Goal: Transaction & Acquisition: Purchase product/service

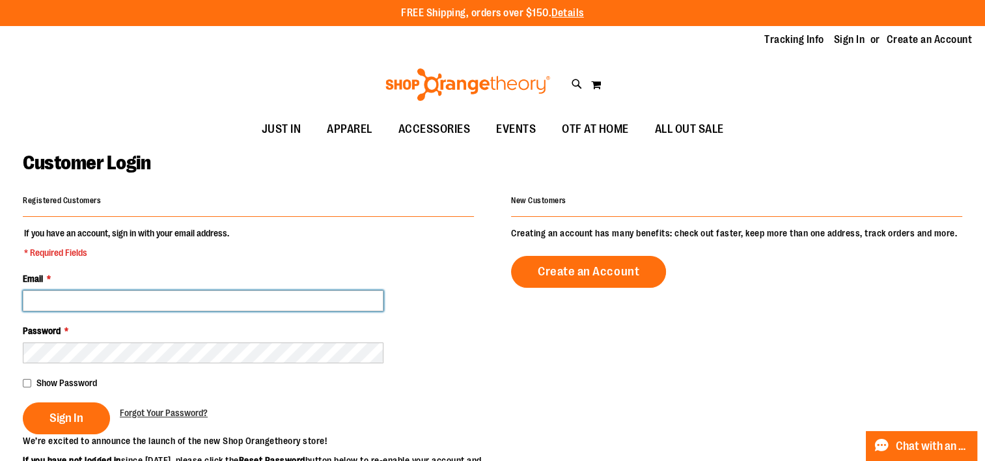
click at [107, 298] on input "Email *" at bounding box center [203, 300] width 361 height 21
type input "**********"
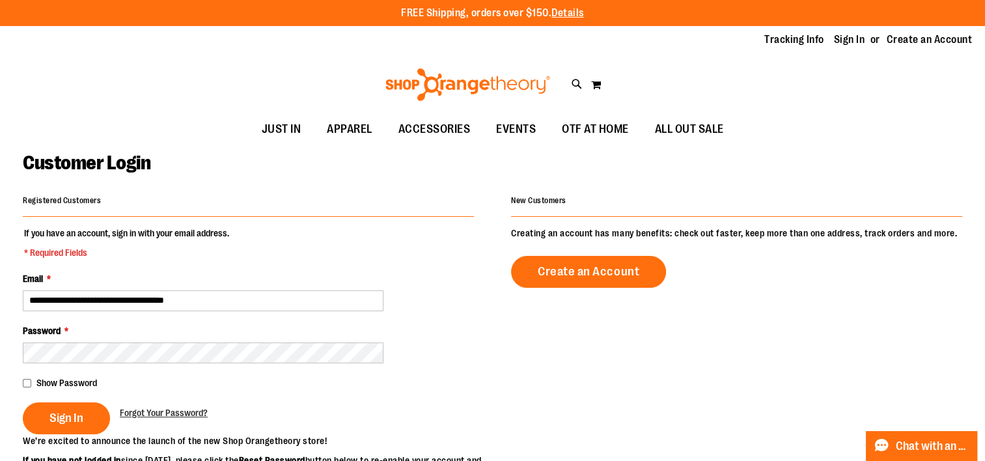
click at [75, 415] on span "Sign In" at bounding box center [66, 418] width 34 height 14
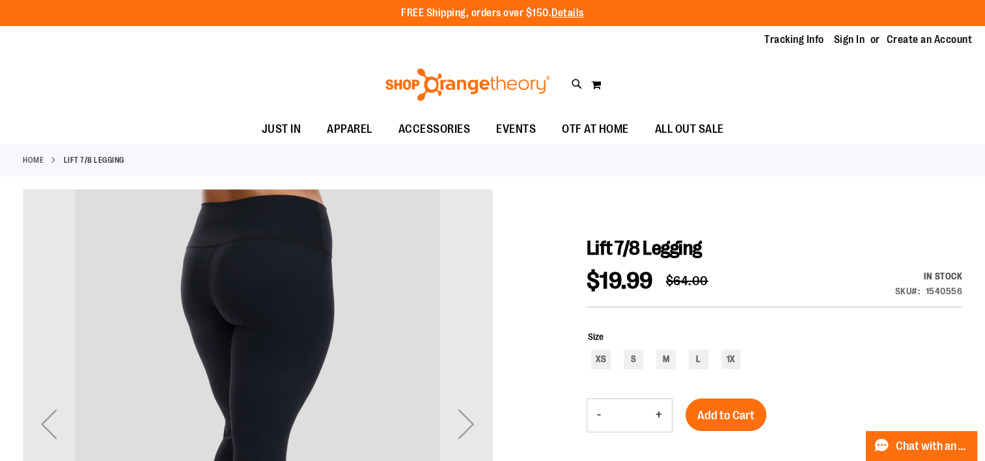
click at [854, 39] on link "Sign In" at bounding box center [849, 40] width 31 height 14
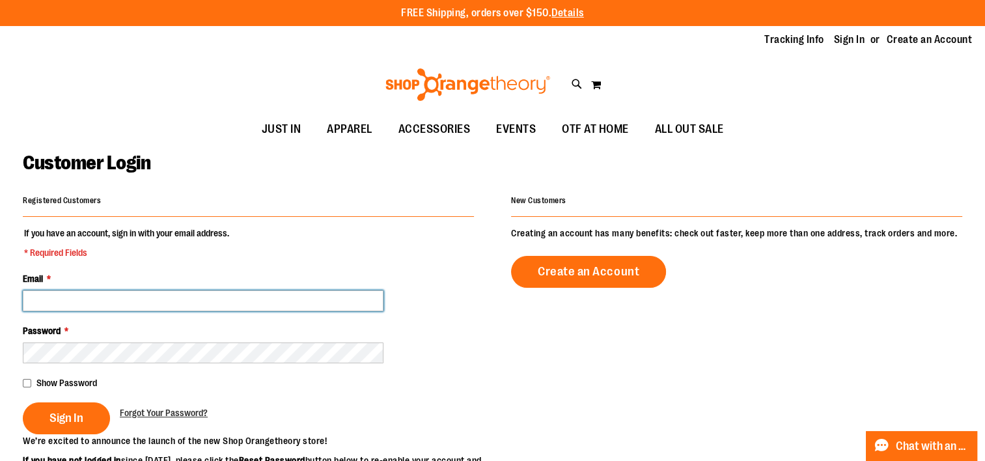
click at [71, 297] on input "Email *" at bounding box center [203, 300] width 361 height 21
type input "**********"
click at [130, 299] on input "**********" at bounding box center [203, 300] width 361 height 21
drag, startPoint x: 130, startPoint y: 299, endPoint x: -3, endPoint y: 294, distance: 132.2
click at [0, 294] on html "Skip to Content The store will not work correctly when cookies are disabled. FR…" at bounding box center [492, 230] width 985 height 461
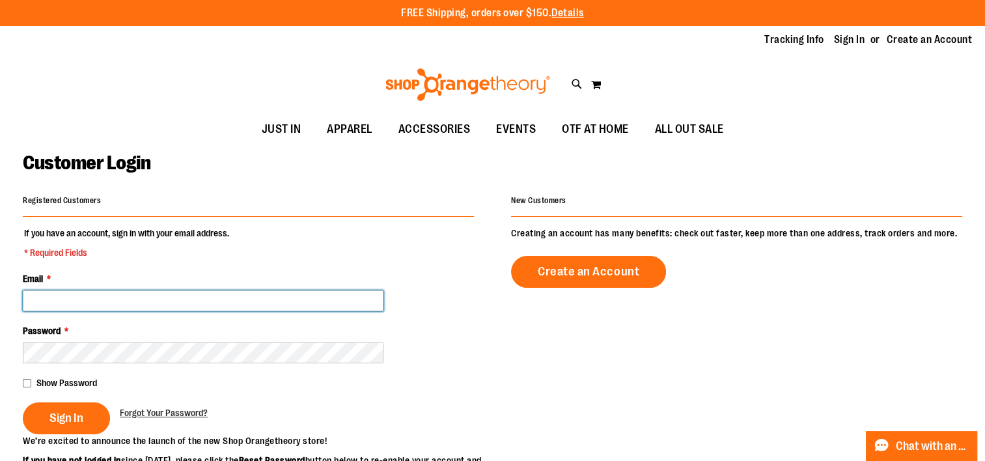
click at [73, 305] on input "Email *" at bounding box center [203, 300] width 361 height 21
type input "**********"
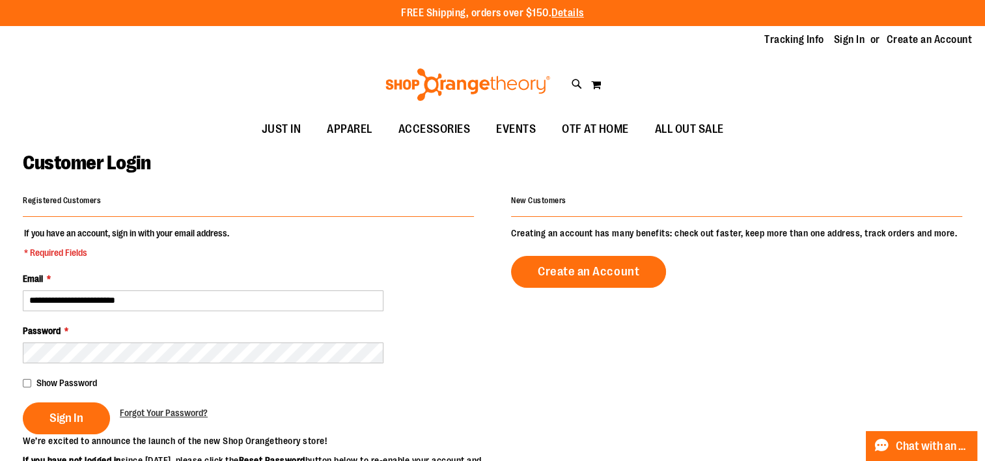
click at [69, 414] on span "Sign In" at bounding box center [66, 418] width 34 height 14
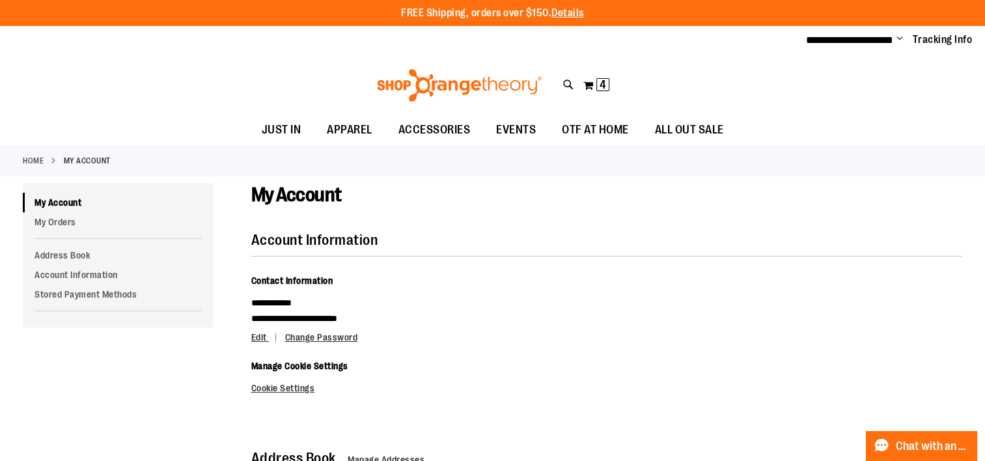
type input "**********"
click at [590, 85] on button "My Cart 4 4 items" at bounding box center [595, 85] width 27 height 21
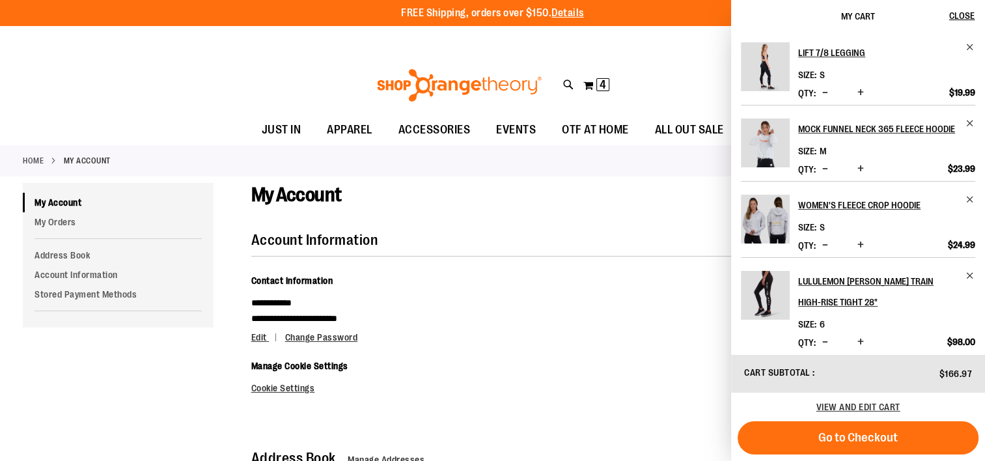
click at [872, 206] on h2 "Women's Fleece Crop Hoodie" at bounding box center [877, 205] width 159 height 21
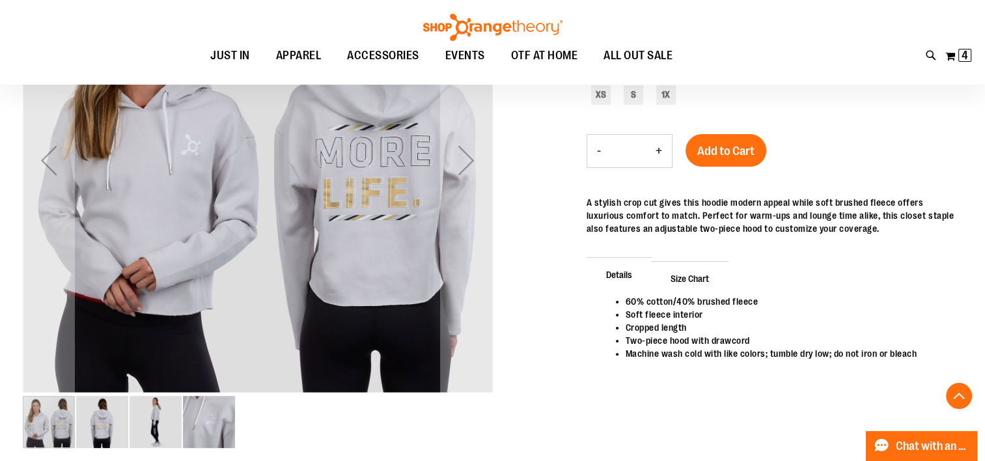
scroll to position [263, 0]
type input "**********"
click at [106, 418] on img "image 2 of 4" at bounding box center [102, 422] width 52 height 52
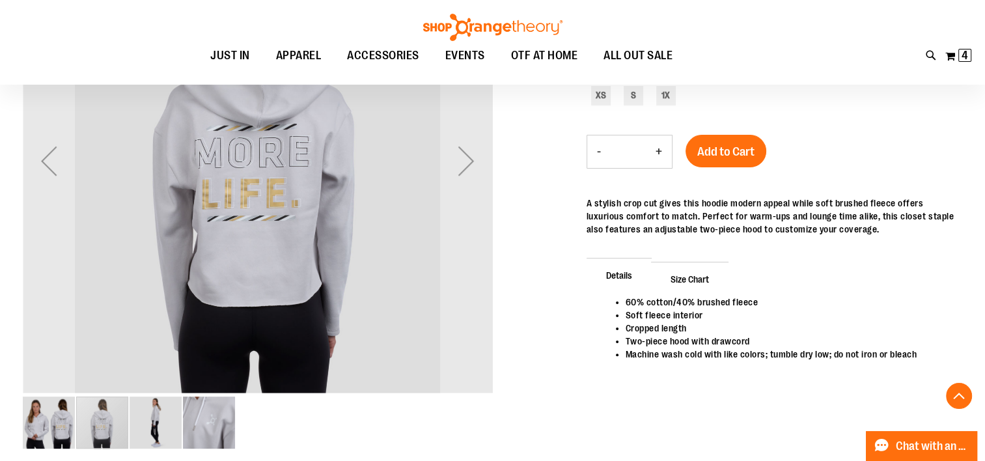
click at [158, 424] on img "image 3 of 4" at bounding box center [156, 422] width 52 height 52
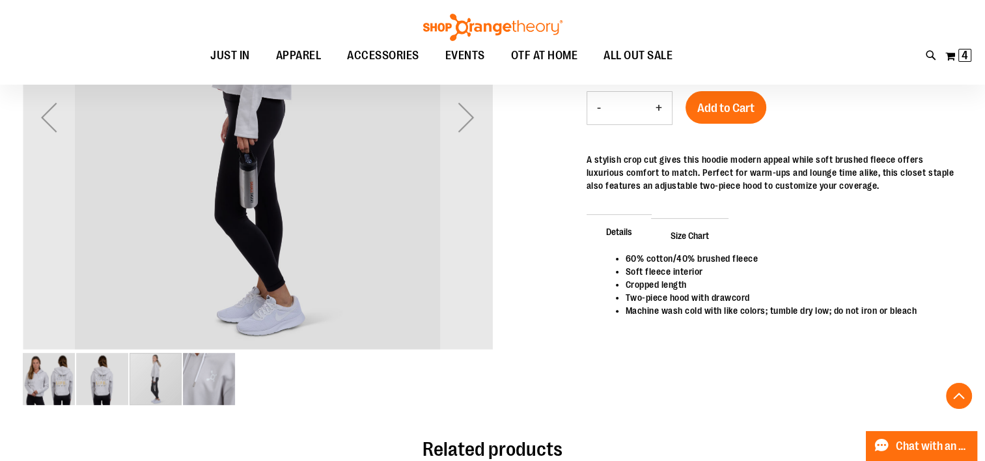
scroll to position [308, 0]
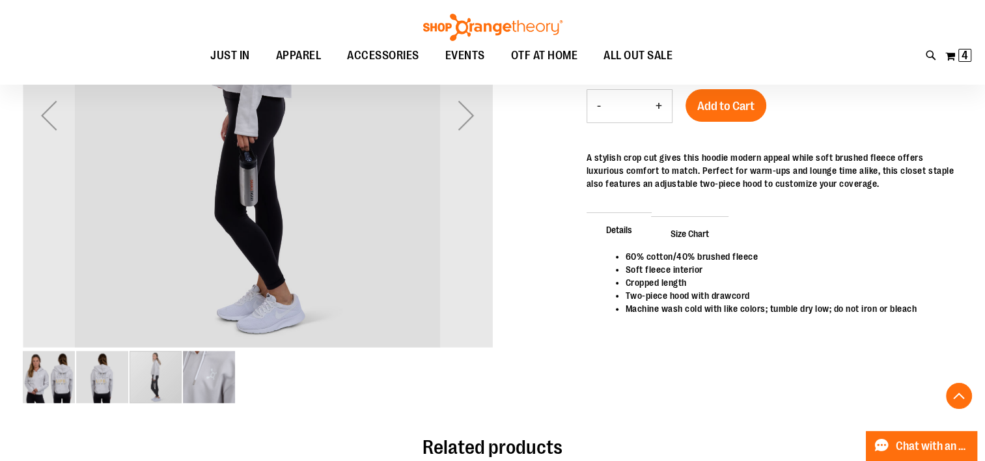
click at [217, 385] on img "image 4 of 4" at bounding box center [209, 377] width 52 height 52
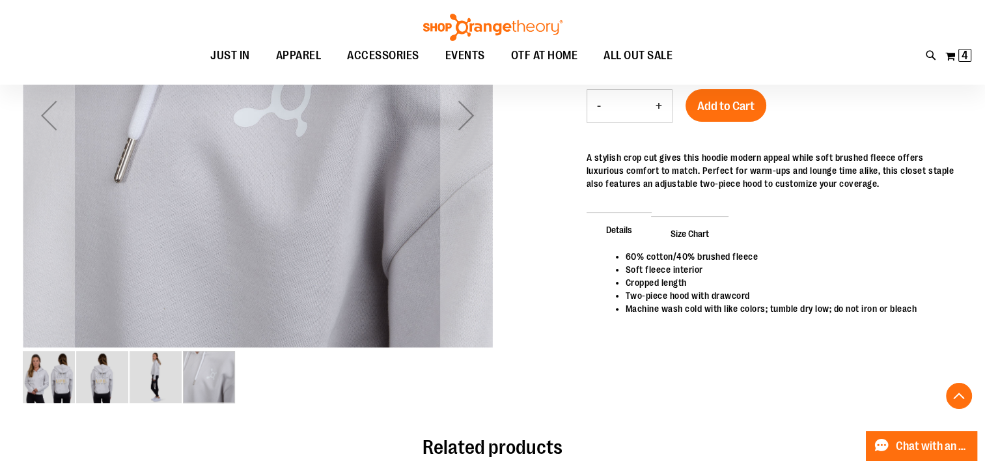
click at [59, 372] on img "image 1 of 4" at bounding box center [49, 377] width 52 height 52
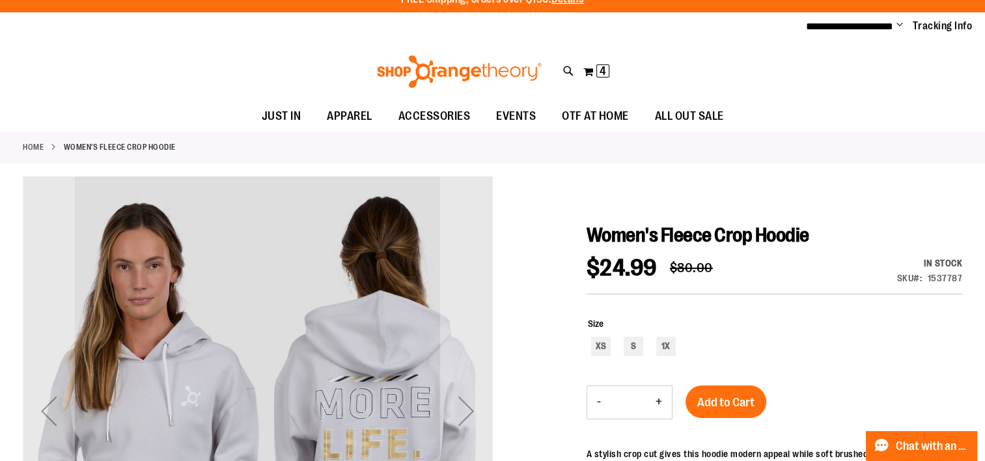
scroll to position [35, 0]
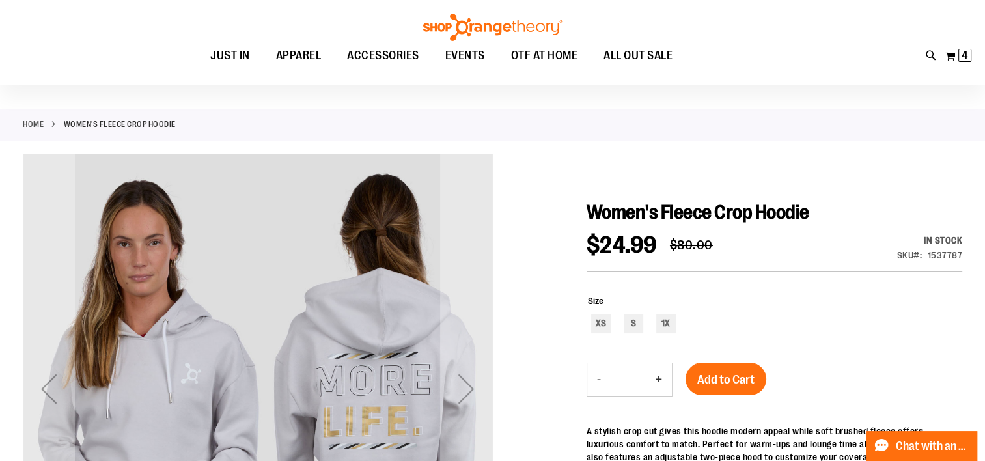
click at [949, 57] on button "My Cart 4 4 items" at bounding box center [957, 56] width 27 height 21
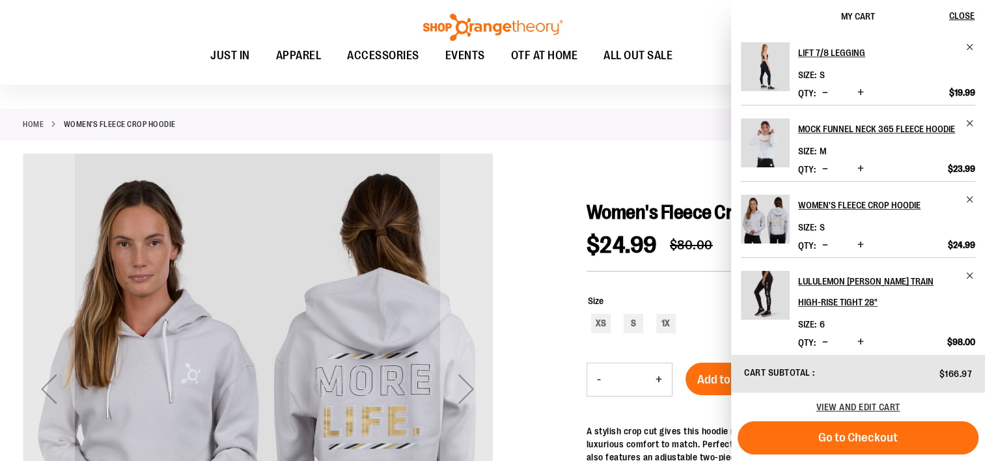
click at [873, 130] on h2 "Mock Funnel Neck 365 Fleece Hoodie" at bounding box center [877, 128] width 159 height 21
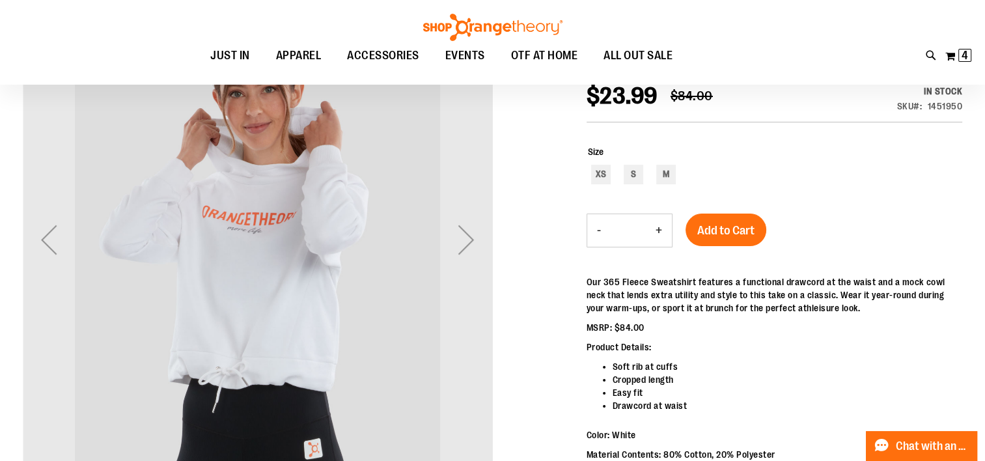
scroll to position [187, 0]
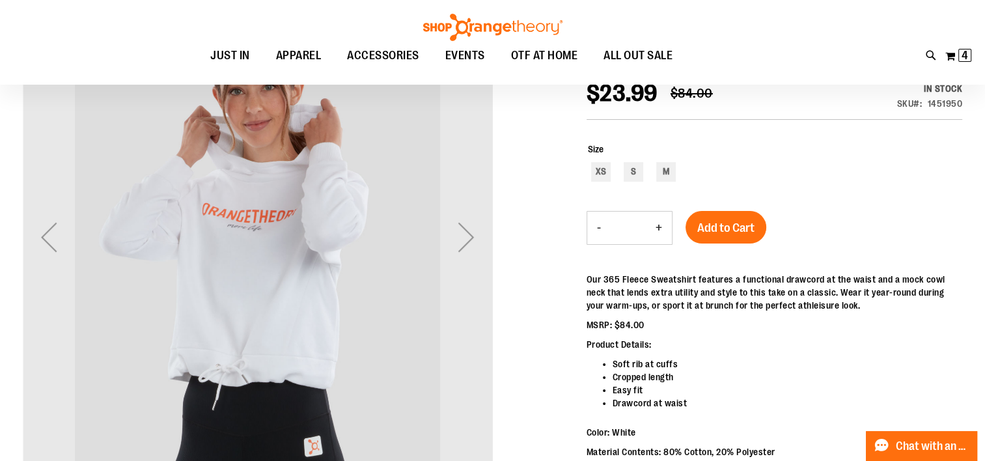
type input "**********"
click at [466, 242] on div "Next" at bounding box center [466, 237] width 52 height 52
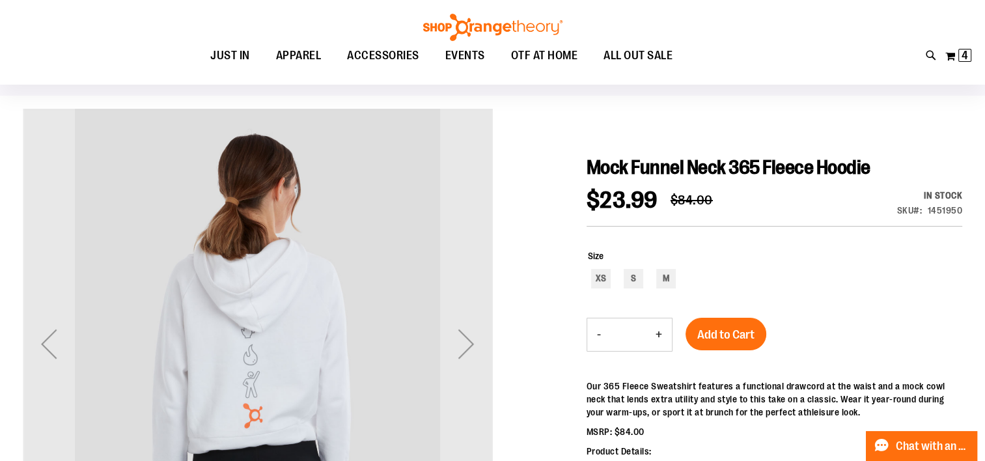
scroll to position [79, 0]
click at [461, 344] on div "Next" at bounding box center [466, 344] width 52 height 52
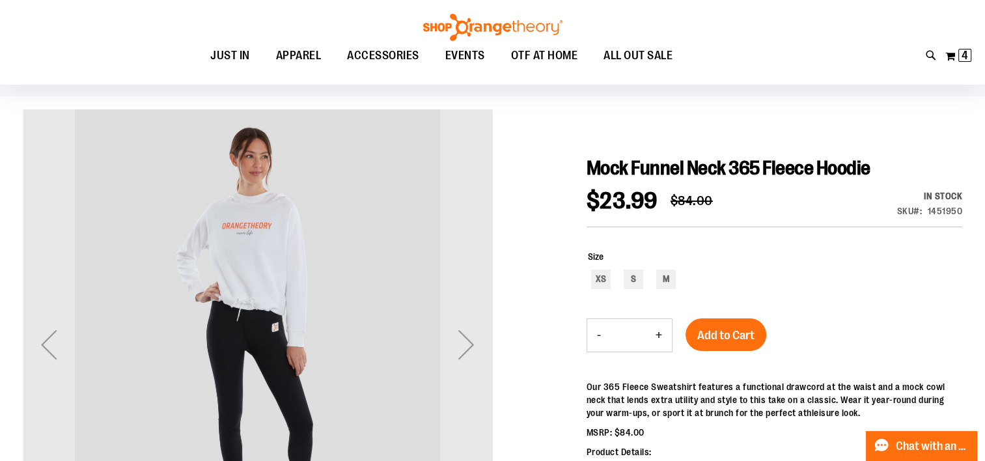
click at [466, 351] on div "Next" at bounding box center [466, 344] width 52 height 52
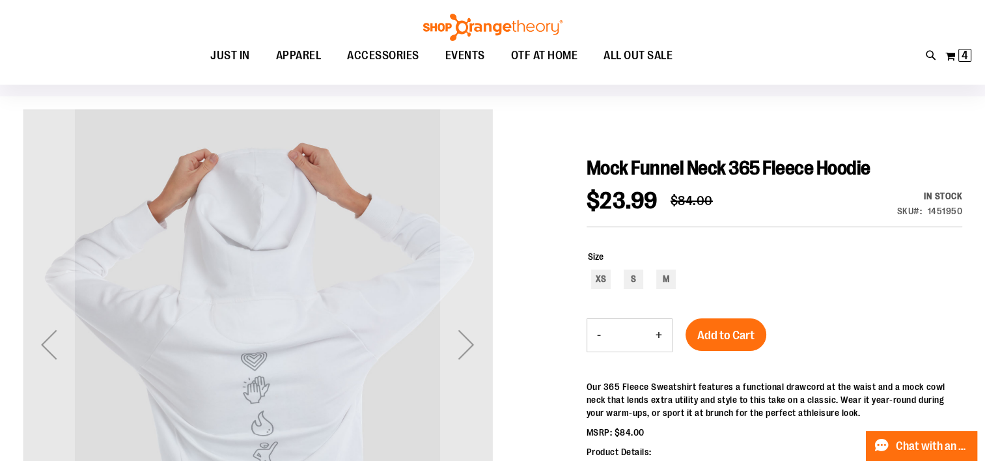
click at [476, 368] on div "Next" at bounding box center [466, 344] width 52 height 52
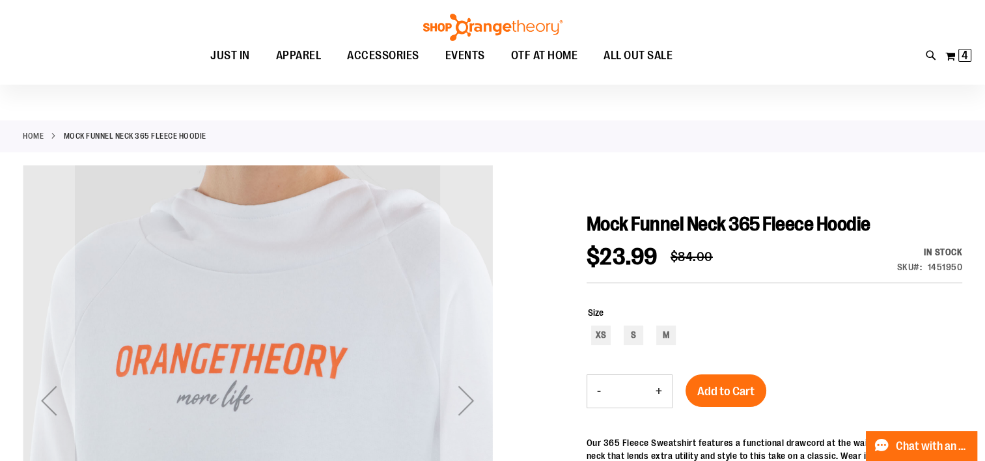
scroll to position [0, 0]
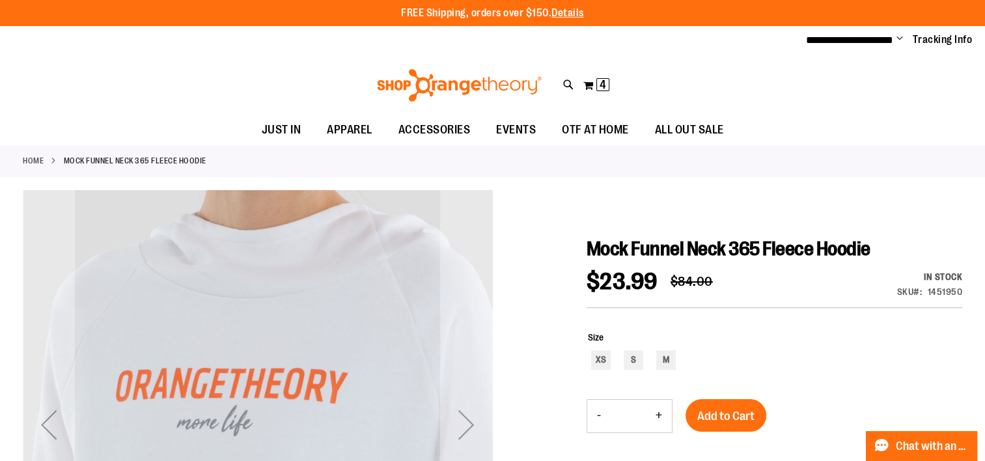
click at [588, 85] on button "My Cart 4 4 items" at bounding box center [595, 85] width 27 height 21
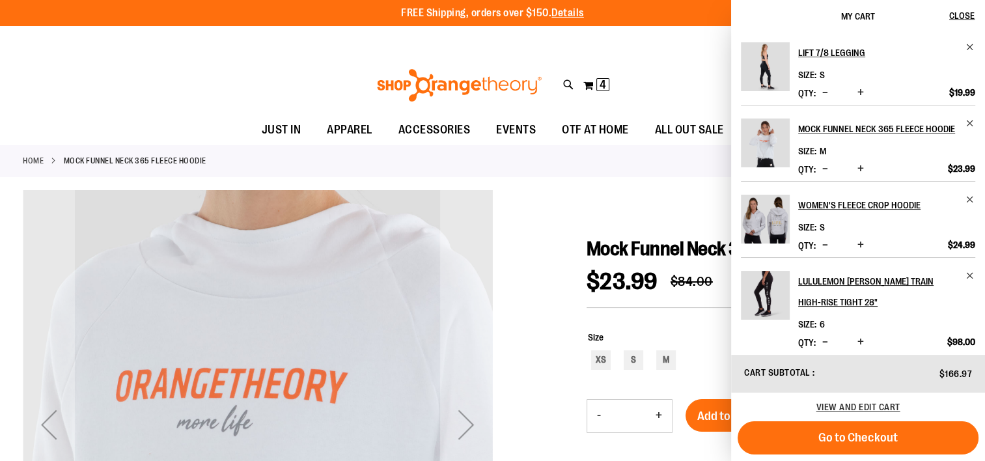
click at [882, 284] on h2 "lululemon [PERSON_NAME] Train High-Rise Tight 28"" at bounding box center [877, 292] width 159 height 42
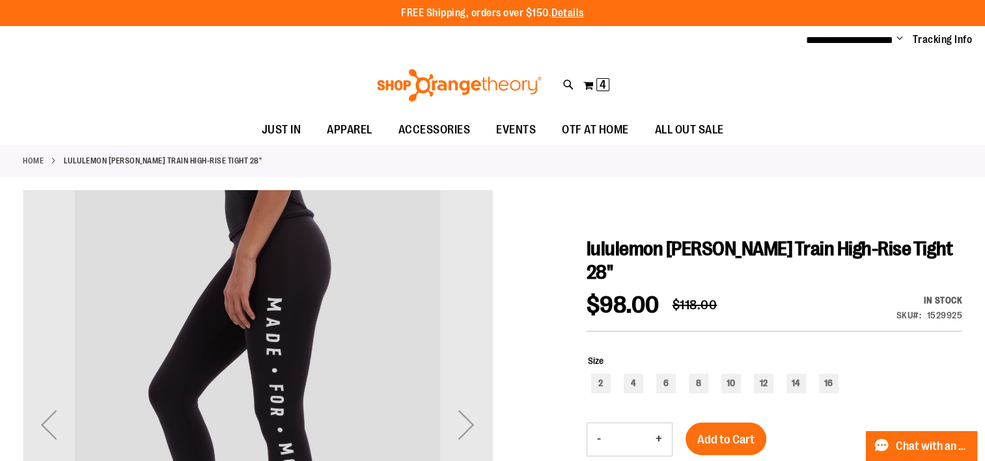
type input "**********"
click at [588, 86] on button "My Cart 4 4 items" at bounding box center [595, 85] width 27 height 21
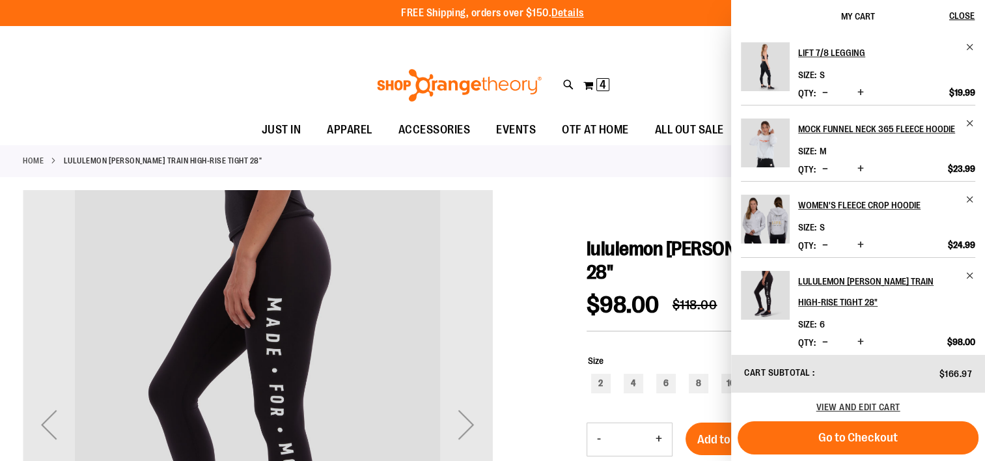
click at [841, 54] on h2 "Lift 7/8 Legging" at bounding box center [877, 52] width 159 height 21
click at [825, 55] on h2 "Lift 7/8 Legging" at bounding box center [877, 52] width 159 height 21
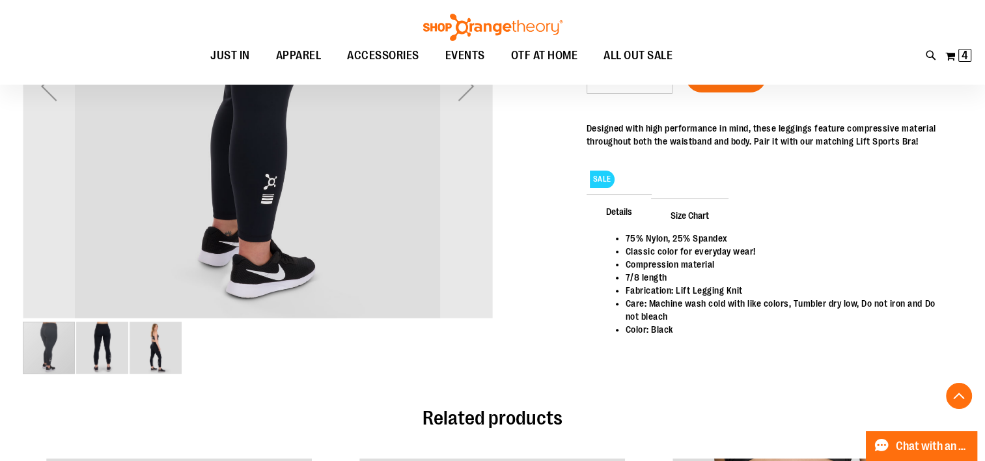
scroll to position [331, 0]
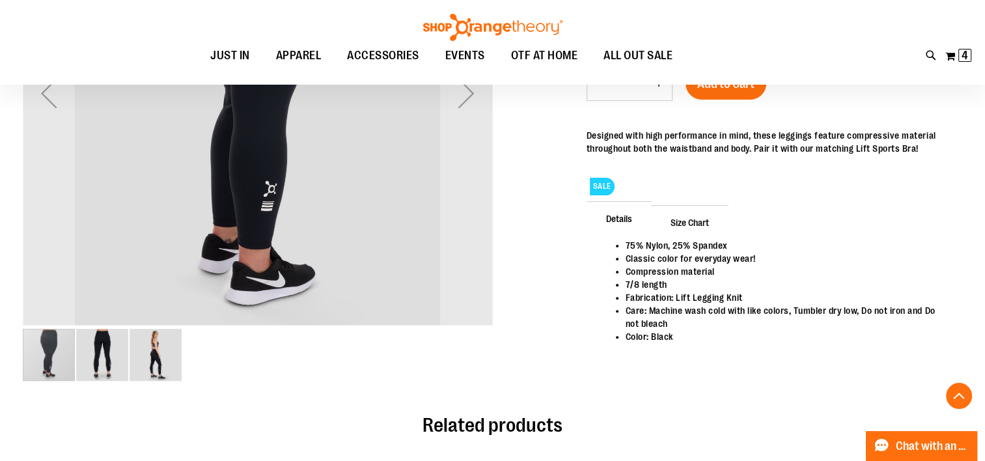
type input "**********"
click at [98, 342] on img "image 2 of 3" at bounding box center [102, 355] width 52 height 52
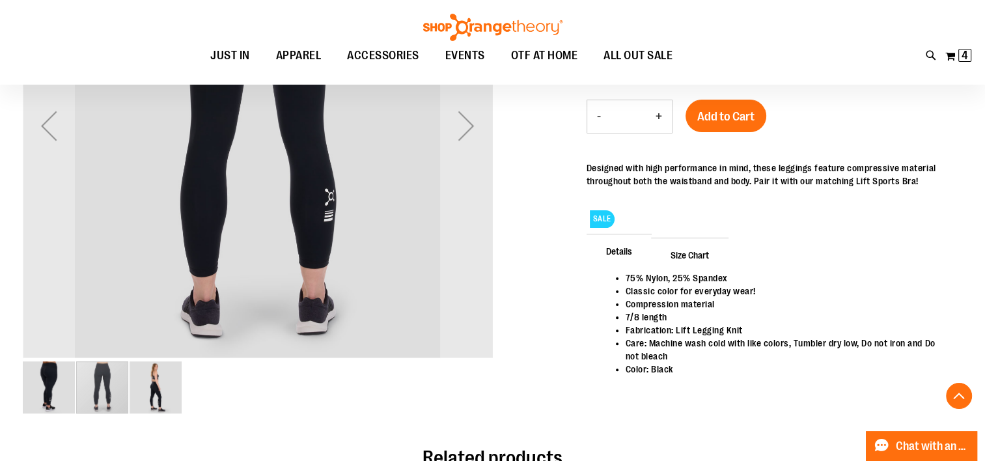
scroll to position [299, 0]
click at [52, 388] on img "image 1 of 3" at bounding box center [49, 386] width 52 height 52
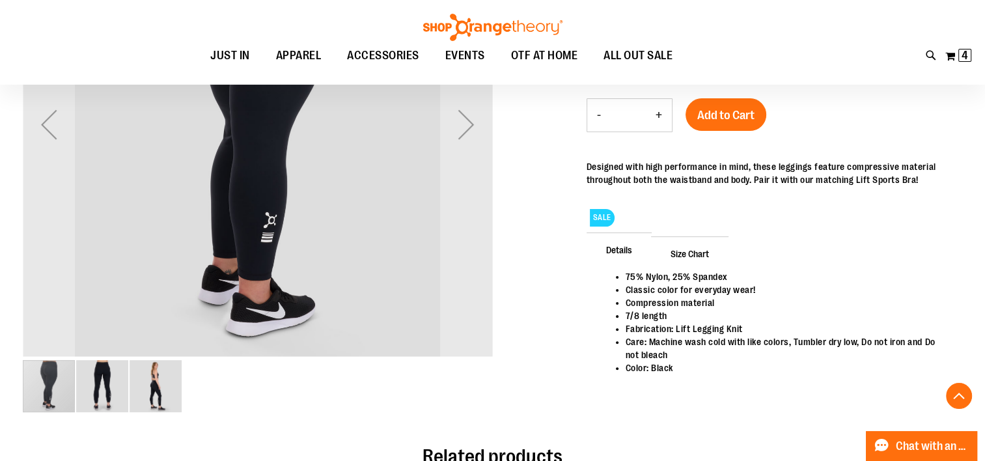
click at [102, 382] on img "image 2 of 3" at bounding box center [102, 386] width 52 height 52
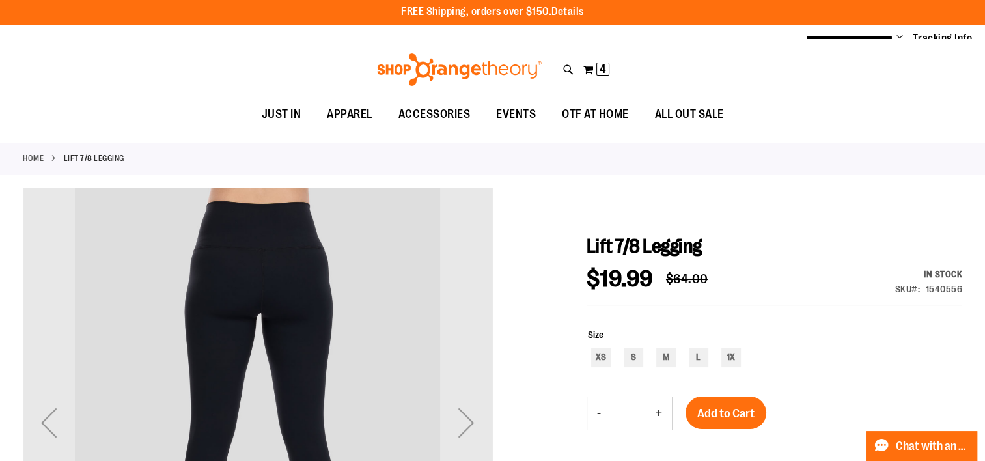
scroll to position [0, 0]
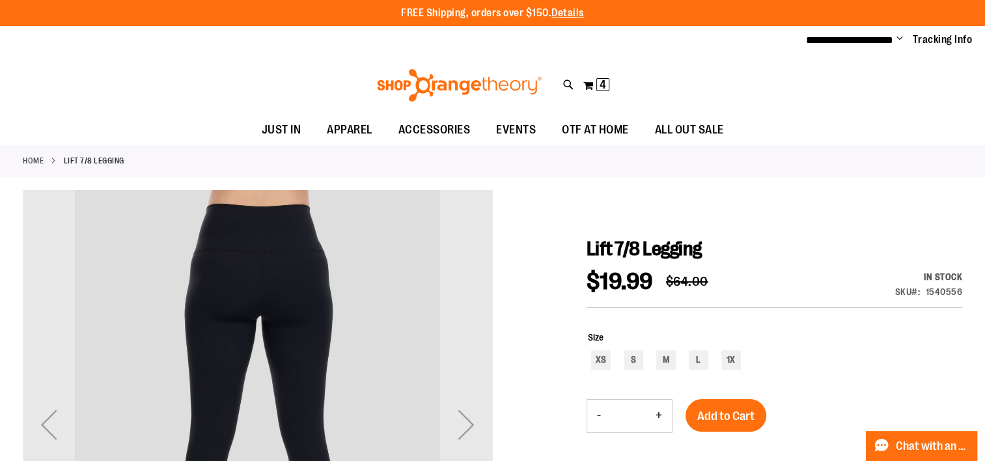
click at [465, 424] on div "Next" at bounding box center [466, 424] width 52 height 52
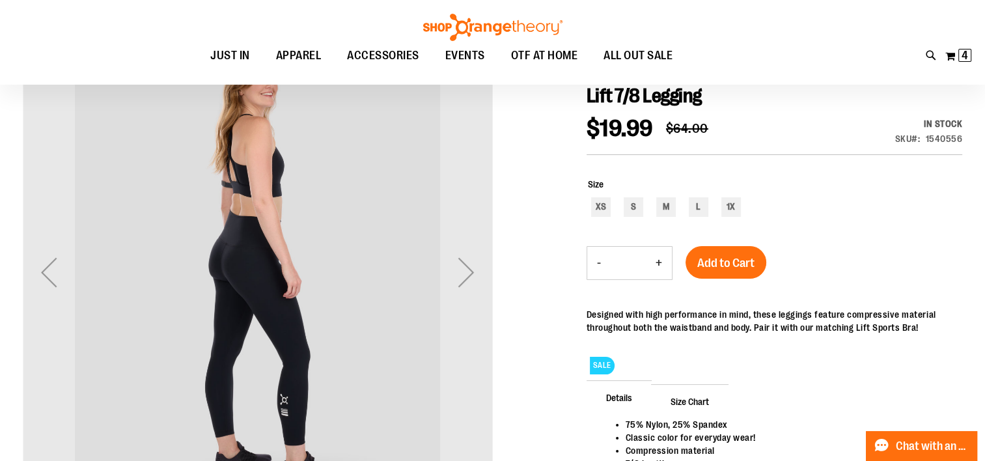
scroll to position [152, 0]
click at [466, 269] on div "Next" at bounding box center [466, 271] width 52 height 52
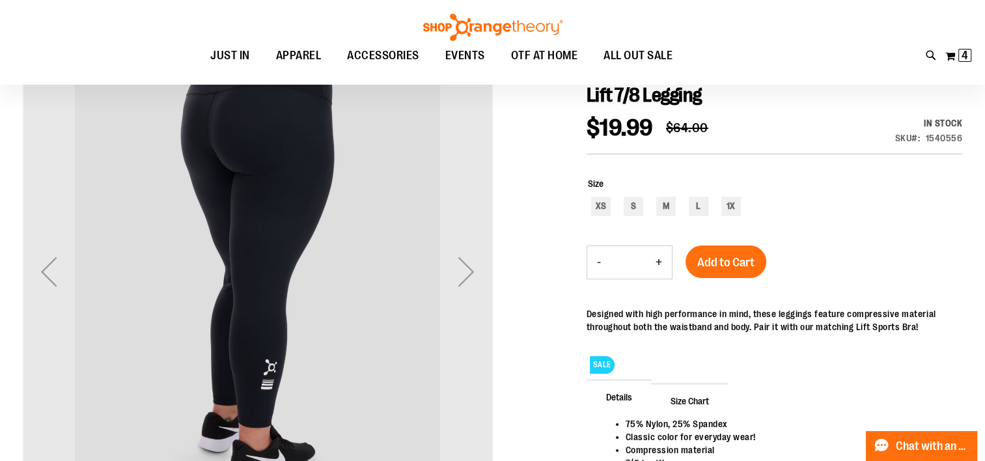
click at [465, 273] on div "Next" at bounding box center [466, 271] width 52 height 52
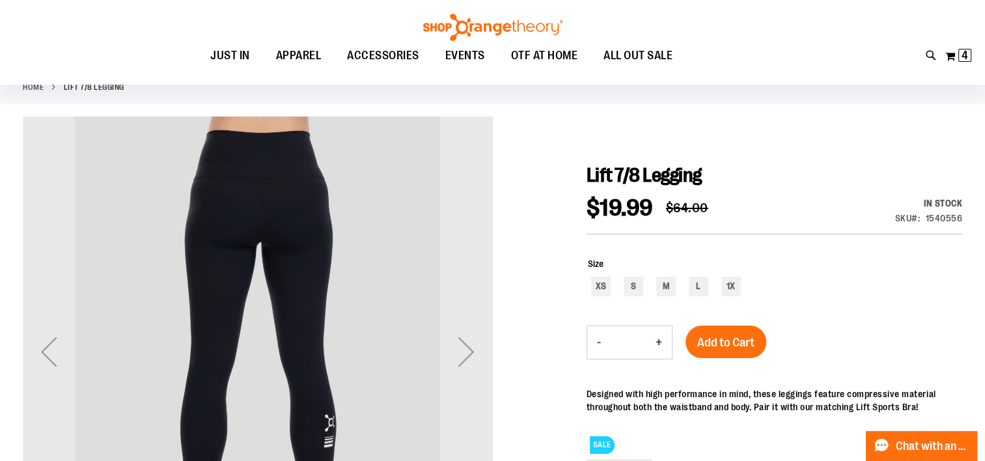
scroll to position [0, 0]
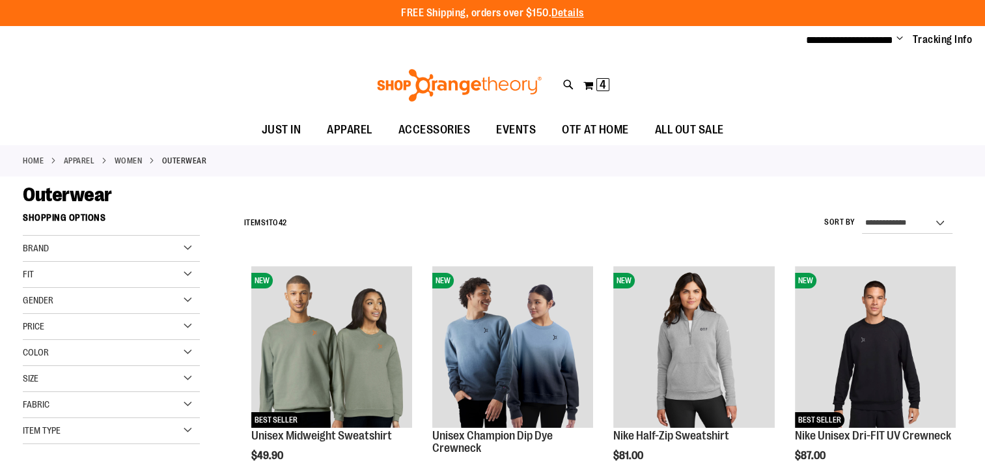
type input "**********"
click at [899, 36] on span "Change" at bounding box center [899, 39] width 7 height 12
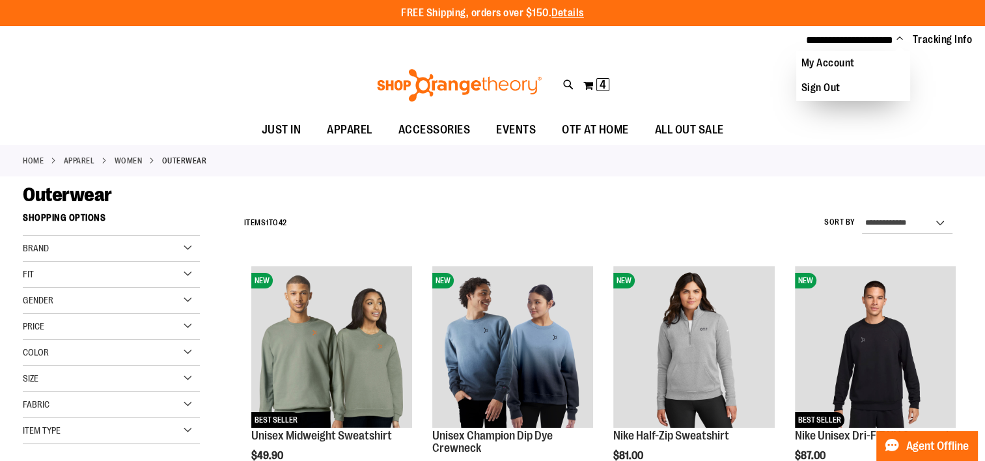
click at [815, 87] on link "Sign Out" at bounding box center [853, 87] width 114 height 25
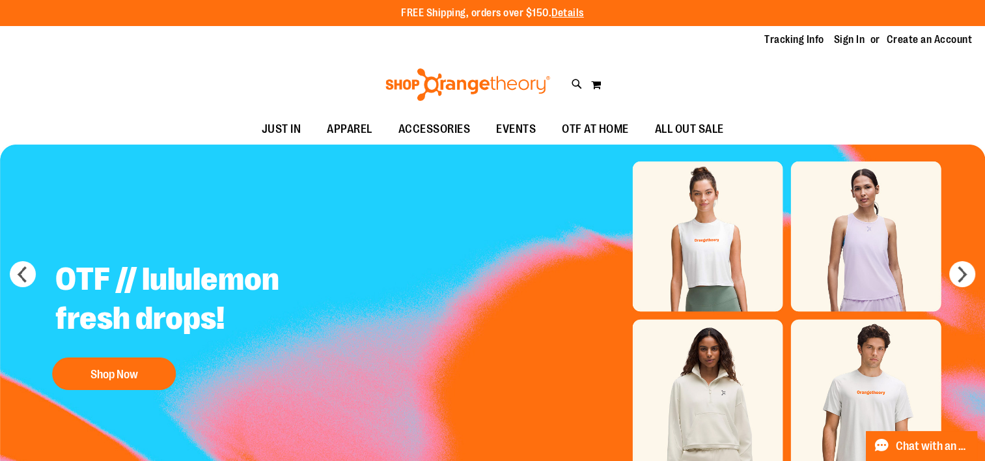
type input "**********"
click at [854, 38] on link "Sign In" at bounding box center [849, 40] width 31 height 14
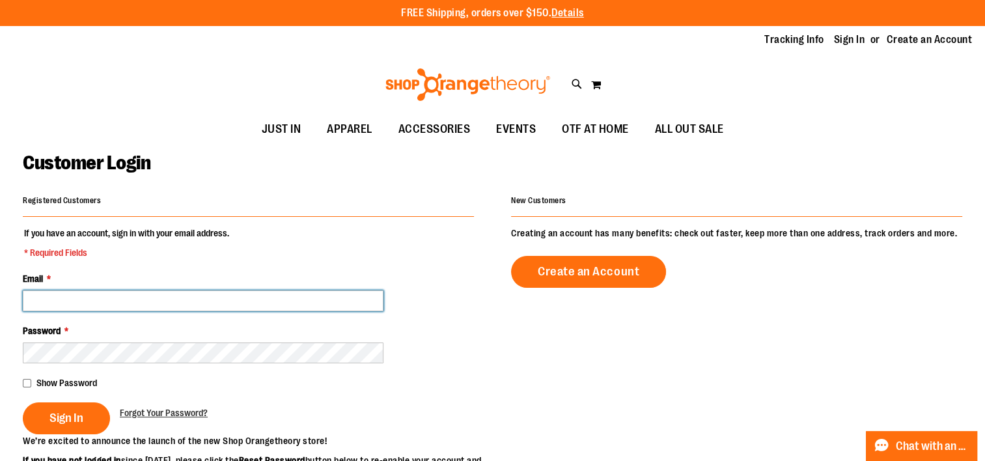
type input "**********"
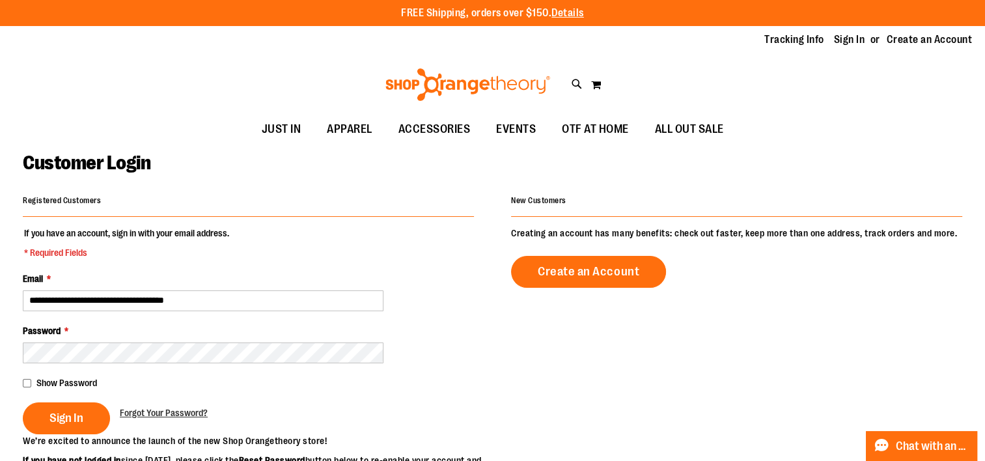
type input "**********"
click at [65, 416] on span "Sign In" at bounding box center [66, 418] width 34 height 14
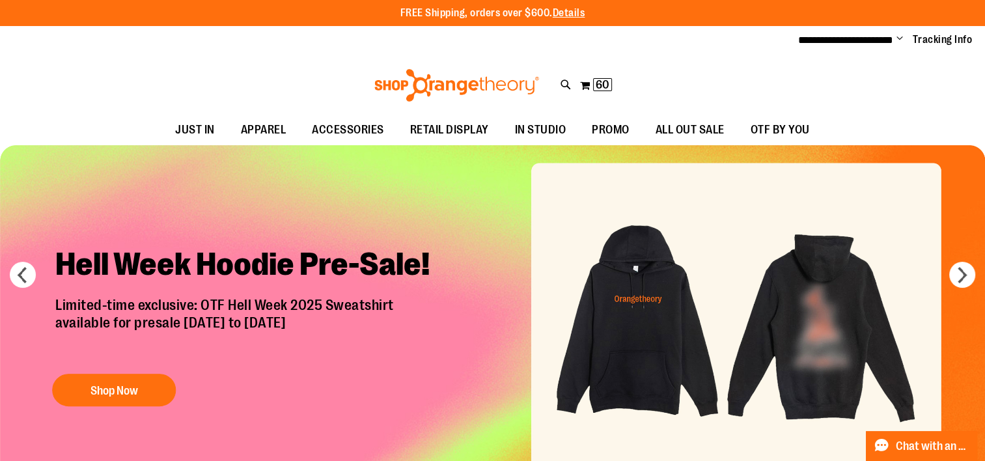
type input "**********"
click at [600, 84] on span "60" at bounding box center [602, 84] width 14 height 13
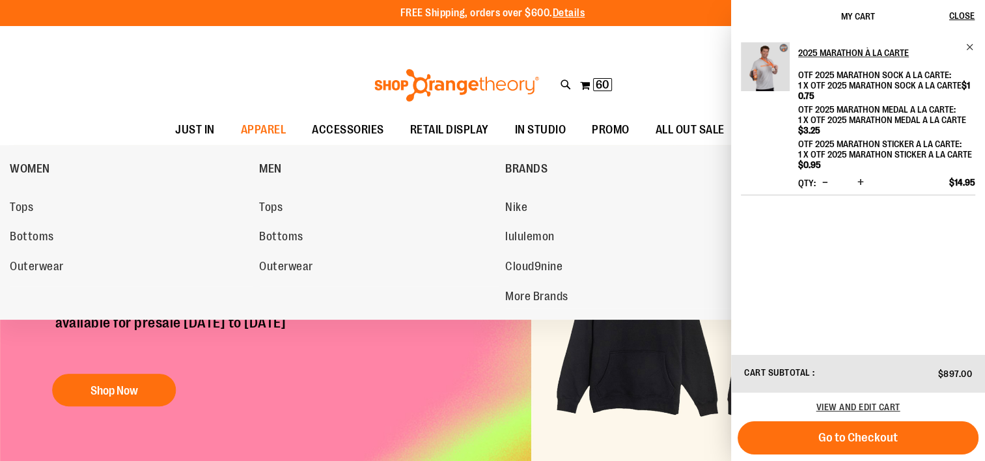
click at [41, 234] on span "Bottoms" at bounding box center [32, 238] width 44 height 16
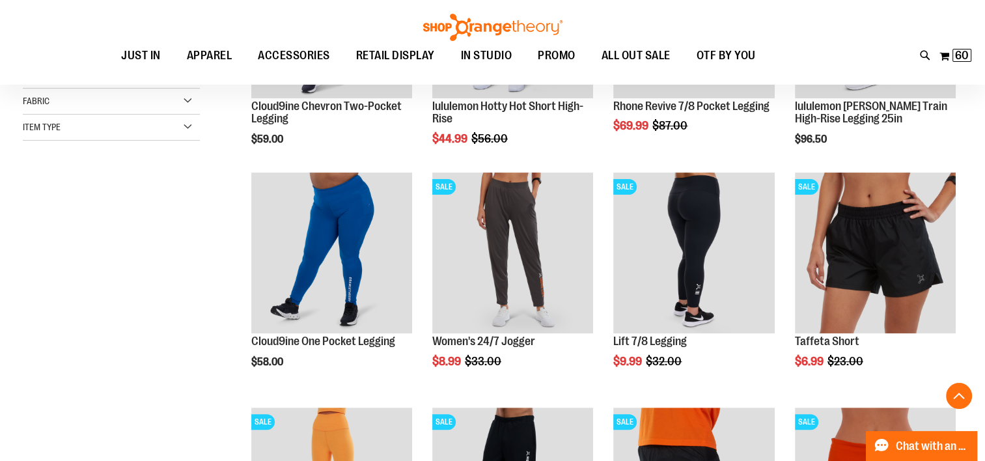
scroll to position [327, 0]
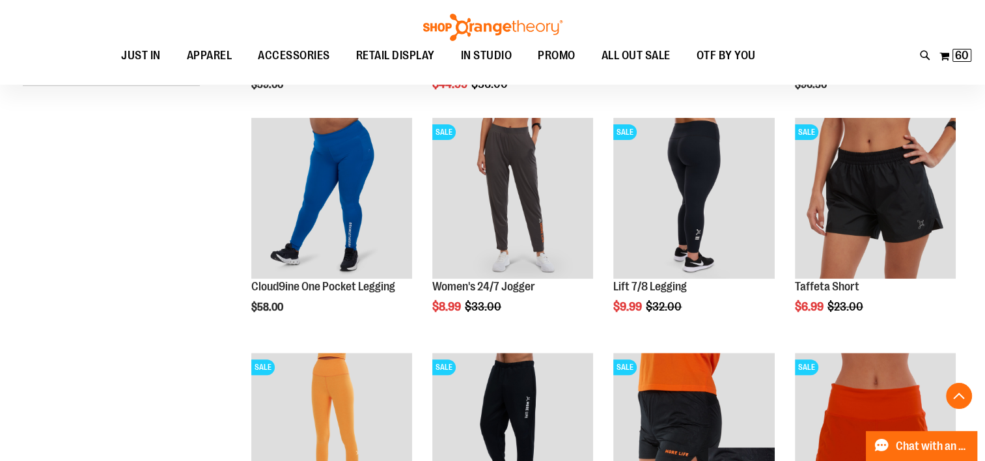
scroll to position [383, 0]
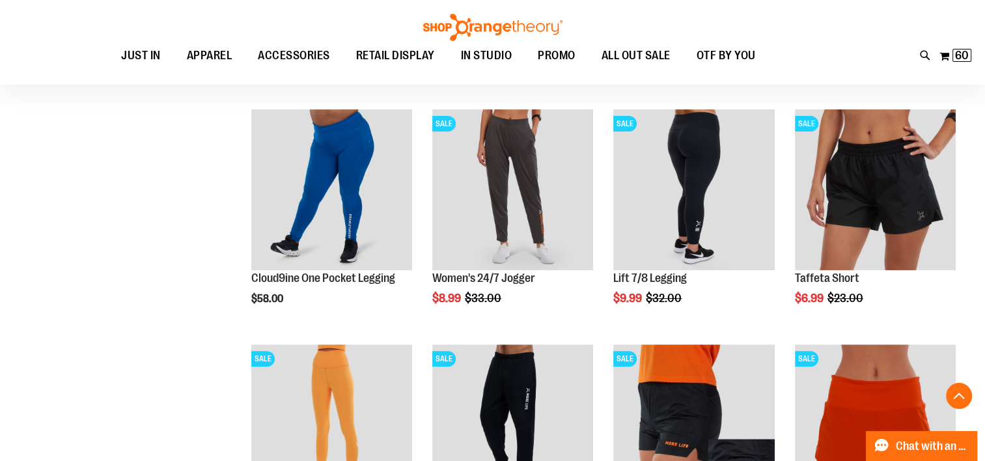
scroll to position [396, 0]
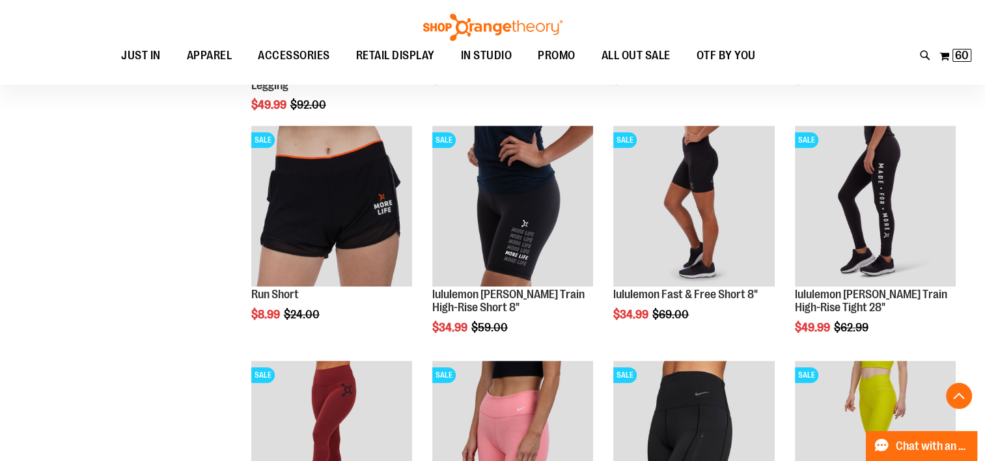
scroll to position [850, 0]
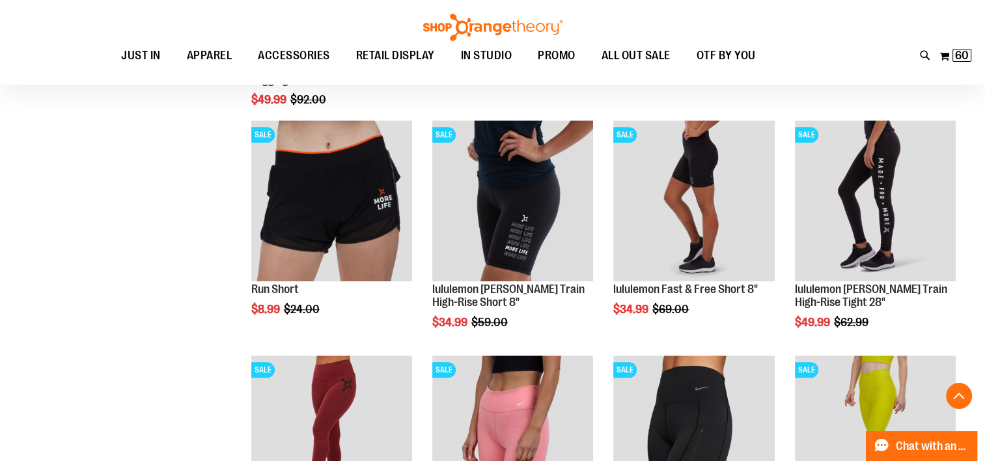
type input "**********"
click at [841, 299] on link "lululemon Wunder Train High-Rise Tight 28"" at bounding box center [871, 295] width 152 height 26
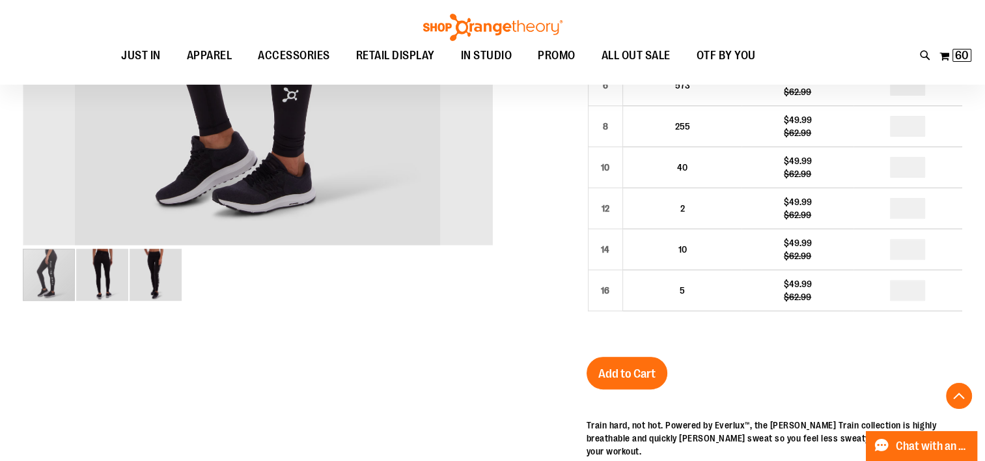
scroll to position [421, 0]
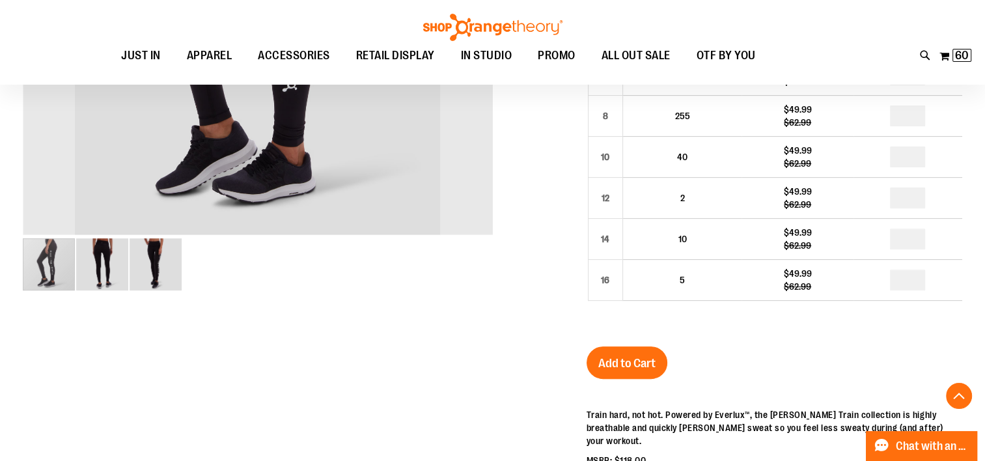
type input "**********"
click at [638, 356] on span "Add to Cart" at bounding box center [626, 363] width 57 height 14
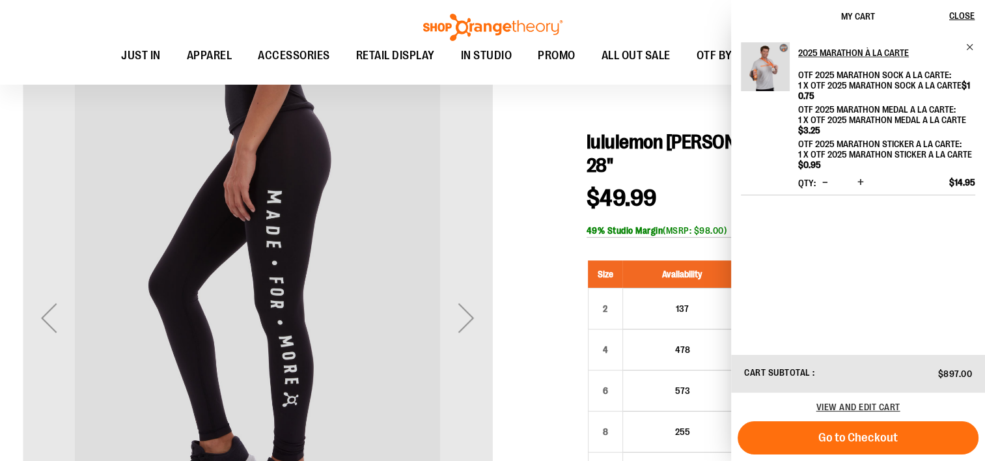
scroll to position [0, 0]
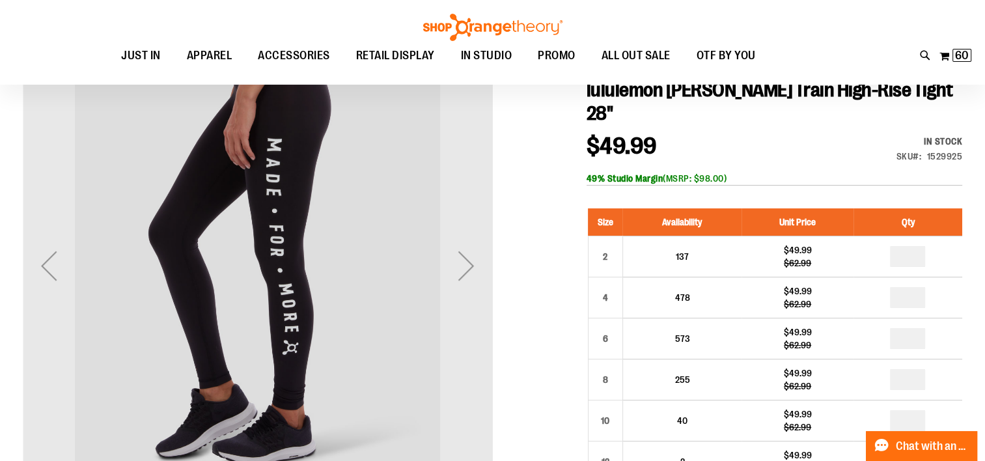
scroll to position [195, 0]
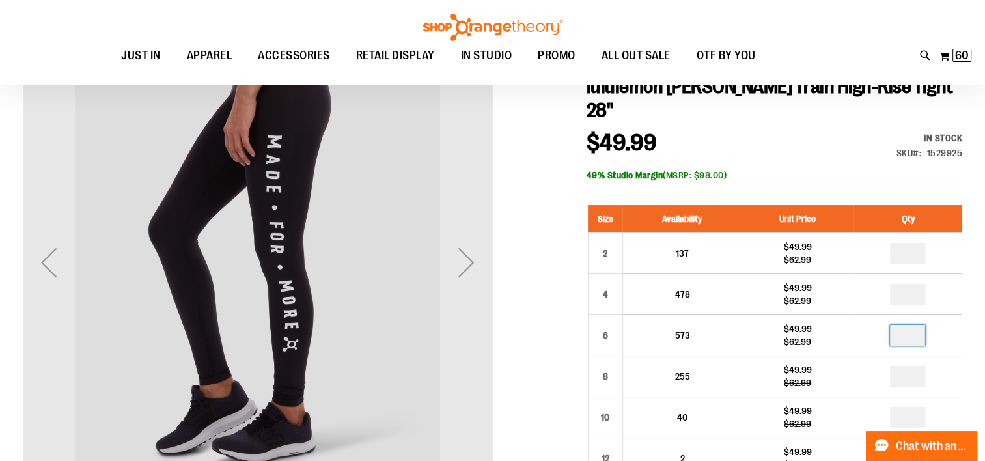
click at [906, 325] on input "*" at bounding box center [907, 335] width 35 height 21
type input "*"
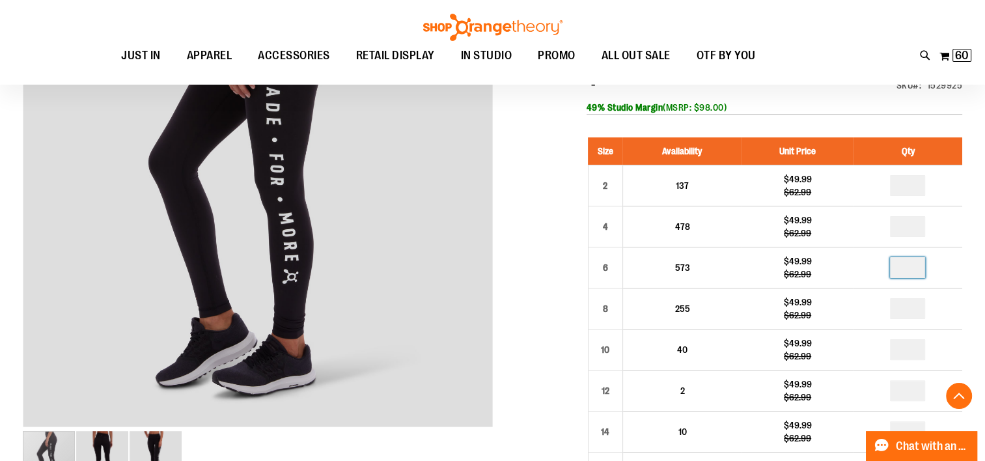
scroll to position [358, 0]
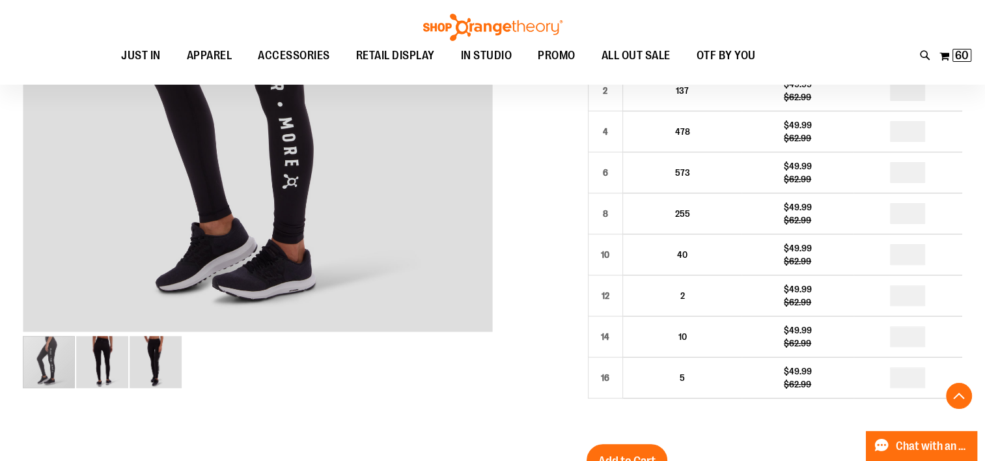
click at [633, 454] on span "Add to Cart" at bounding box center [626, 461] width 57 height 14
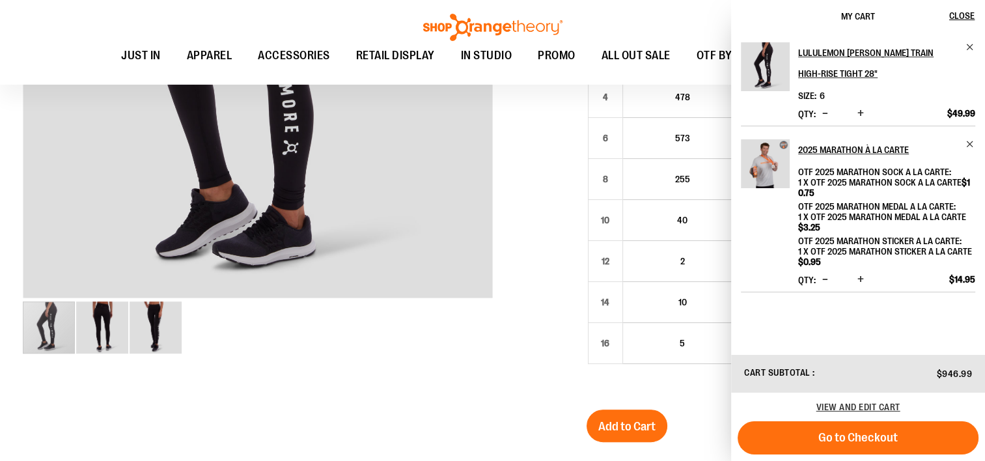
scroll to position [324, 0]
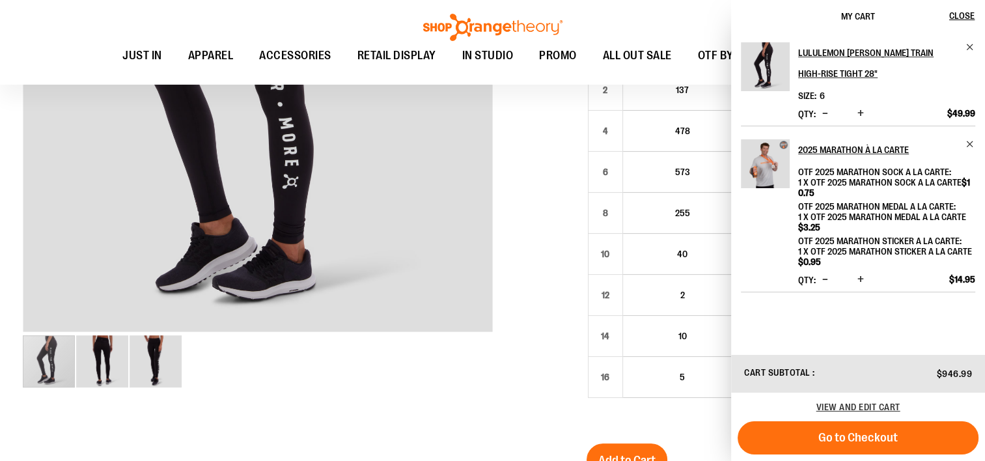
click at [518, 405] on div at bounding box center [492, 342] width 939 height 954
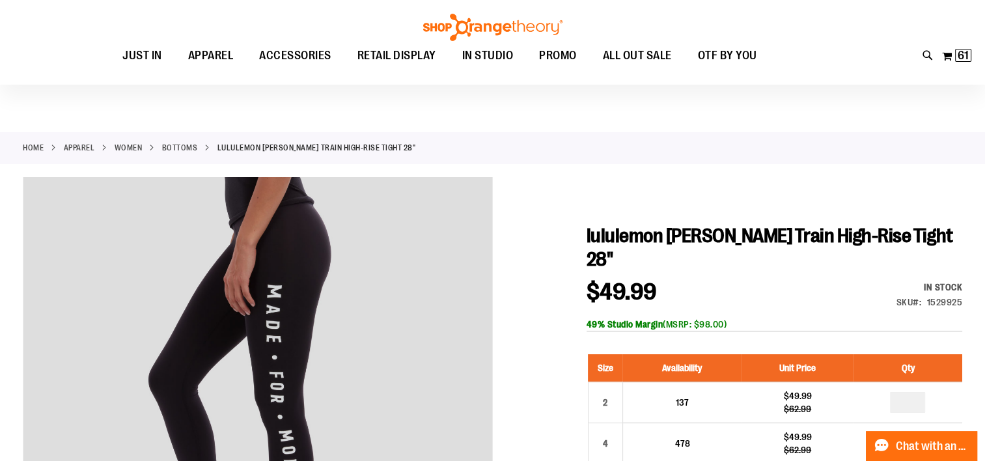
scroll to position [10, 0]
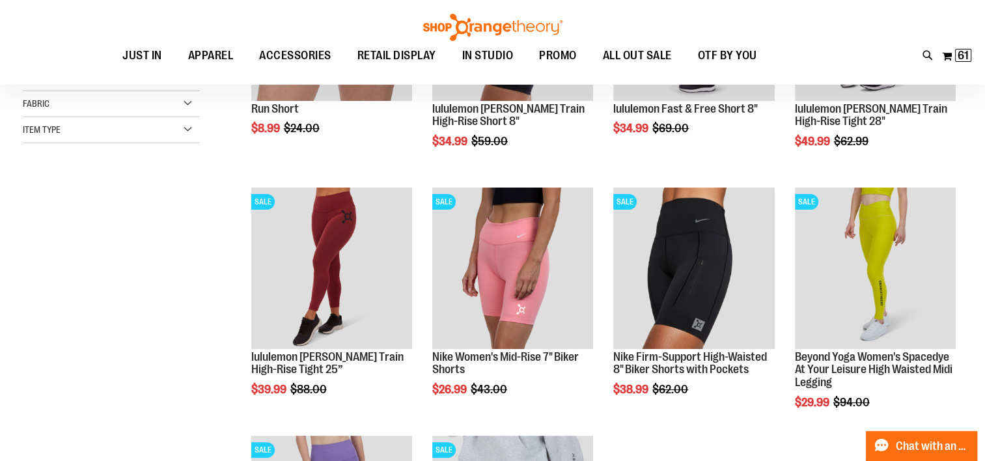
scroll to position [181, 0]
type input "**********"
click at [336, 299] on img "product" at bounding box center [331, 268] width 161 height 161
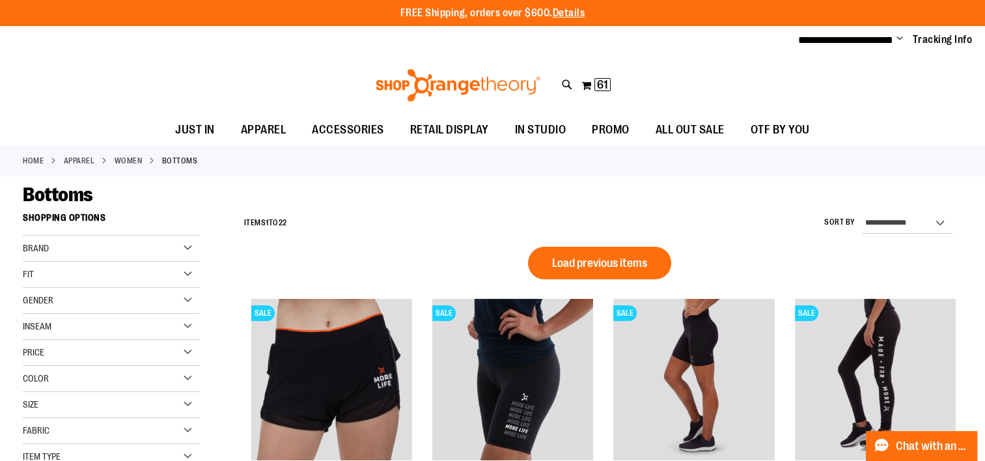
type input "**********"
click at [606, 257] on span "Load previous items" at bounding box center [599, 262] width 95 height 13
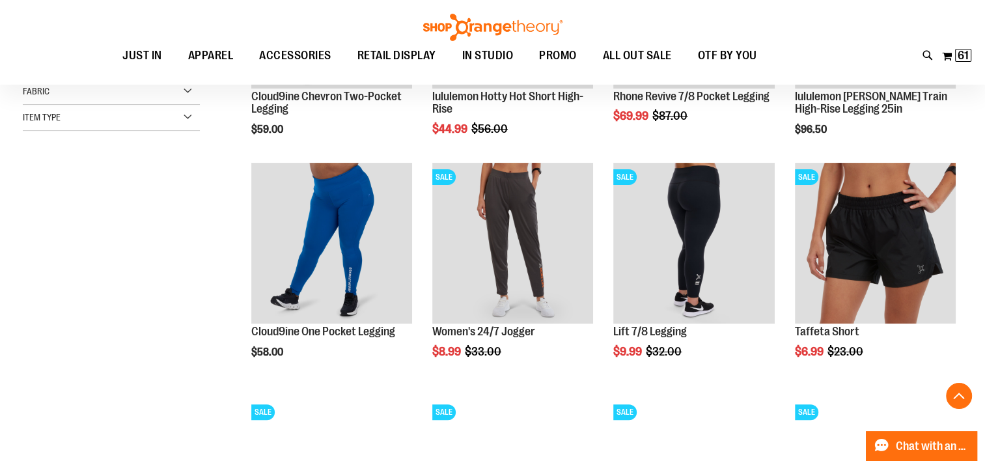
scroll to position [337, 0]
click at [518, 271] on img "product" at bounding box center [512, 243] width 161 height 161
click at [525, 229] on img "product" at bounding box center [512, 243] width 161 height 161
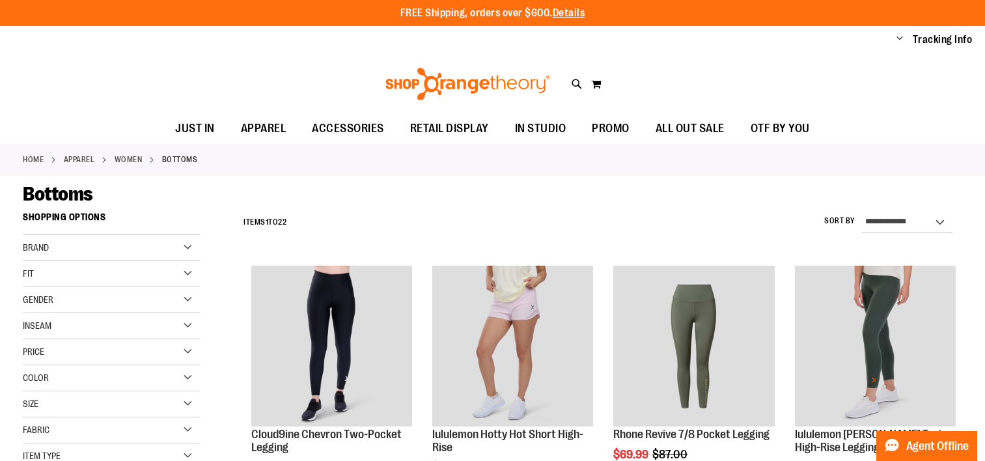
scroll to position [337, 0]
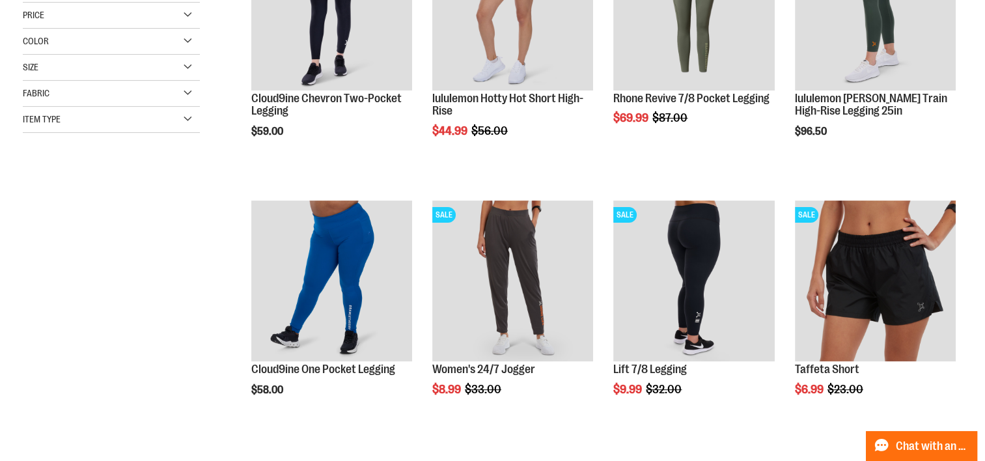
type input "**********"
click at [698, 281] on img "product" at bounding box center [693, 280] width 161 height 161
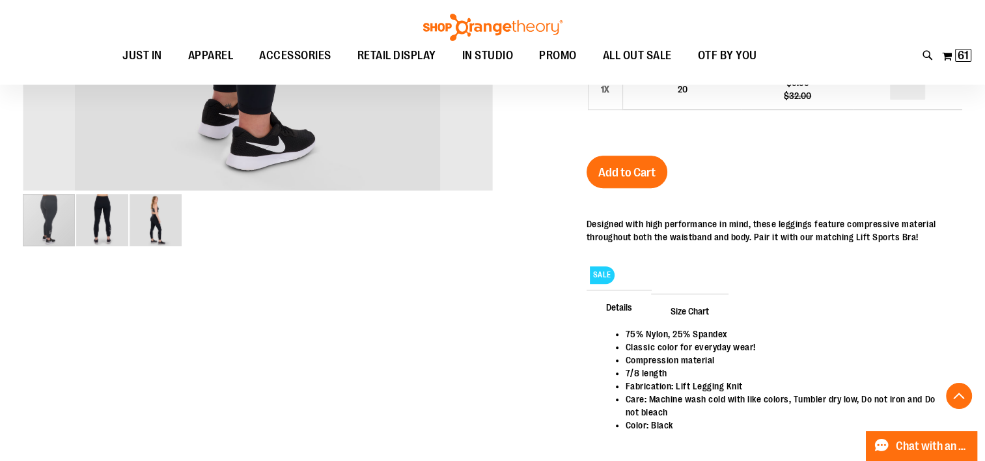
scroll to position [466, 0]
type input "**********"
click at [691, 312] on span "Size Chart" at bounding box center [689, 310] width 77 height 34
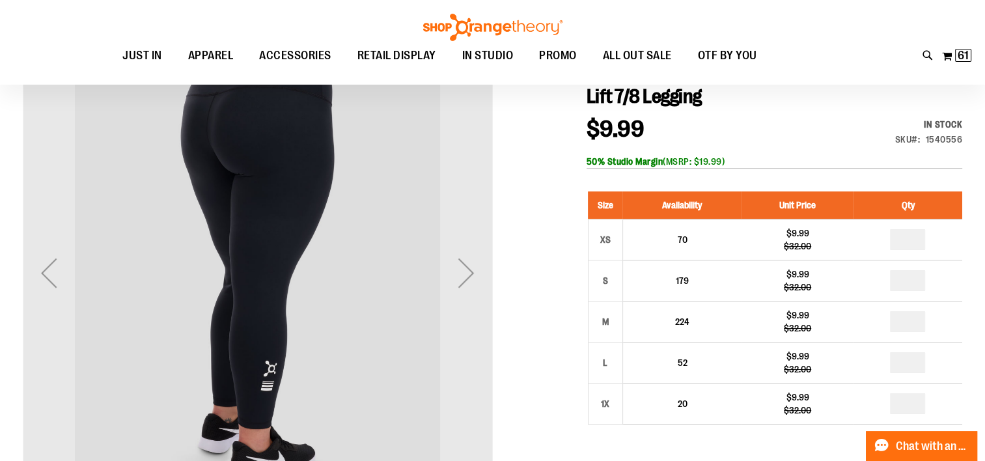
scroll to position [151, 0]
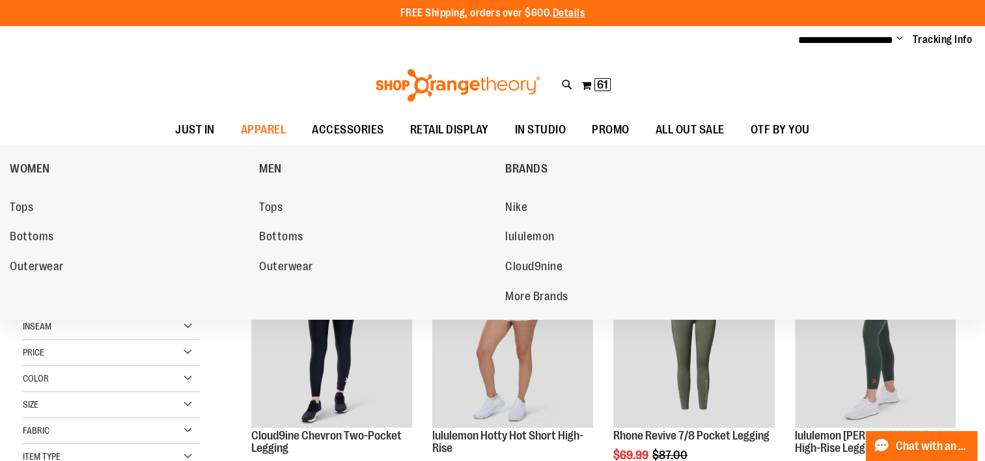
type input "**********"
click at [19, 204] on span "Tops" at bounding box center [21, 208] width 23 height 16
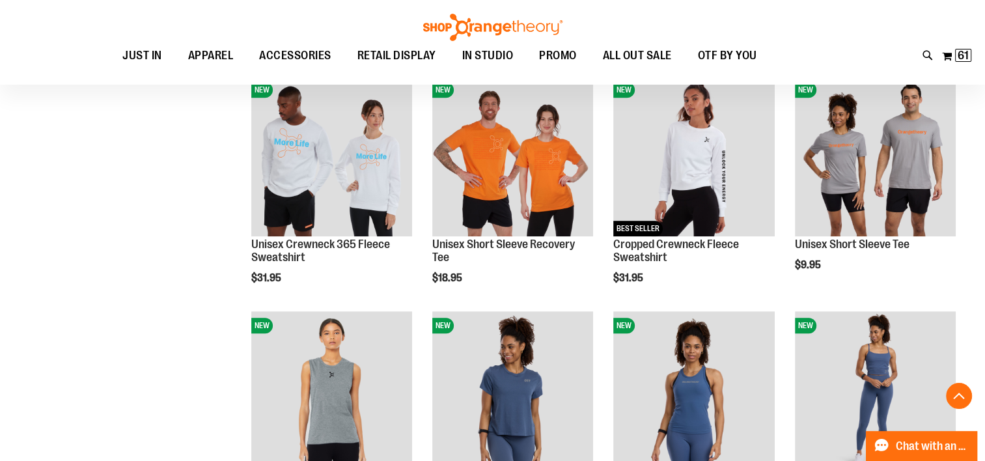
scroll to position [895, 0]
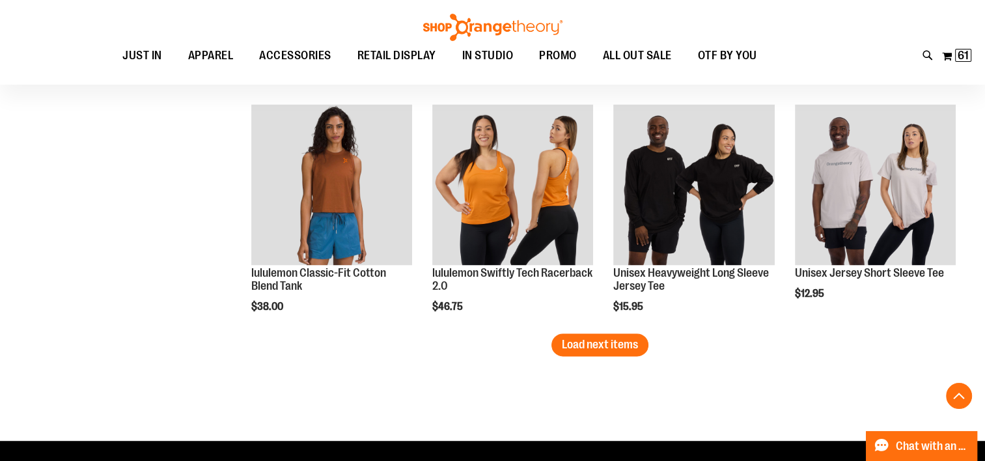
scroll to position [2046, 0]
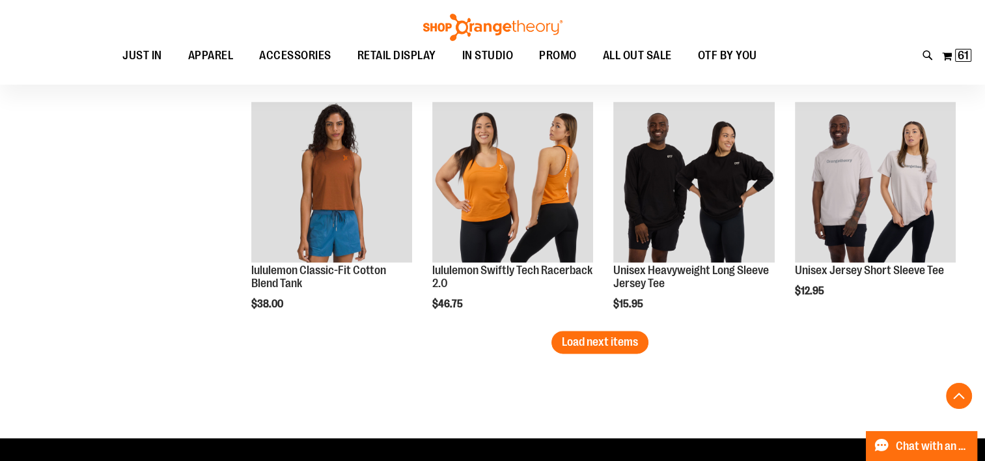
type input "**********"
click at [618, 344] on span "Load next items" at bounding box center [600, 341] width 76 height 13
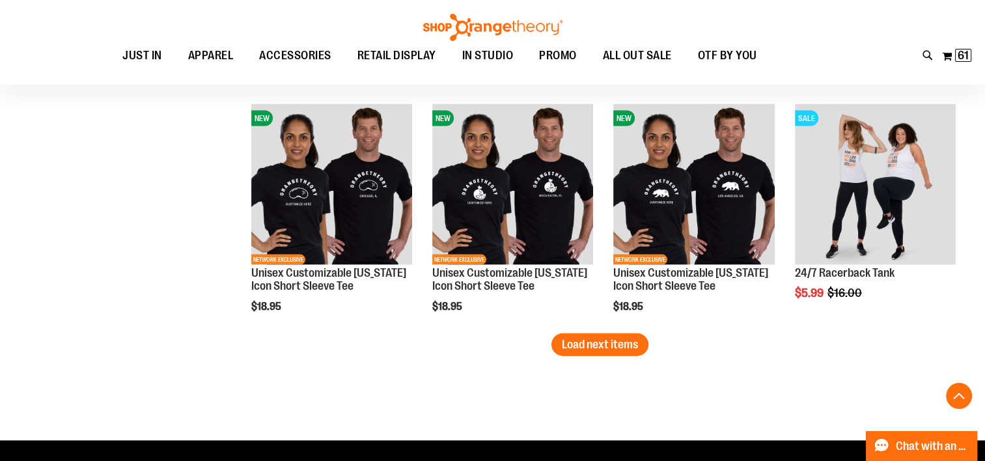
scroll to position [2757, 0]
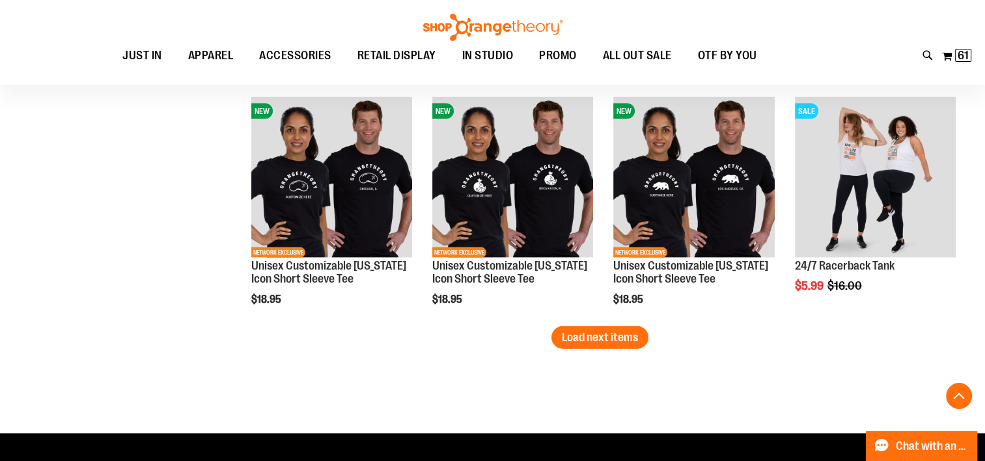
click at [612, 341] on span "Load next items" at bounding box center [600, 337] width 76 height 13
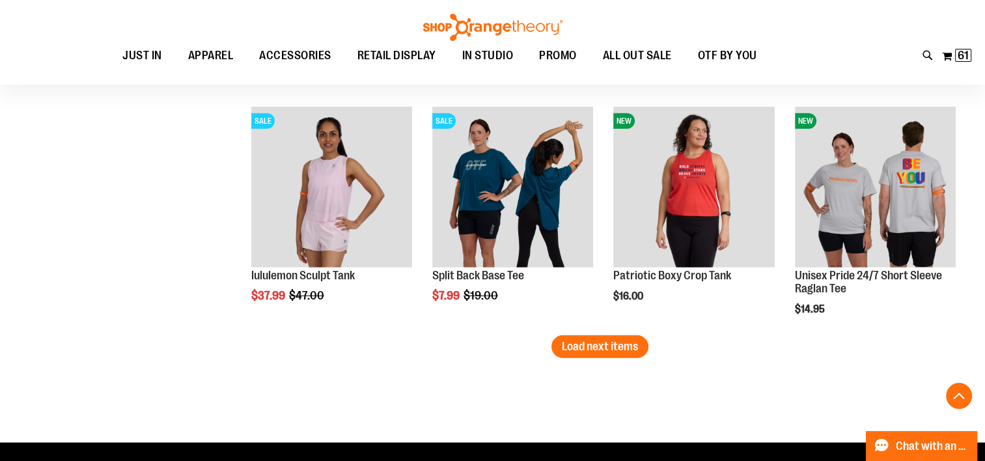
scroll to position [3454, 0]
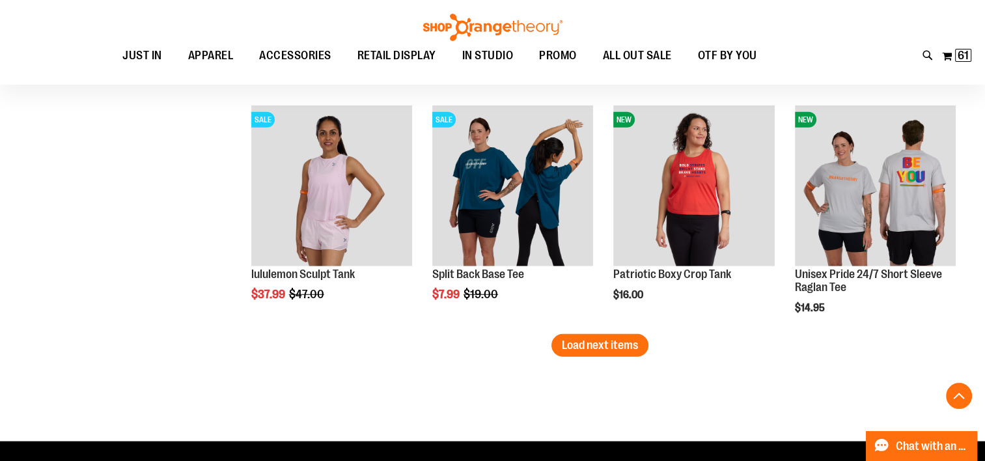
click at [617, 343] on span "Load next items" at bounding box center [600, 344] width 76 height 13
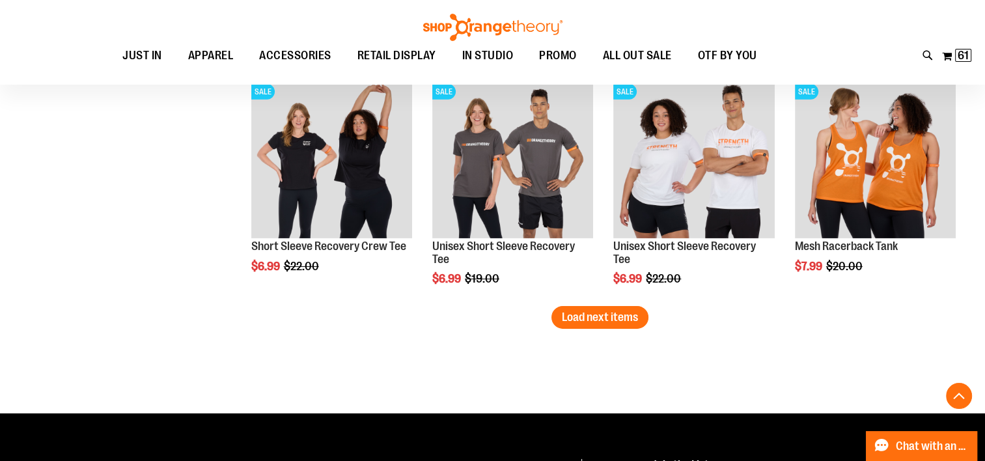
scroll to position [4188, 0]
click at [609, 320] on span "Load next items" at bounding box center [600, 316] width 76 height 13
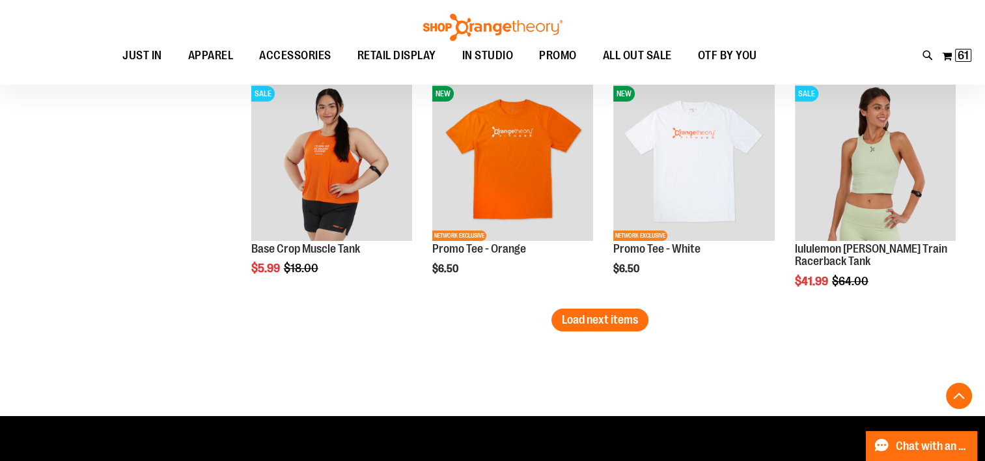
scroll to position [4891, 0]
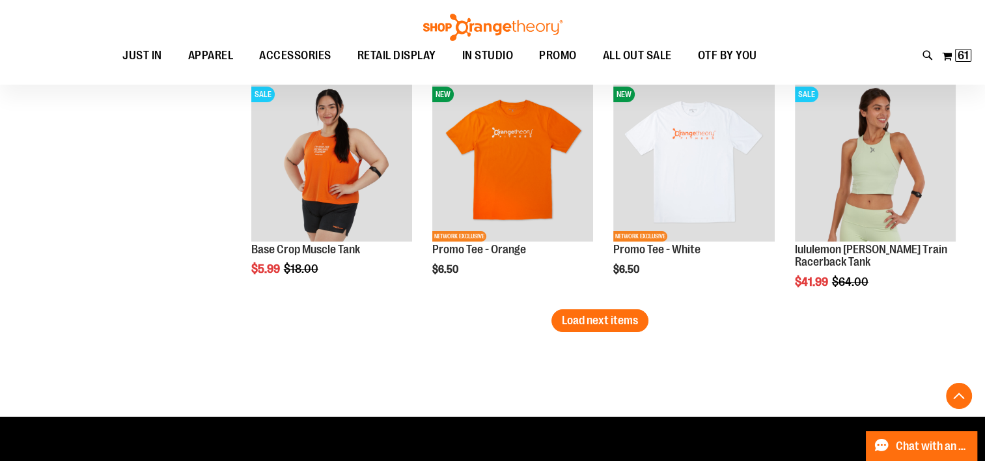
click at [618, 316] on span "Load next items" at bounding box center [600, 320] width 76 height 13
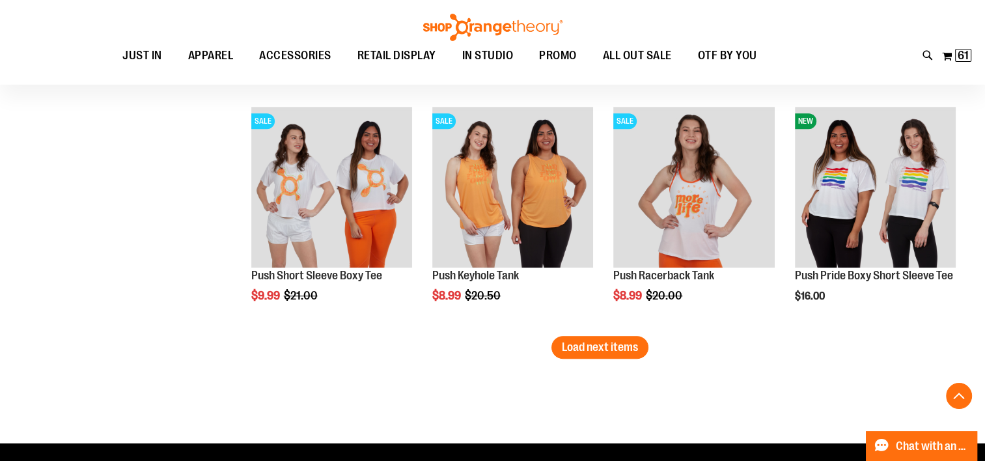
scroll to position [5578, 0]
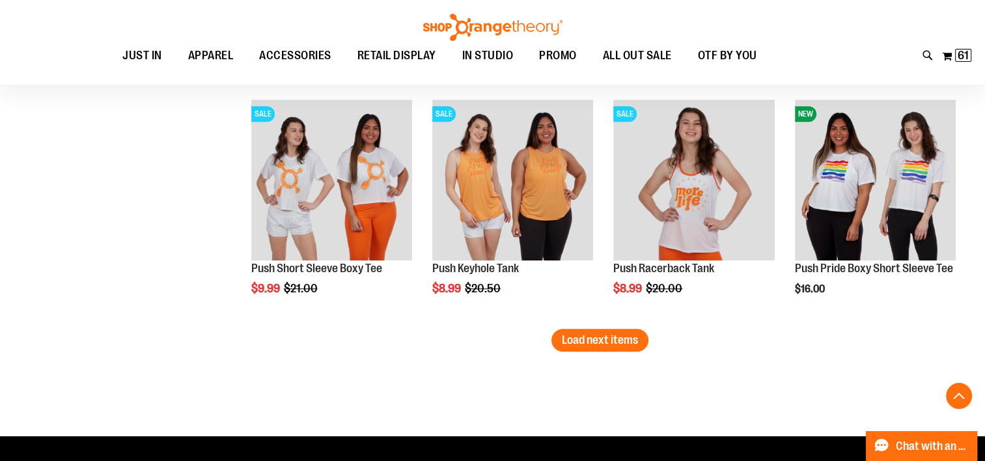
click at [614, 342] on span "Load next items" at bounding box center [600, 339] width 76 height 13
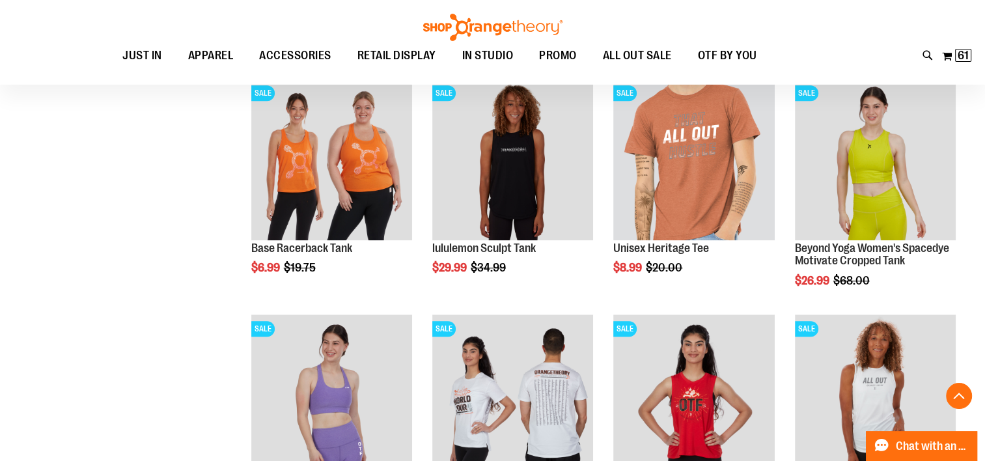
scroll to position [6068, 0]
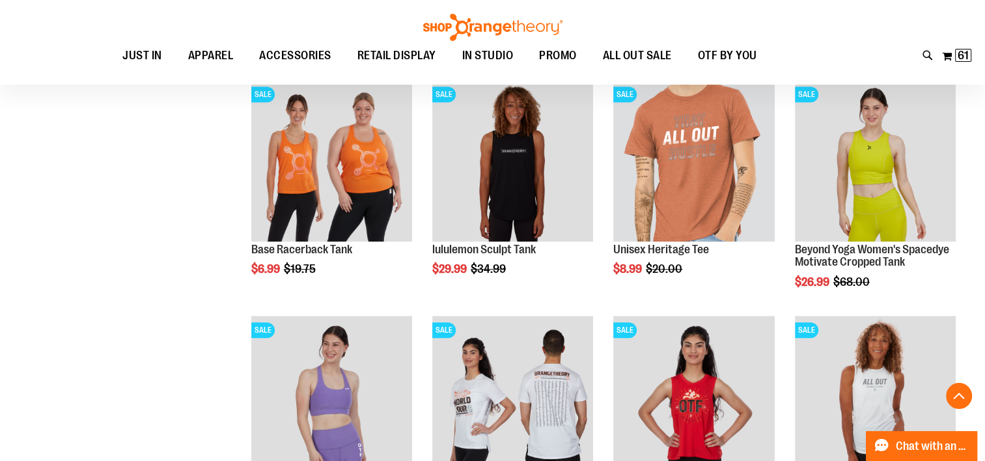
click at [512, 159] on img "product" at bounding box center [512, 160] width 161 height 161
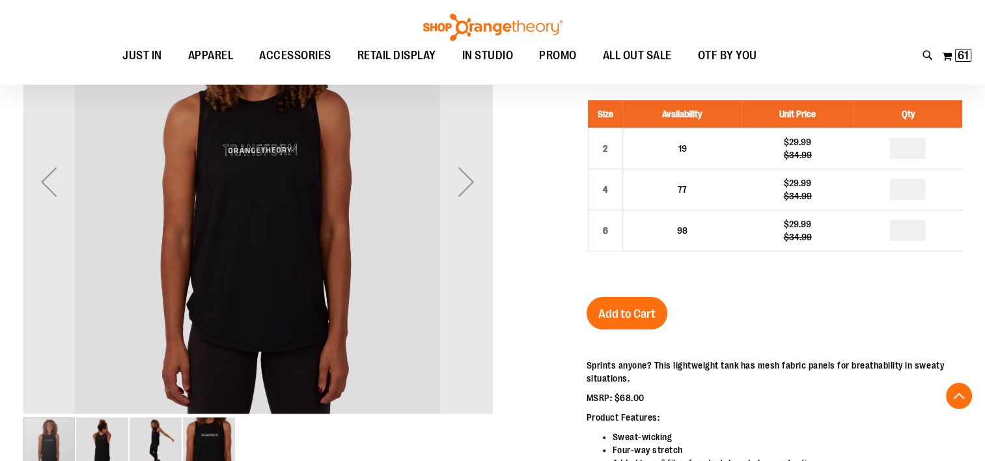
scroll to position [243, 0]
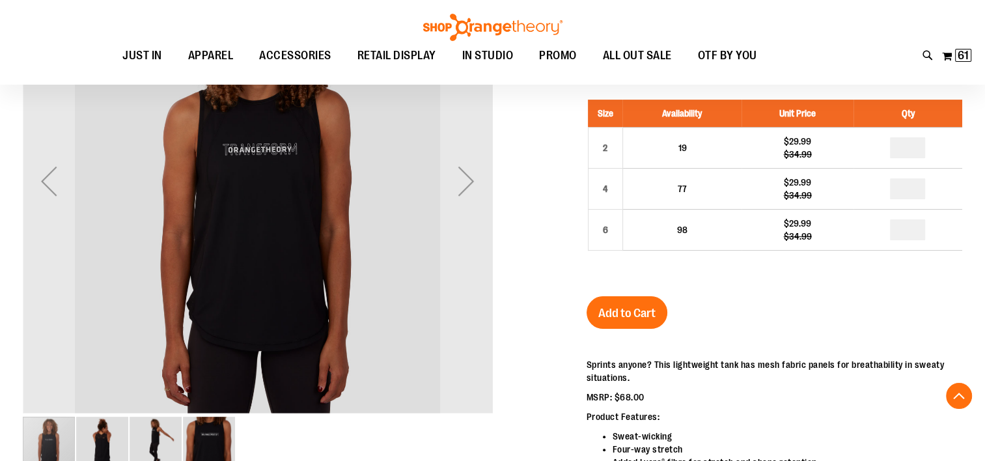
type input "**********"
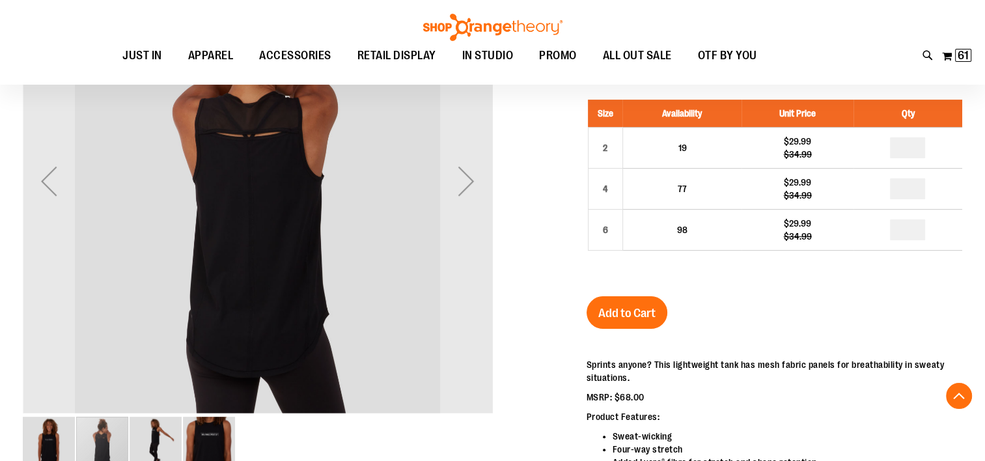
click at [450, 180] on div "Next" at bounding box center [466, 181] width 52 height 52
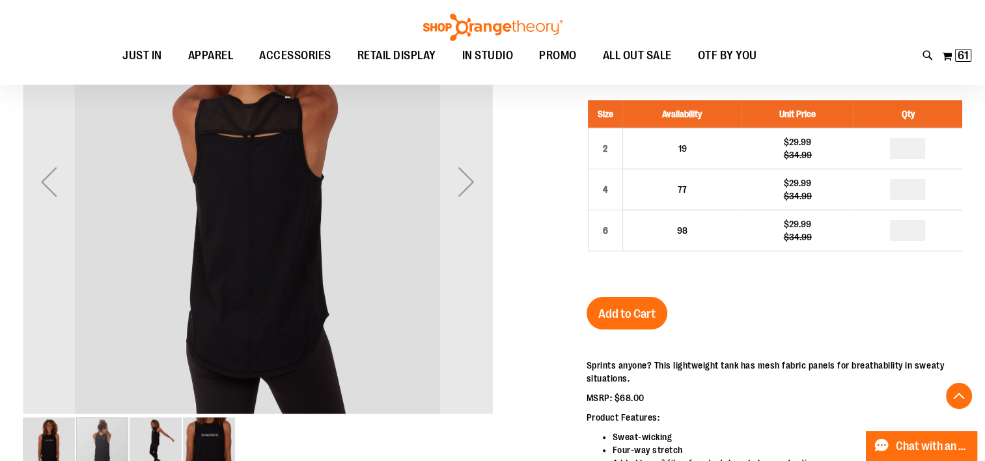
scroll to position [239, 0]
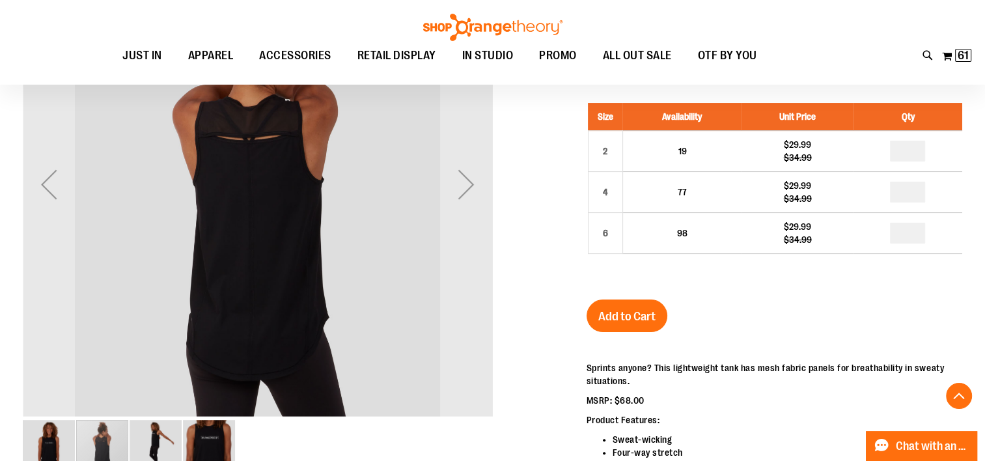
click at [212, 440] on img "image 4 of 4" at bounding box center [209, 446] width 52 height 52
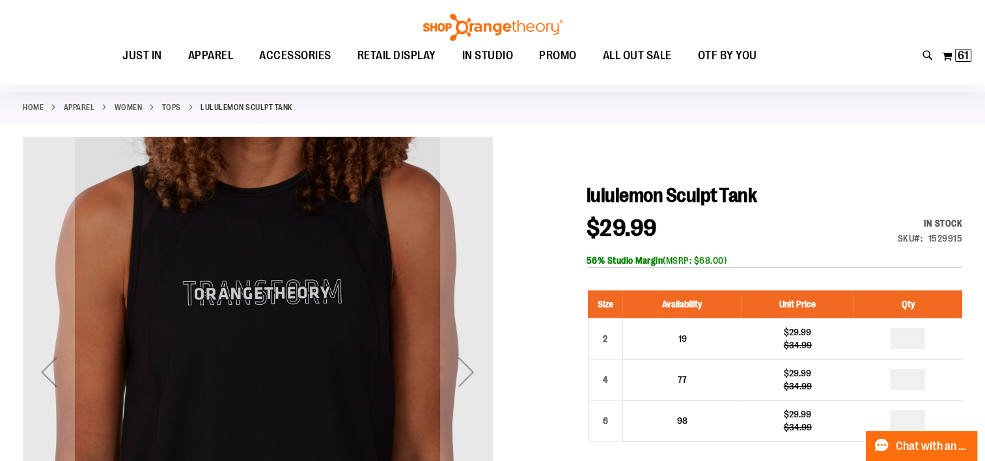
scroll to position [51, 0]
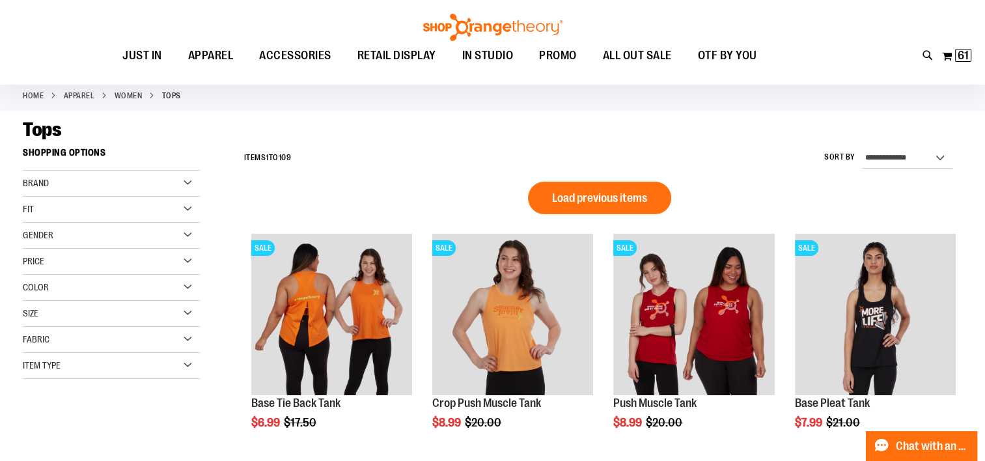
type input "**********"
click at [926, 53] on icon at bounding box center [927, 55] width 11 height 15
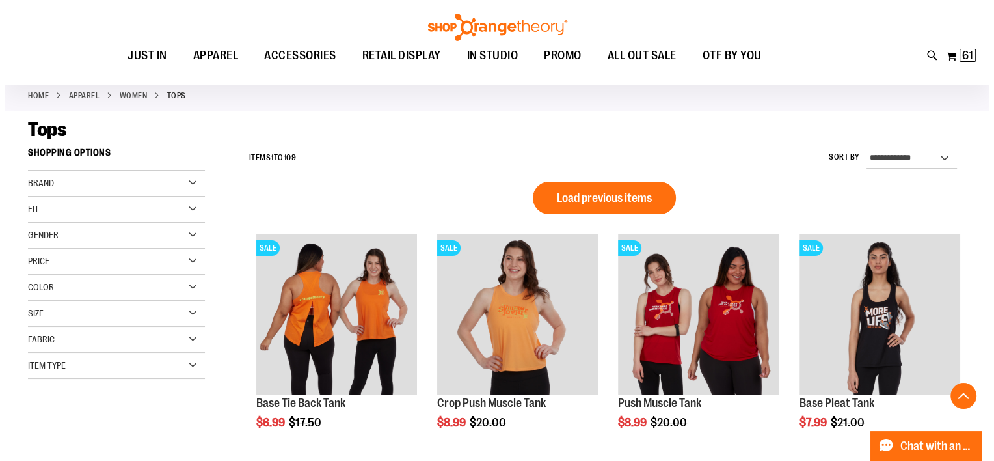
scroll to position [271, 0]
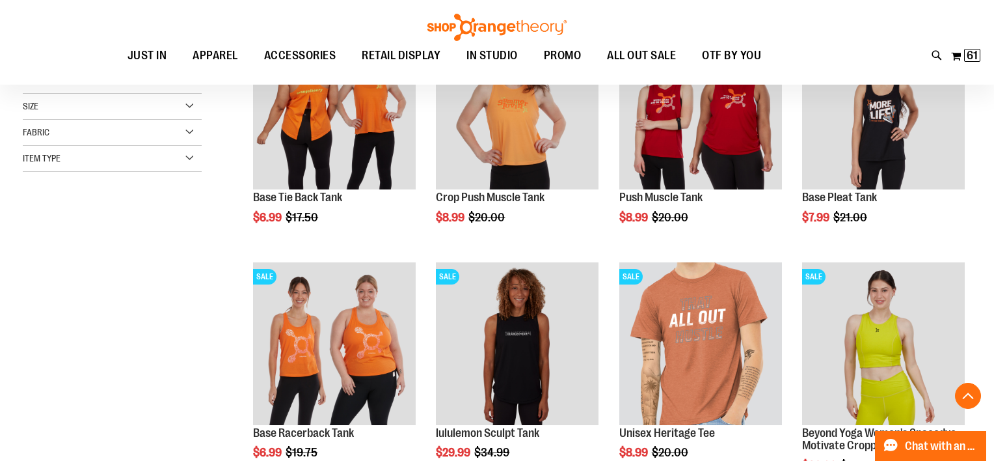
click at [292, 152] on span "Mock Funnel Neck 365 Fleece Hoodie" at bounding box center [266, 155] width 150 height 10
type input "*******"
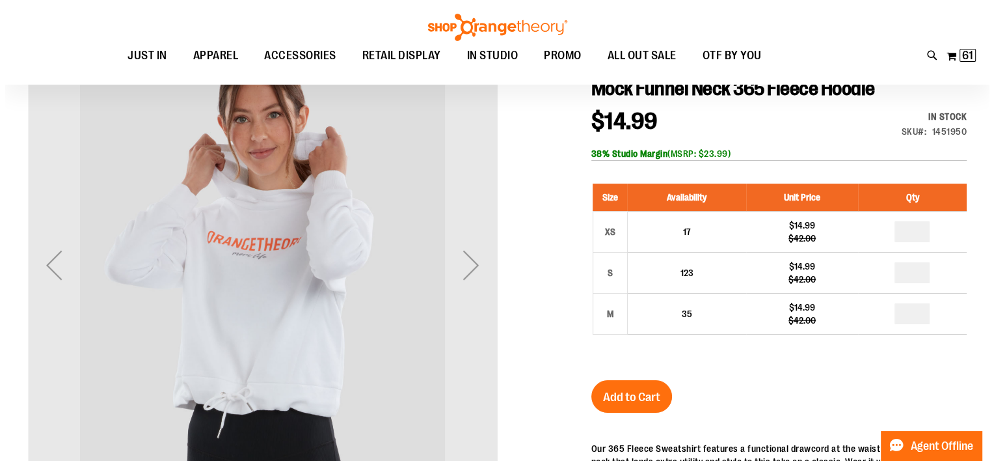
scroll to position [159, 0]
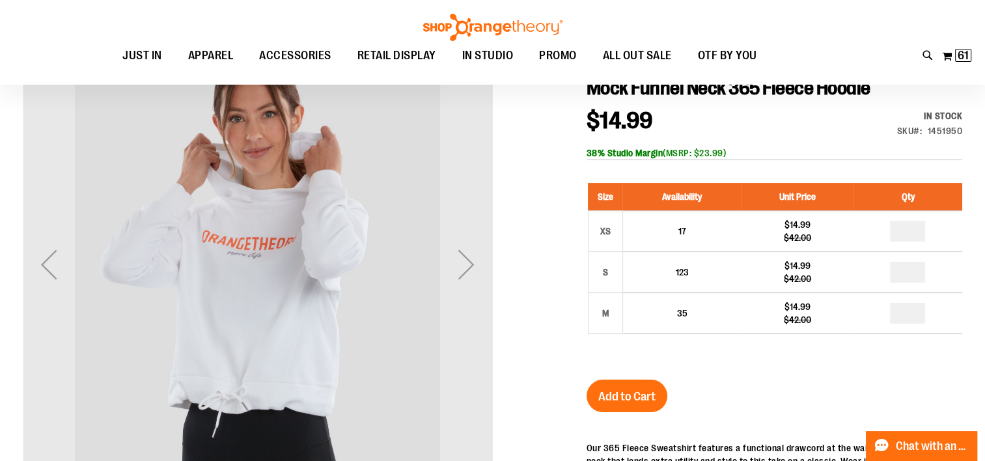
type input "**********"
click at [912, 315] on input "*" at bounding box center [907, 313] width 35 height 21
type input "*"
click at [633, 398] on span "Add to Cart" at bounding box center [626, 396] width 57 height 14
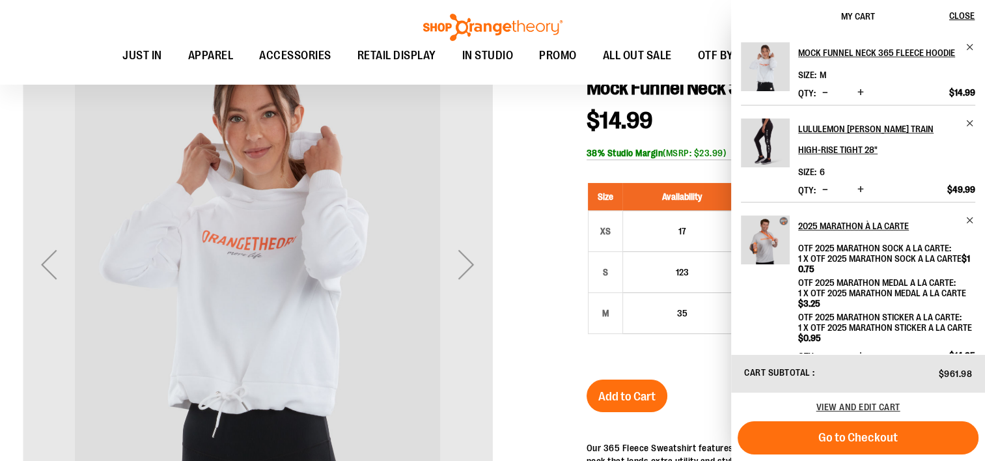
click at [456, 258] on div "Next" at bounding box center [466, 264] width 52 height 52
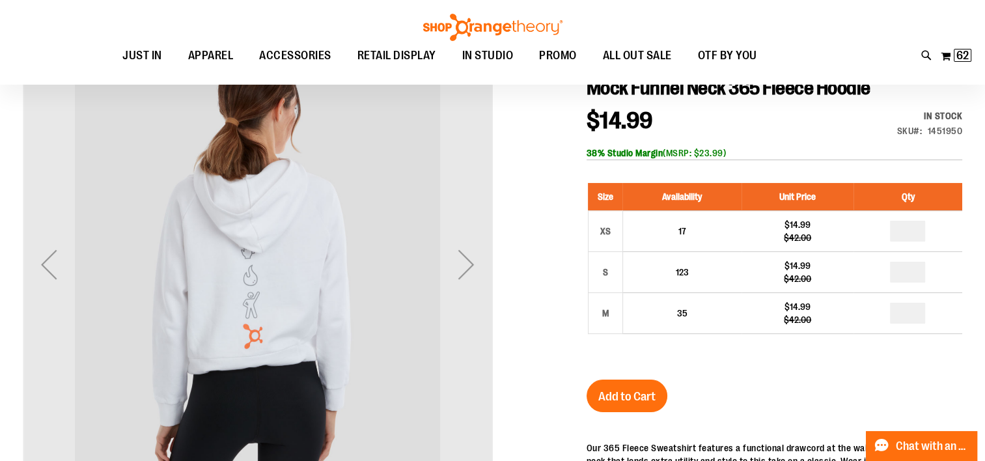
click at [924, 55] on icon at bounding box center [926, 55] width 11 height 15
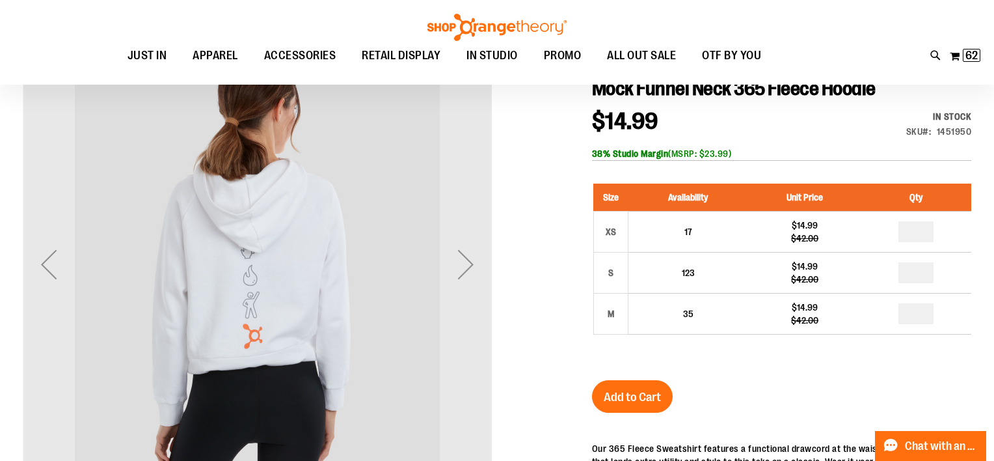
click at [130, 66] on input "Search" at bounding box center [496, 73] width 787 height 43
click at [396, 168] on span "$13.99" at bounding box center [318, 165] width 255 height 13
type input "*******"
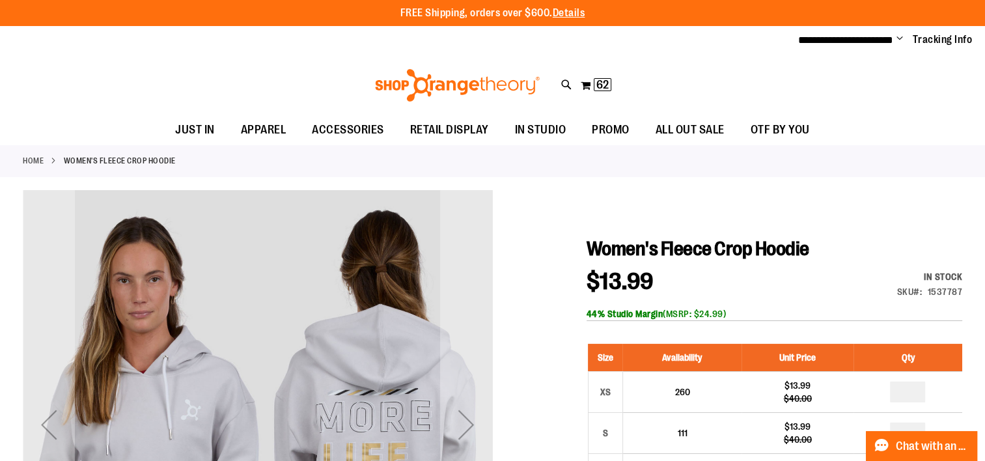
type input "**********"
click at [34, 157] on link "Home" at bounding box center [33, 161] width 21 height 12
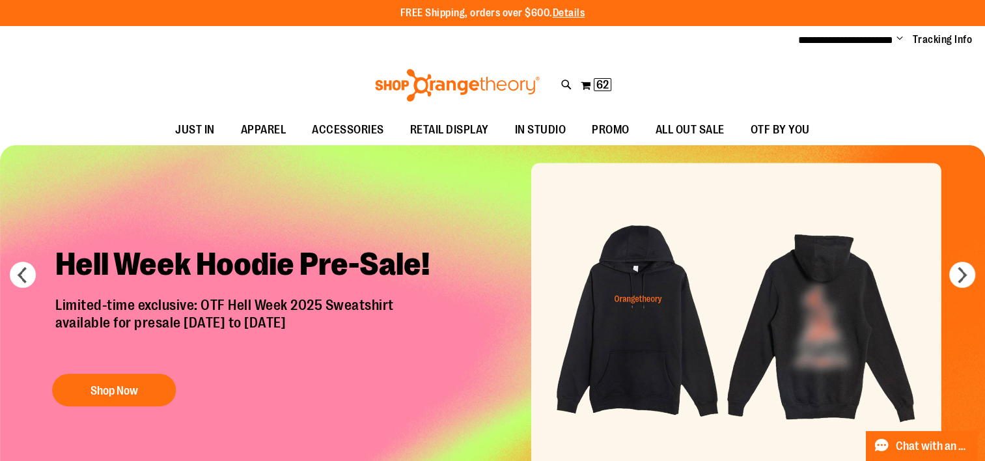
type input "**********"
click at [567, 84] on icon at bounding box center [566, 84] width 11 height 15
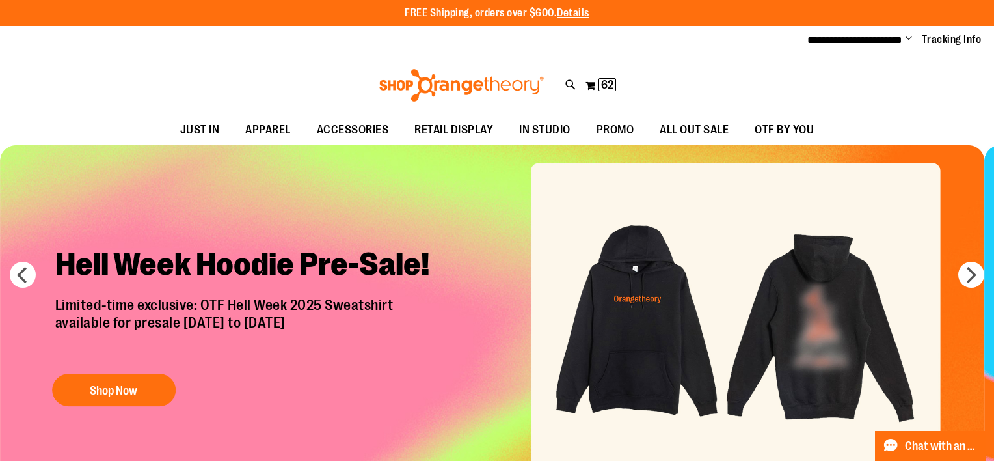
click at [119, 72] on input "Search" at bounding box center [496, 73] width 787 height 43
type input "*******"
click at [241, 154] on span "Mock Funnel Neck 365 Fleece Hoodie" at bounding box center [266, 155] width 150 height 10
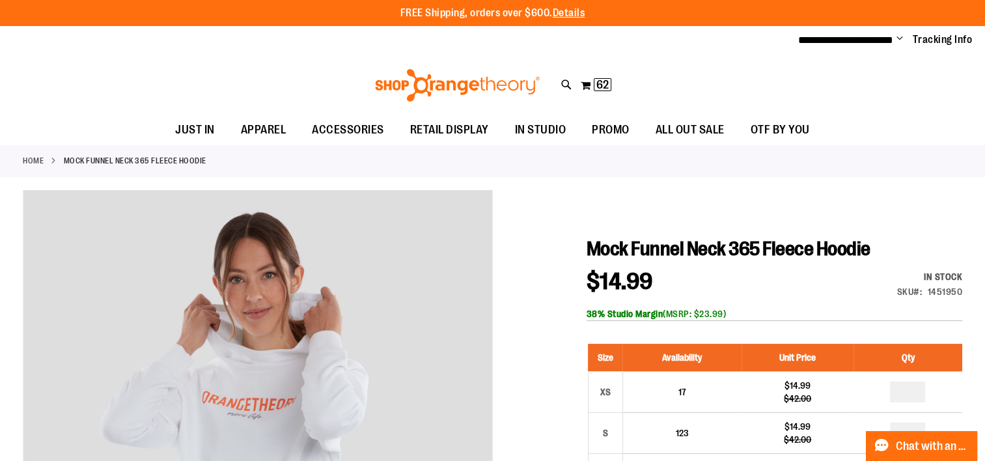
type input "**********"
click at [564, 83] on icon at bounding box center [566, 84] width 11 height 15
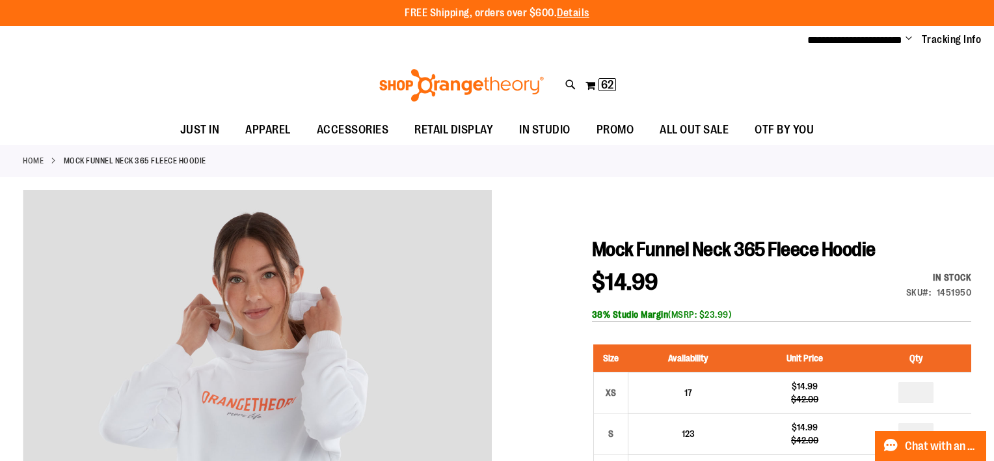
click at [158, 81] on input "Search" at bounding box center [496, 73] width 787 height 43
type input "*******"
click at [243, 145] on span "Women's Fleece Crop Hoodie" at bounding box center [249, 149] width 117 height 10
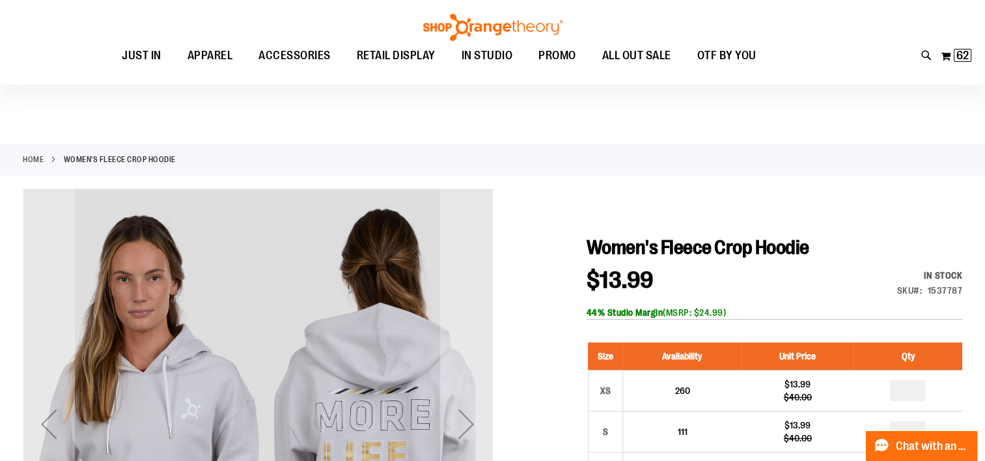
scroll to position [148, 0]
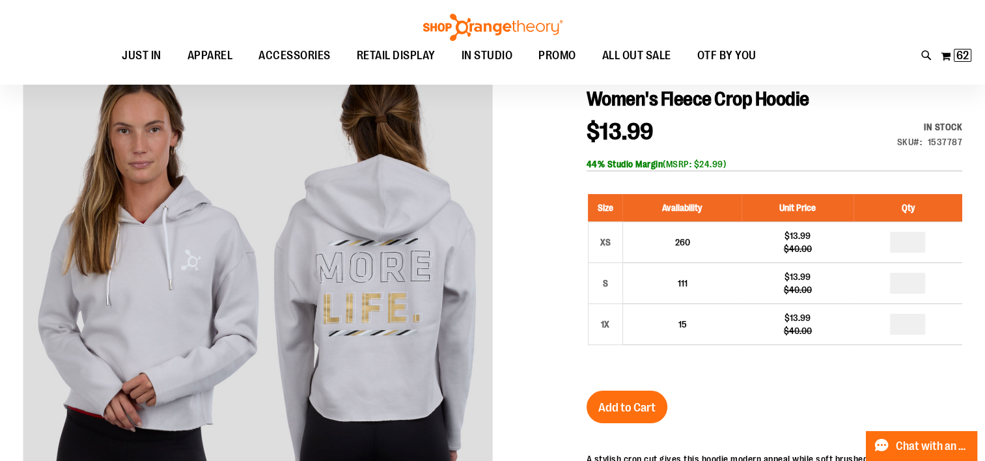
type input "**********"
click at [911, 283] on input "number" at bounding box center [907, 283] width 35 height 21
type input "*"
click at [614, 408] on span "Add to Cart" at bounding box center [626, 407] width 57 height 14
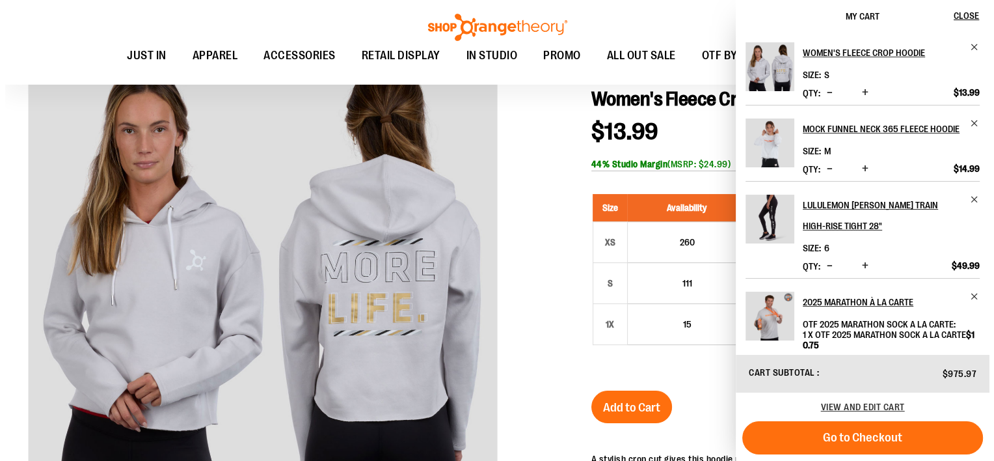
scroll to position [0, 0]
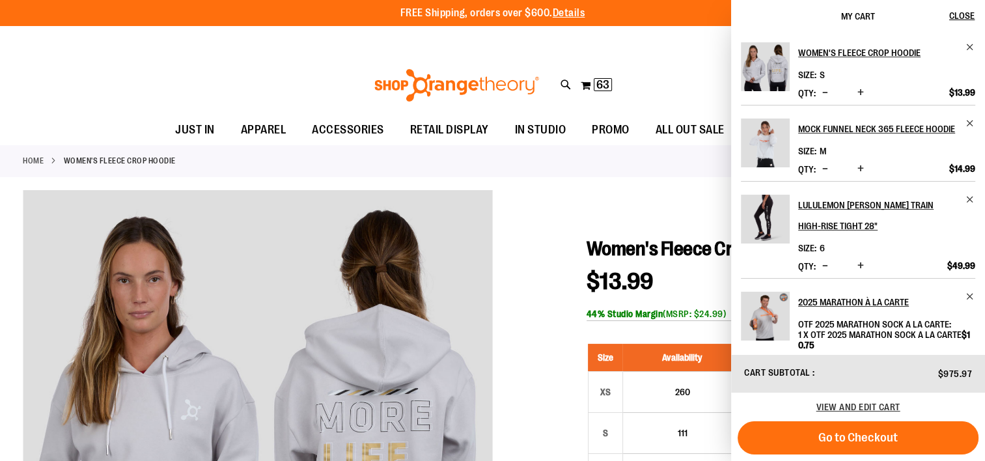
click at [562, 85] on icon at bounding box center [565, 84] width 11 height 15
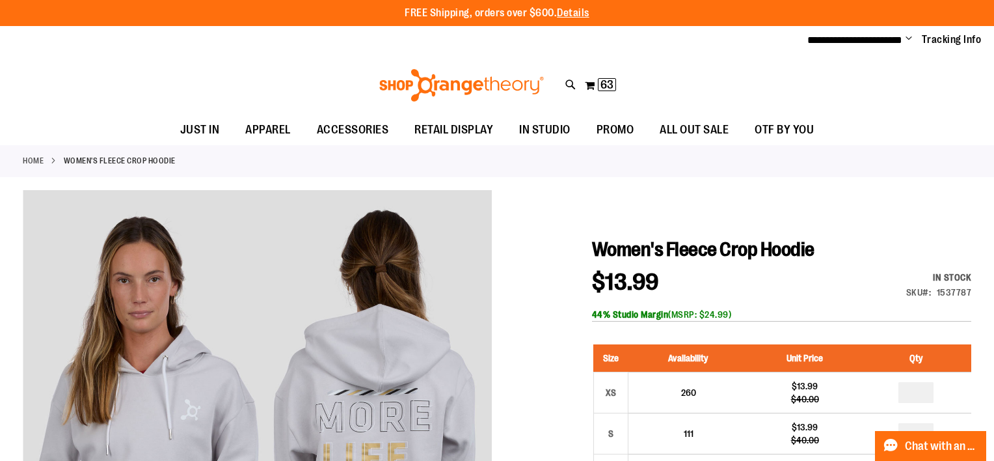
type input "**********"
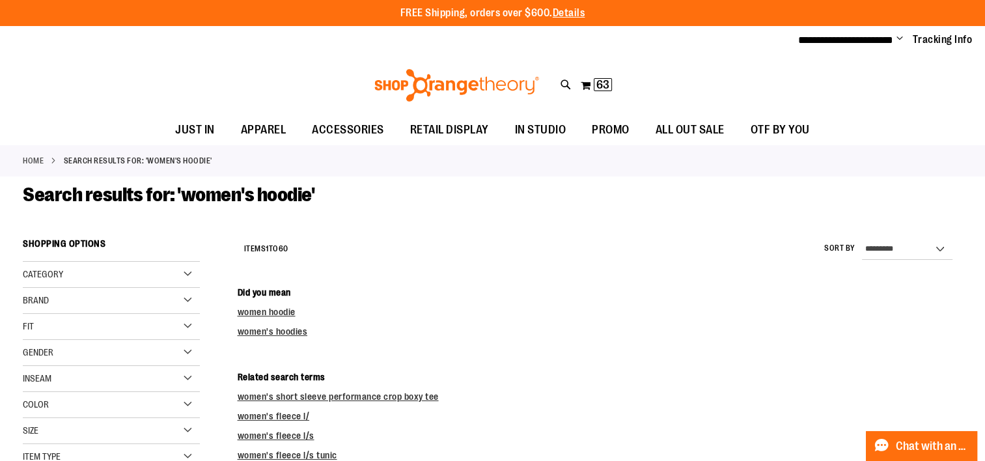
type input "**********"
click at [271, 312] on link "women hoodie" at bounding box center [266, 312] width 58 height 10
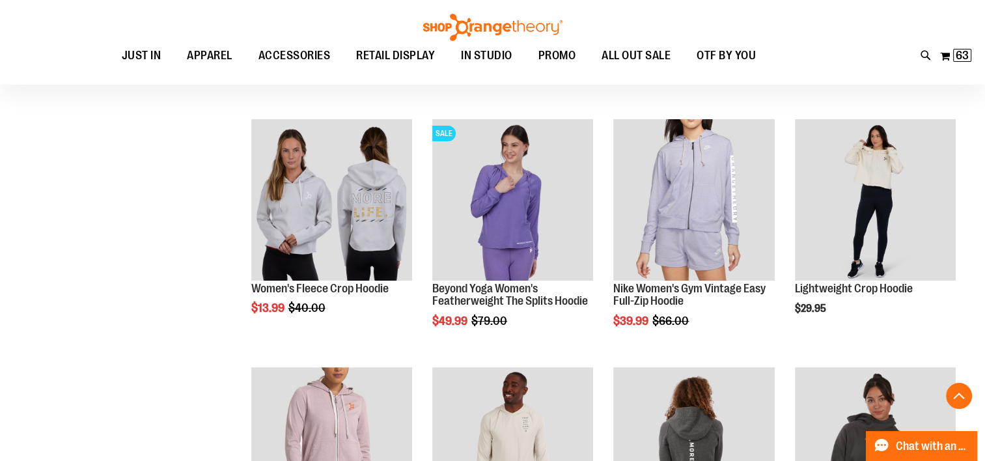
scroll to position [400, 0]
type input "**********"
click at [877, 200] on img "product" at bounding box center [875, 198] width 161 height 161
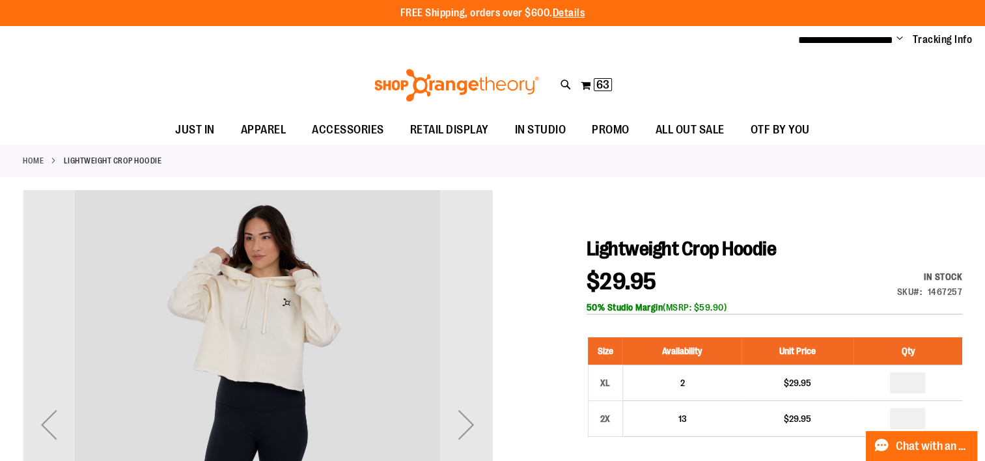
type input "**********"
click at [466, 427] on div "Next" at bounding box center [466, 424] width 52 height 52
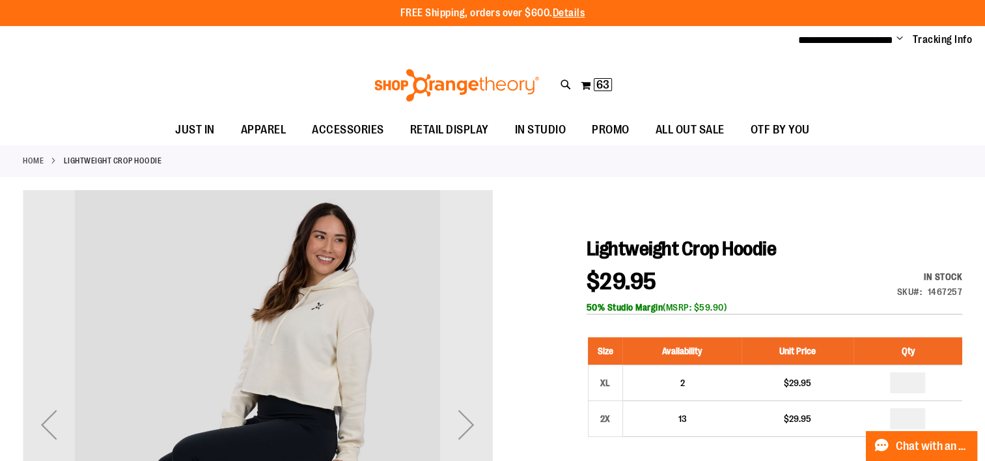
click at [476, 418] on div "Next" at bounding box center [466, 424] width 52 height 52
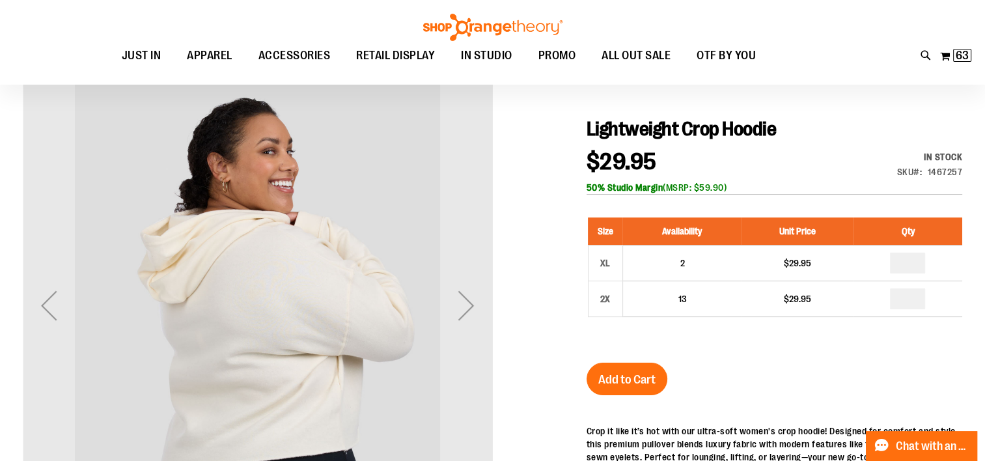
scroll to position [135, 0]
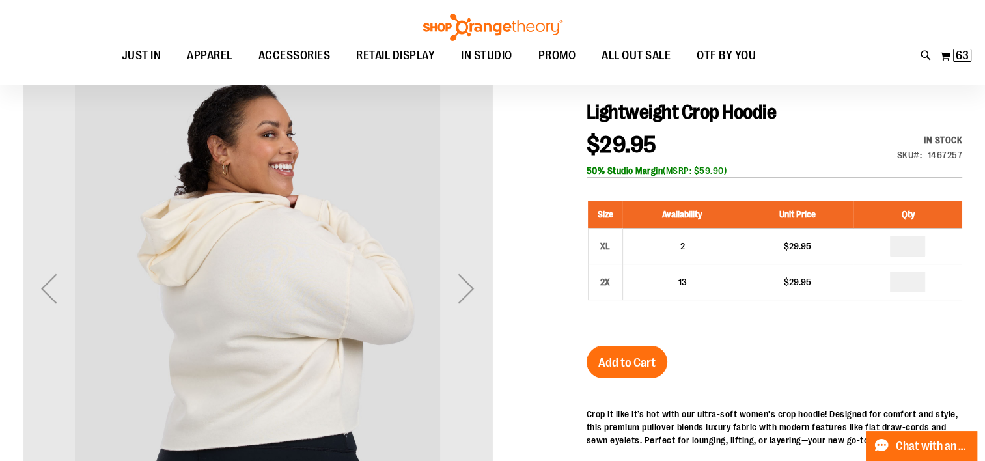
click at [461, 294] on div "Next" at bounding box center [466, 288] width 52 height 52
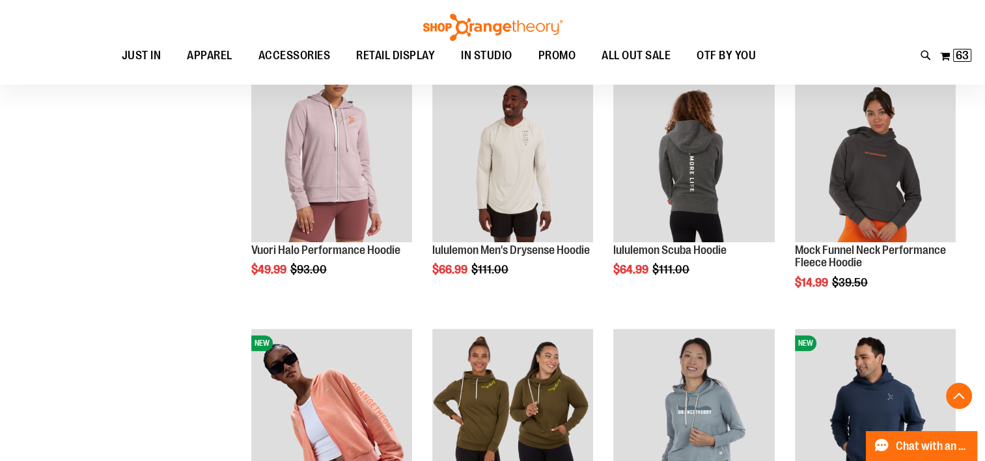
scroll to position [547, 0]
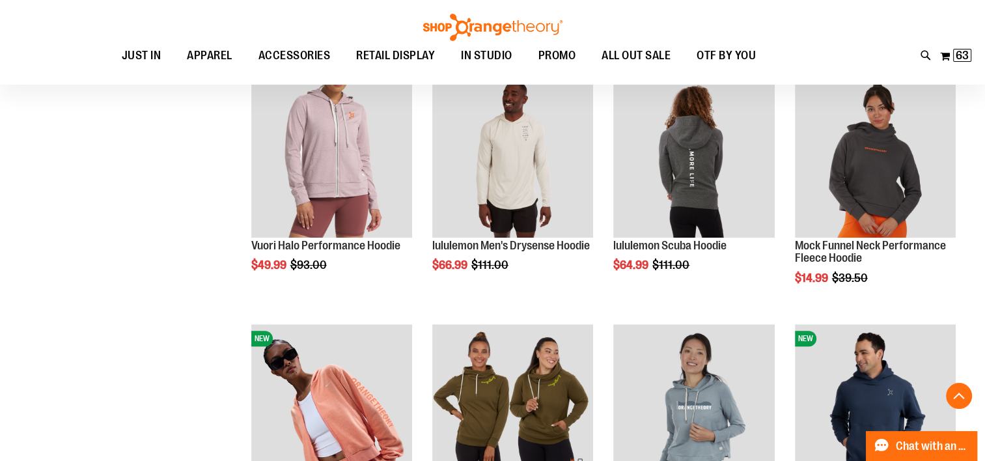
type input "**********"
click at [897, 190] on img "product" at bounding box center [875, 156] width 161 height 161
click at [875, 182] on img "product" at bounding box center [875, 156] width 161 height 161
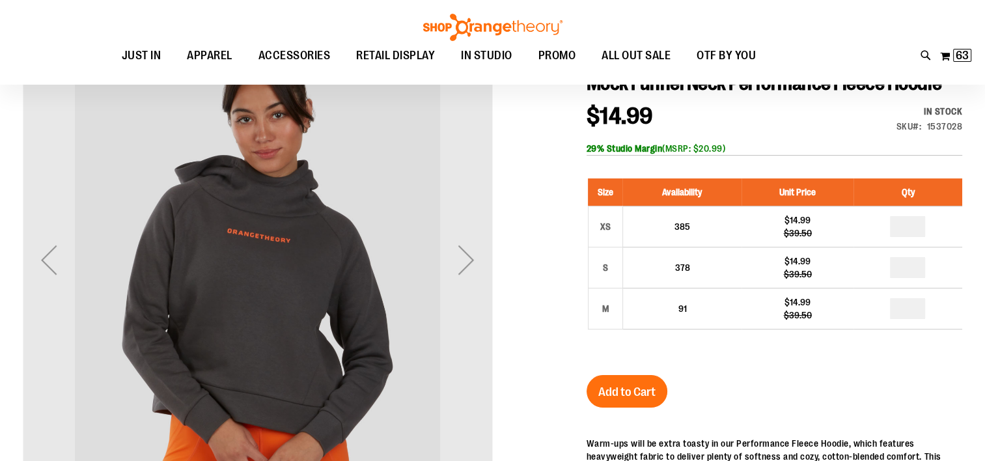
scroll to position [163, 0]
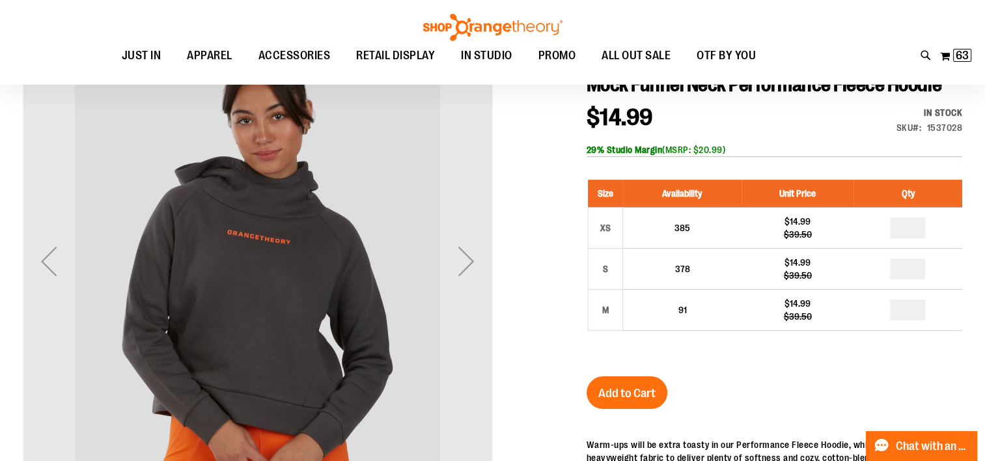
type input "**********"
click at [471, 261] on div "Next" at bounding box center [466, 261] width 52 height 52
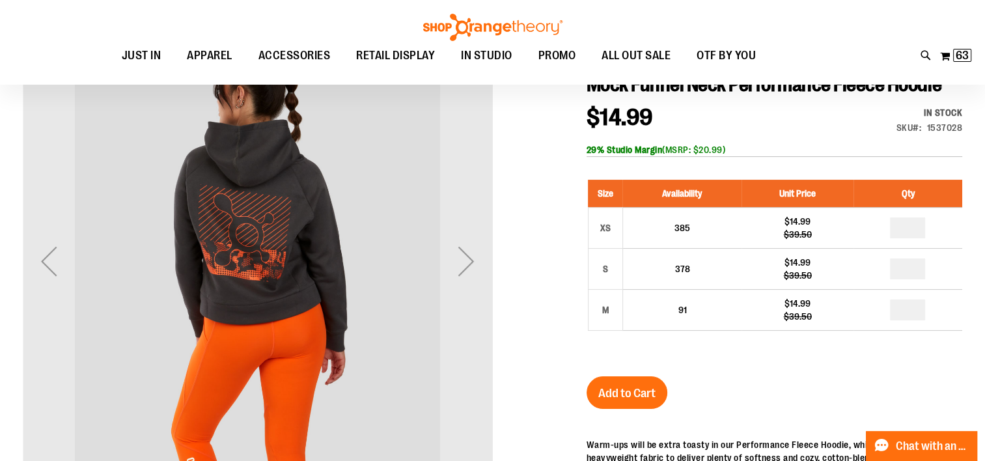
click at [471, 258] on div "Next" at bounding box center [466, 261] width 52 height 52
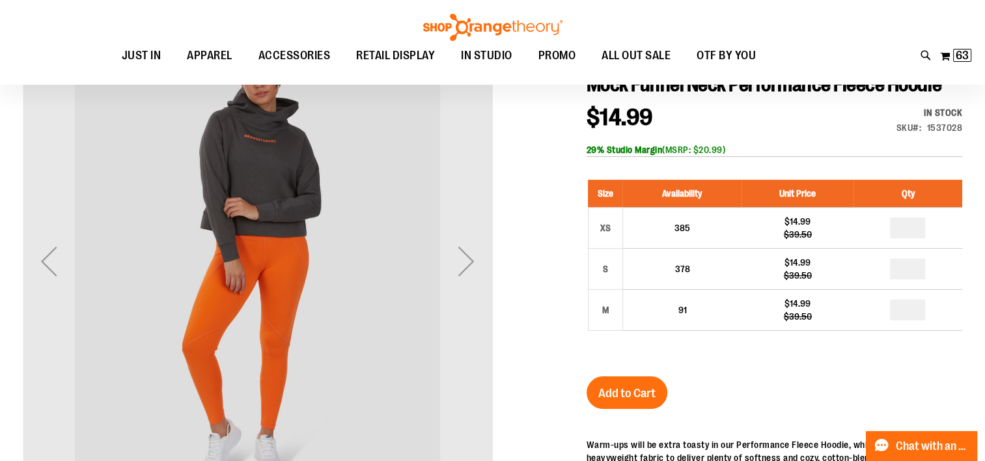
click at [459, 268] on div "Next" at bounding box center [466, 261] width 52 height 52
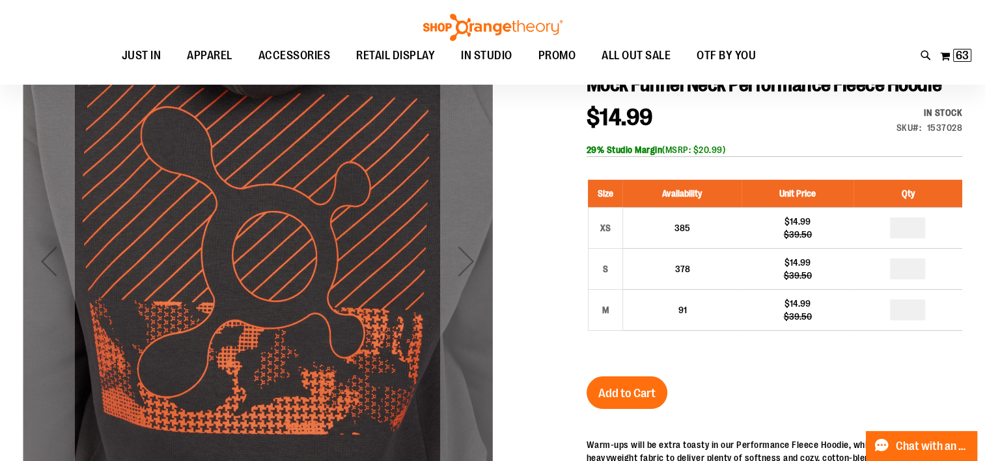
click at [461, 271] on div "Next" at bounding box center [466, 261] width 52 height 52
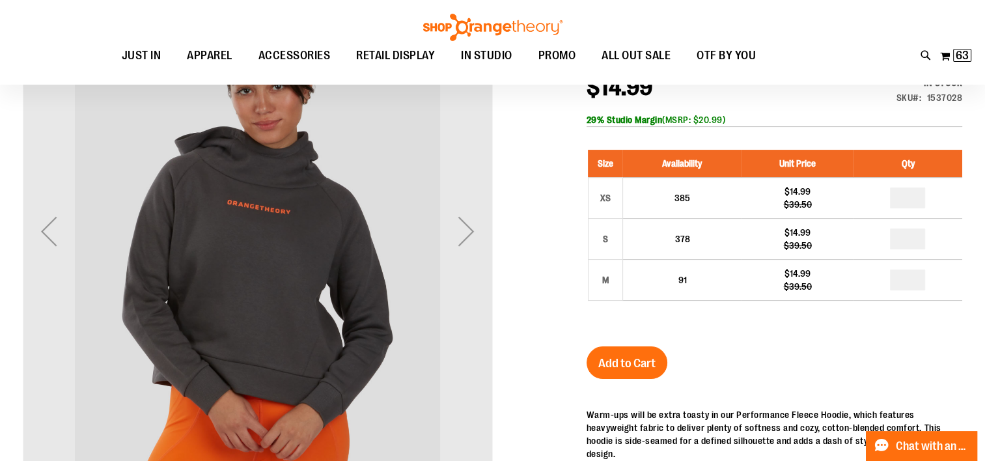
scroll to position [182, 0]
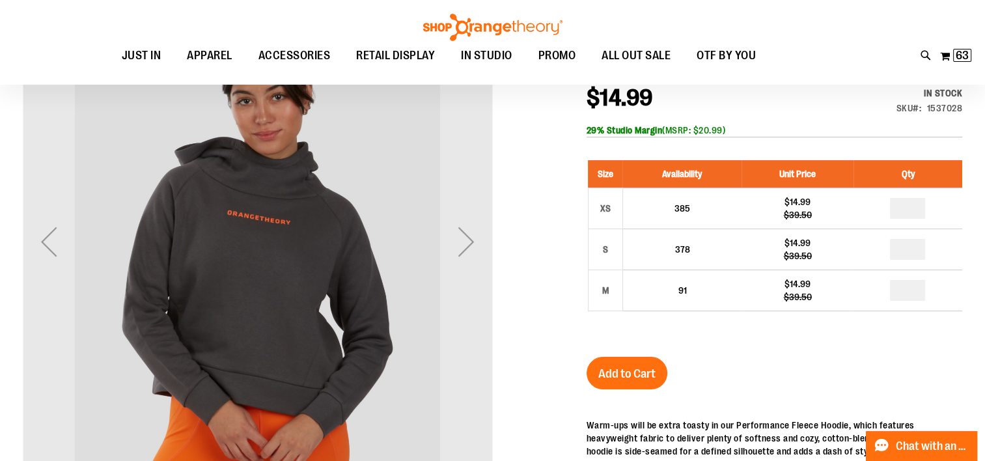
click at [465, 243] on div "Next" at bounding box center [466, 241] width 52 height 52
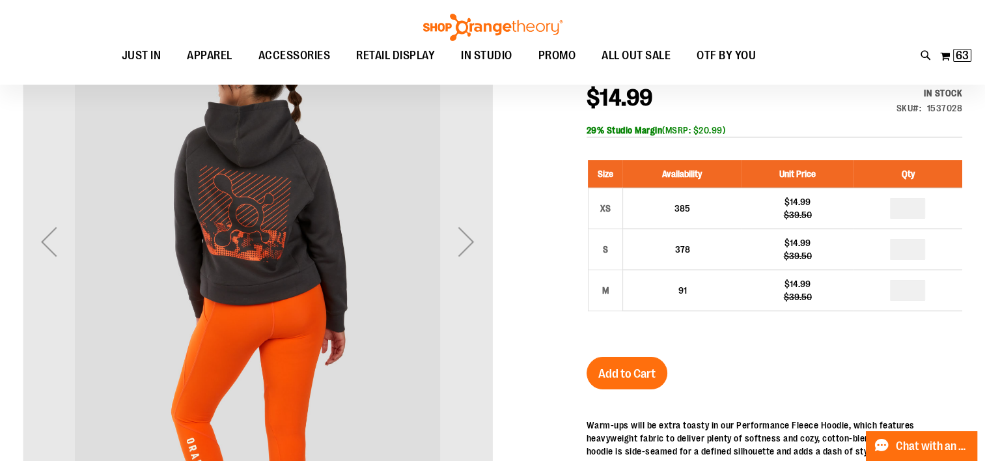
click at [469, 242] on div "Next" at bounding box center [466, 241] width 52 height 52
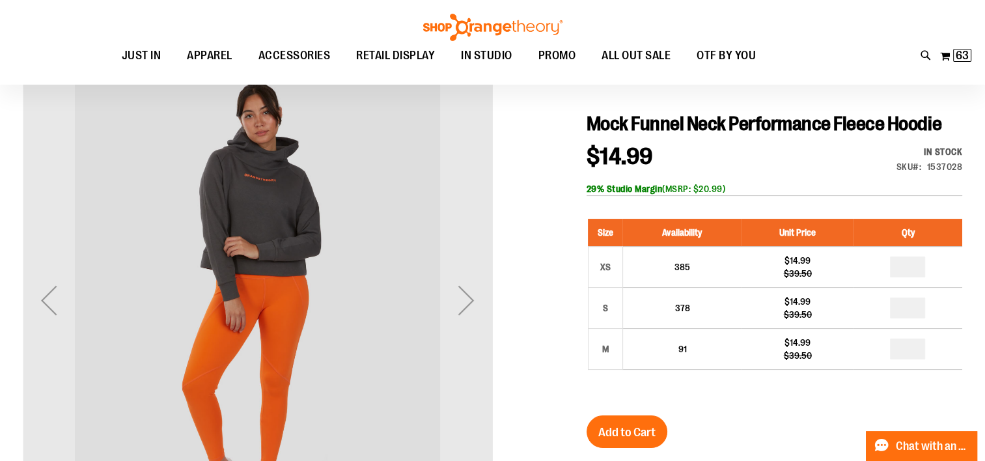
scroll to position [122, 0]
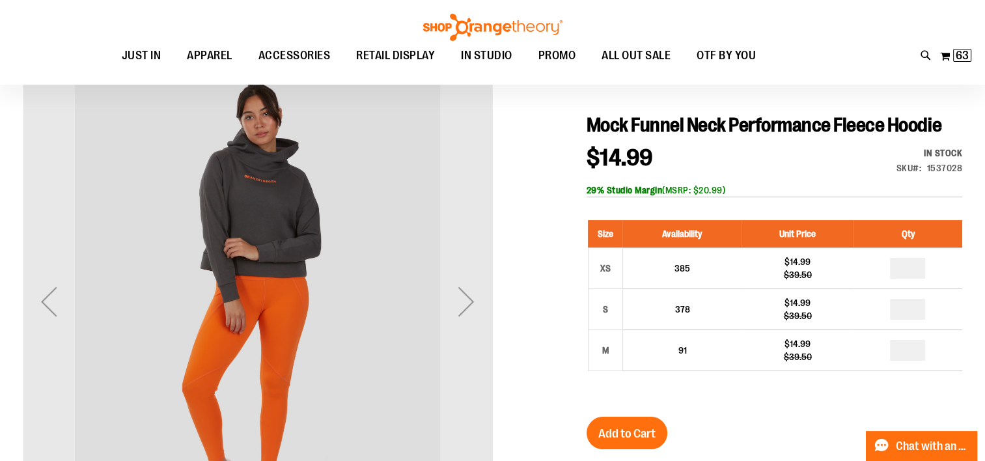
click at [472, 303] on div "Next" at bounding box center [466, 301] width 52 height 52
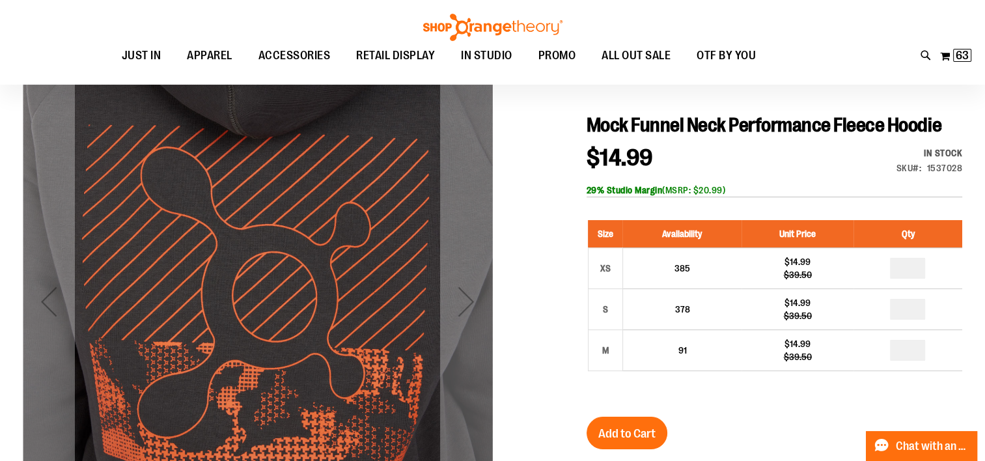
click at [472, 303] on div "Next" at bounding box center [466, 301] width 52 height 52
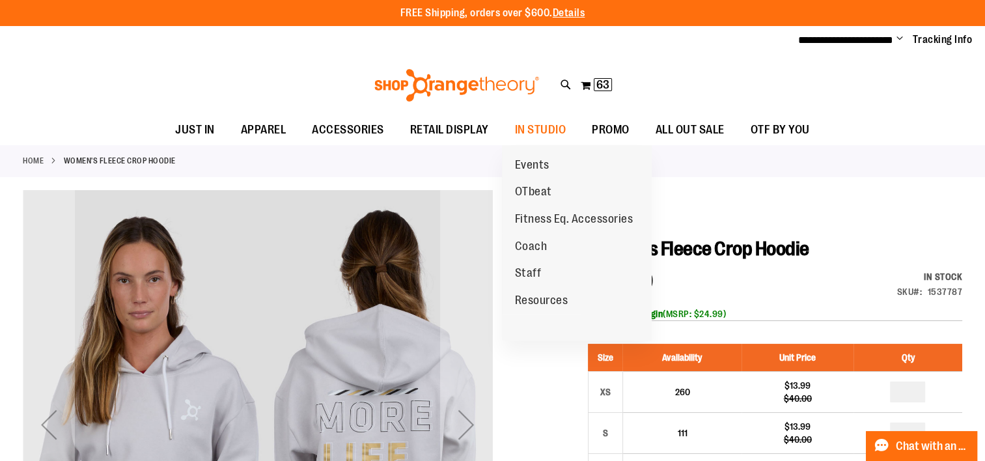
type input "**********"
click at [532, 244] on span "Coach" at bounding box center [531, 247] width 33 height 16
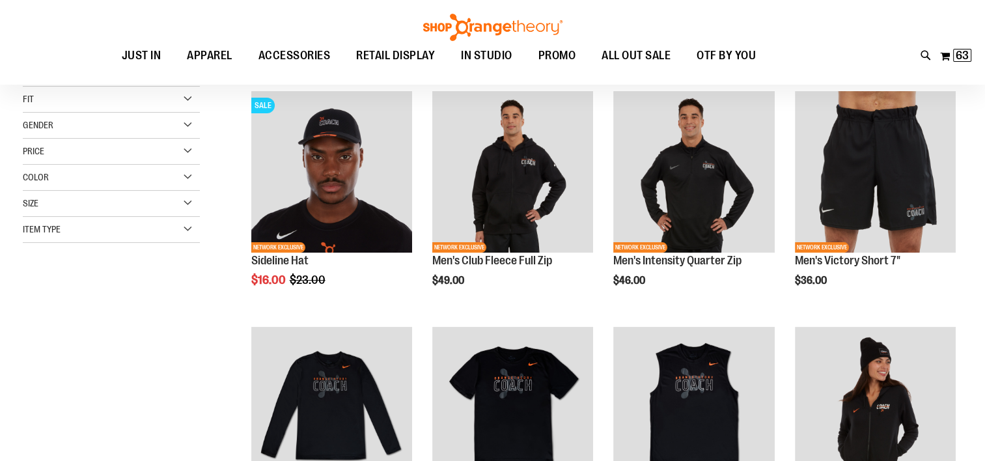
scroll to position [177, 0]
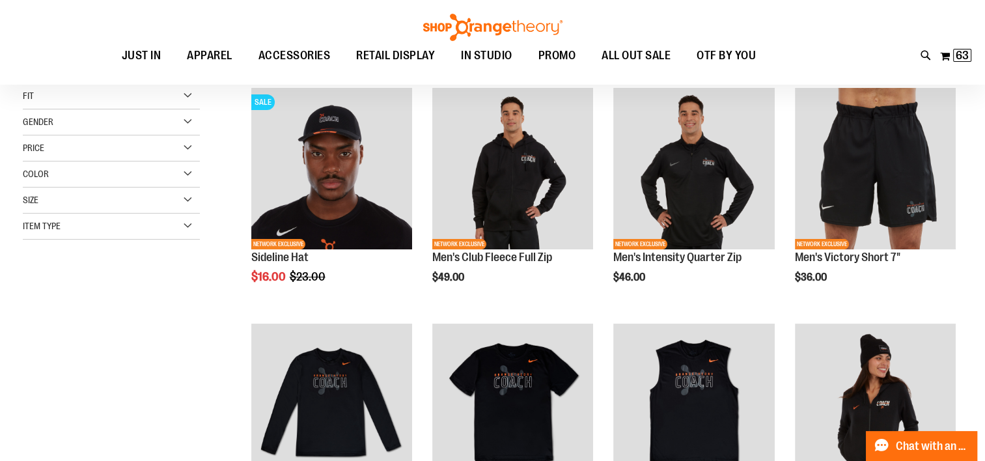
type input "**********"
click at [190, 125] on div "Gender" at bounding box center [111, 122] width 177 height 26
click at [61, 159] on link "Women 10 items" at bounding box center [105, 163] width 170 height 14
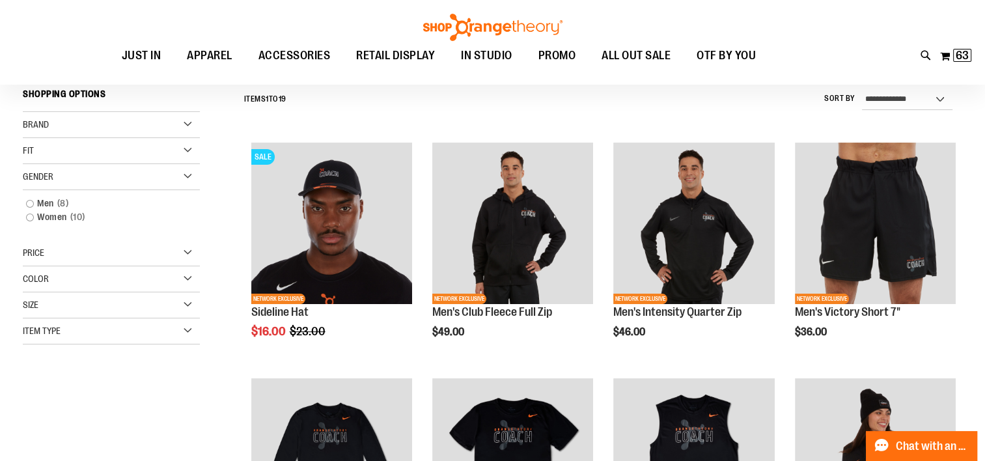
scroll to position [121, 0]
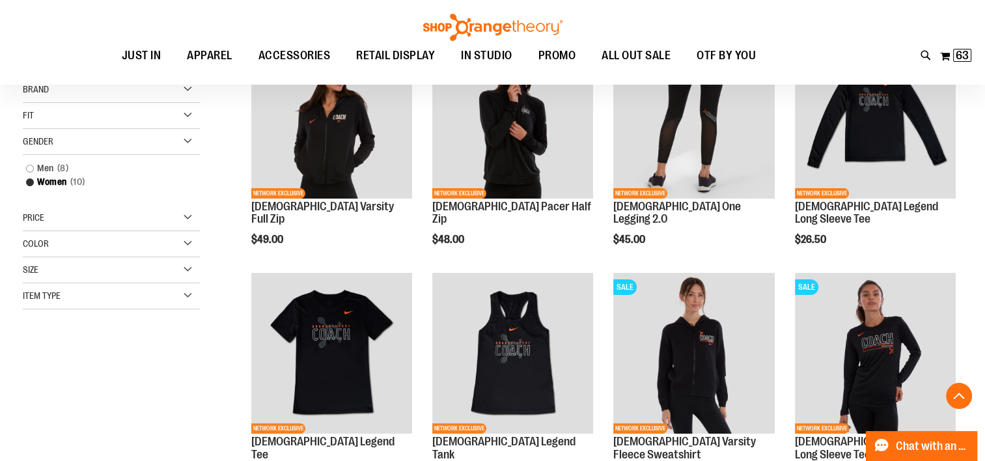
scroll to position [212, 0]
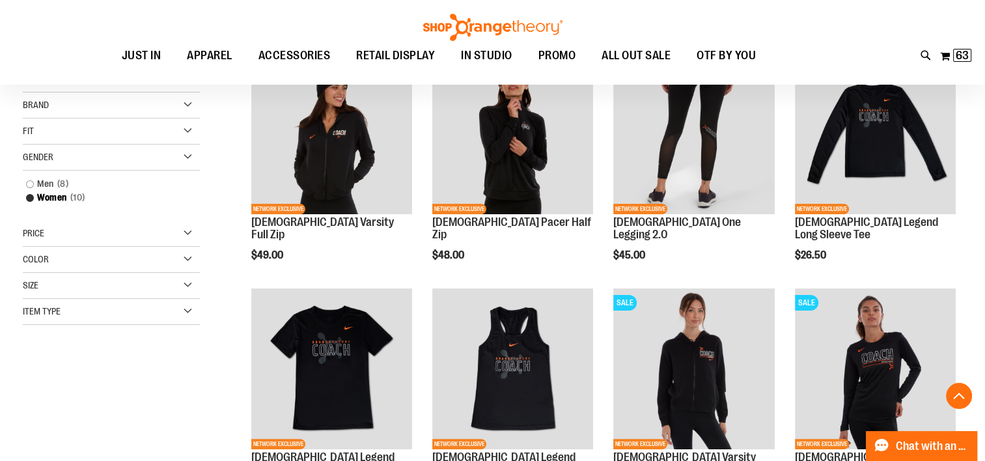
click at [333, 169] on img "product" at bounding box center [331, 133] width 161 height 161
click at [326, 149] on img "product" at bounding box center [331, 133] width 161 height 161
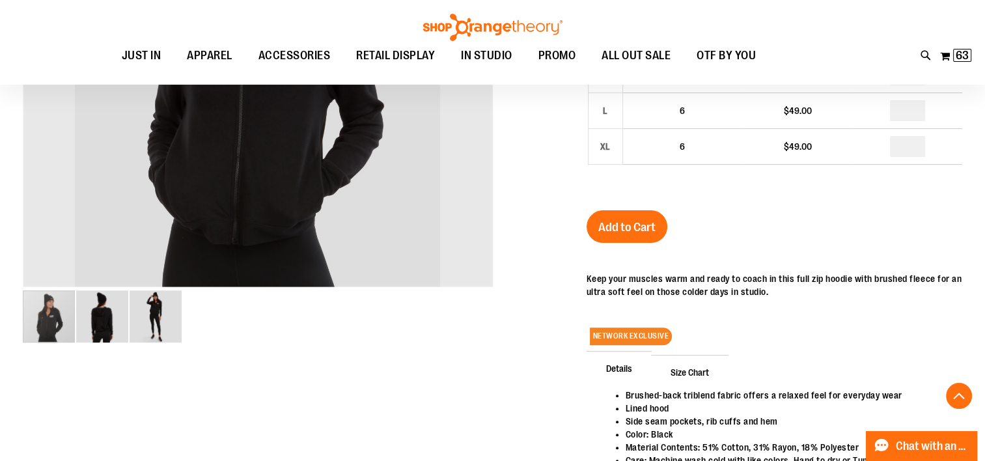
scroll to position [372, 0]
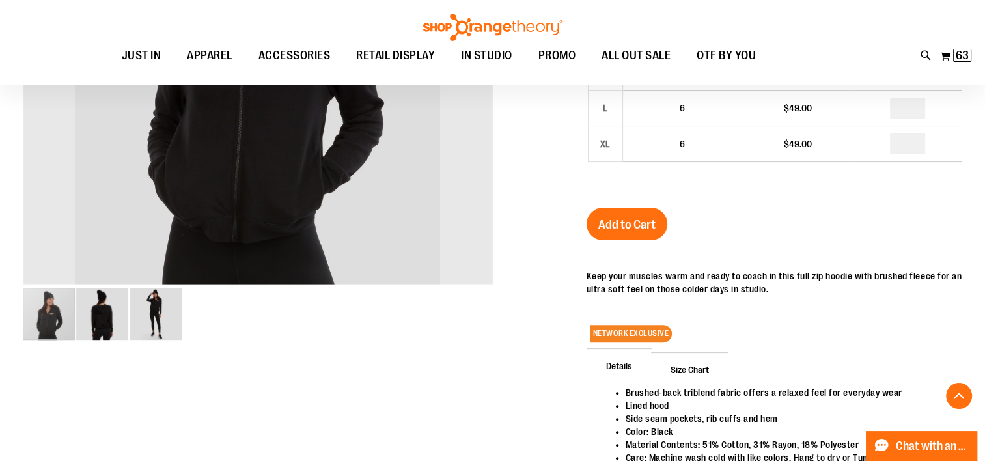
type input "**********"
click at [166, 320] on img "image 3 of 3" at bounding box center [156, 314] width 52 height 52
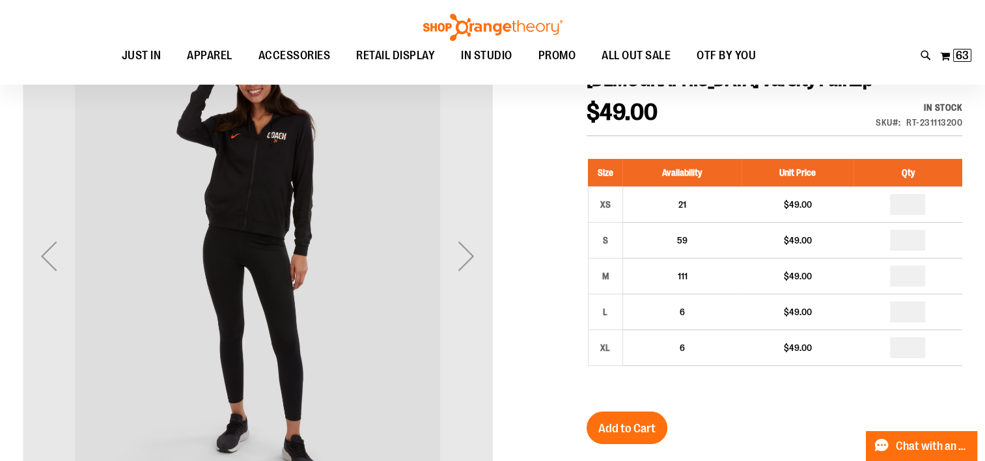
scroll to position [167, 0]
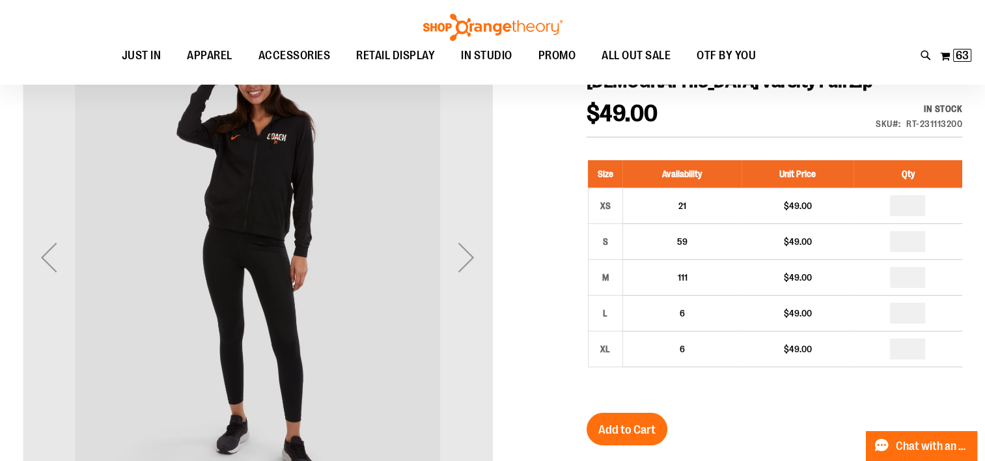
click at [467, 258] on div "Next" at bounding box center [466, 257] width 52 height 52
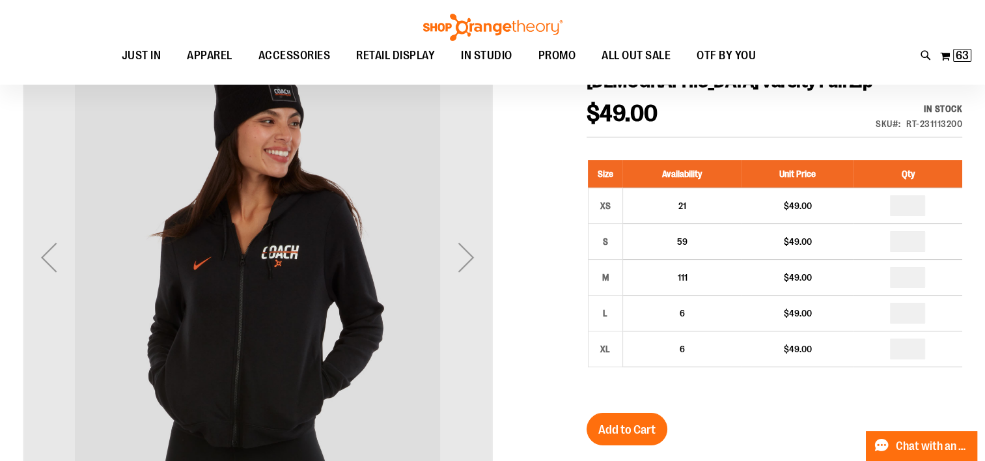
click at [469, 254] on div "Next" at bounding box center [466, 257] width 52 height 52
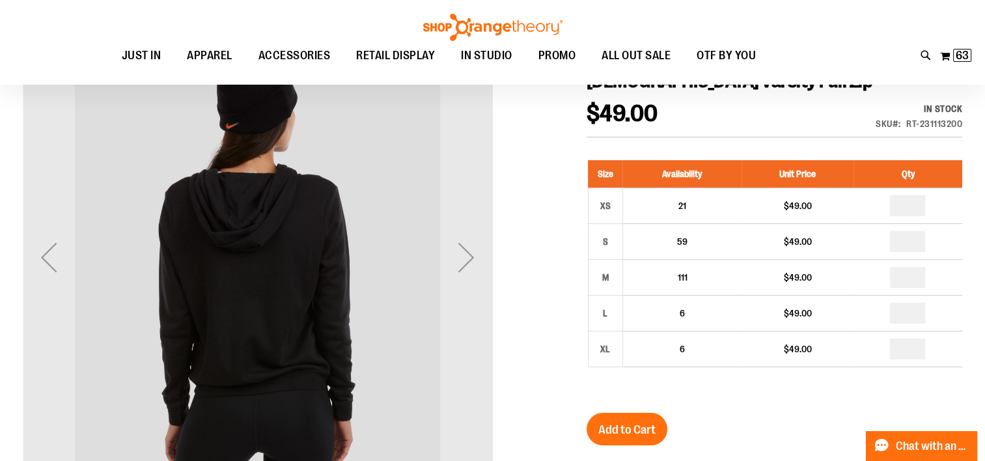
click at [467, 262] on div "Next" at bounding box center [466, 257] width 52 height 52
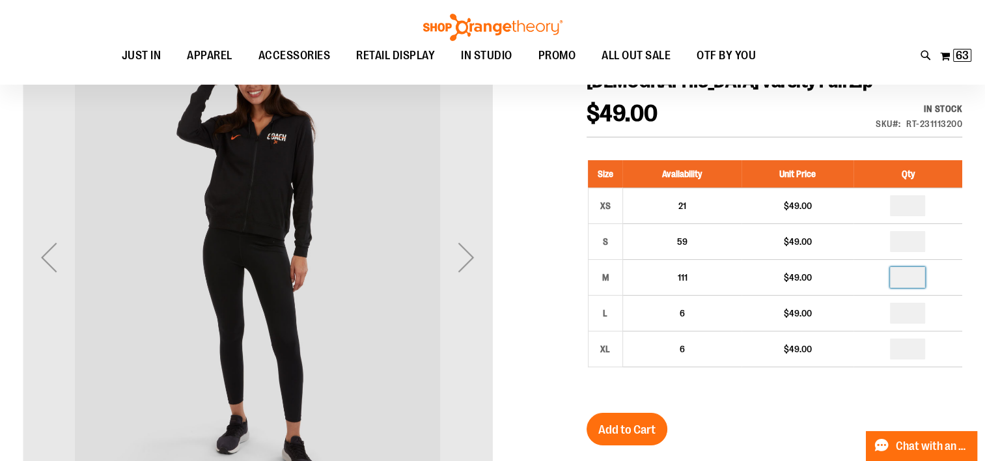
click at [907, 279] on input "*" at bounding box center [907, 277] width 35 height 21
type input "*"
click at [621, 431] on span "Add to Cart" at bounding box center [626, 429] width 57 height 14
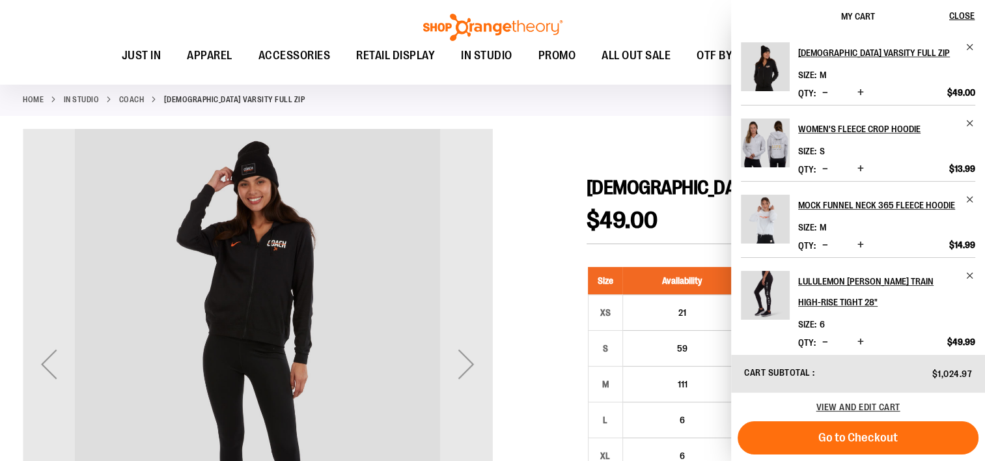
scroll to position [364, 0]
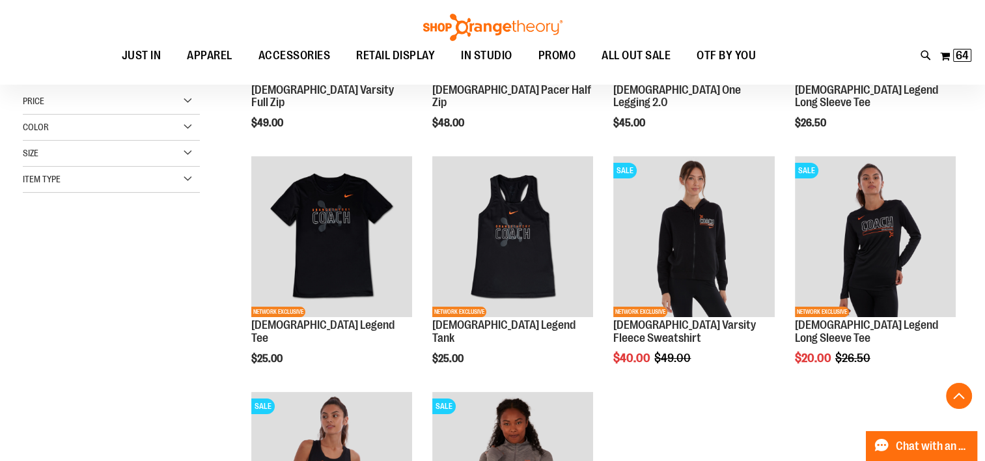
scroll to position [201, 0]
type input "**********"
click at [692, 256] on img "product" at bounding box center [693, 236] width 161 height 161
click at [703, 230] on img "product" at bounding box center [693, 236] width 161 height 161
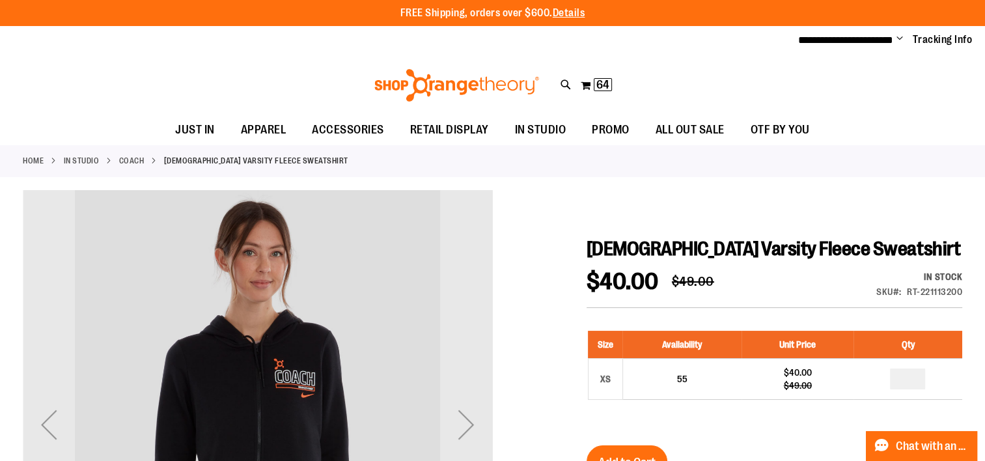
type input "**********"
click at [120, 159] on link "Coach" at bounding box center [131, 161] width 25 height 12
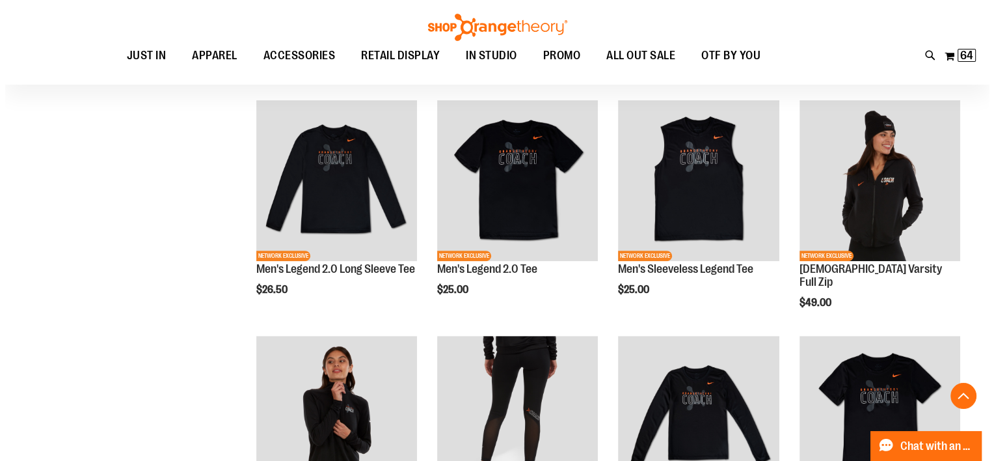
scroll to position [400, 0]
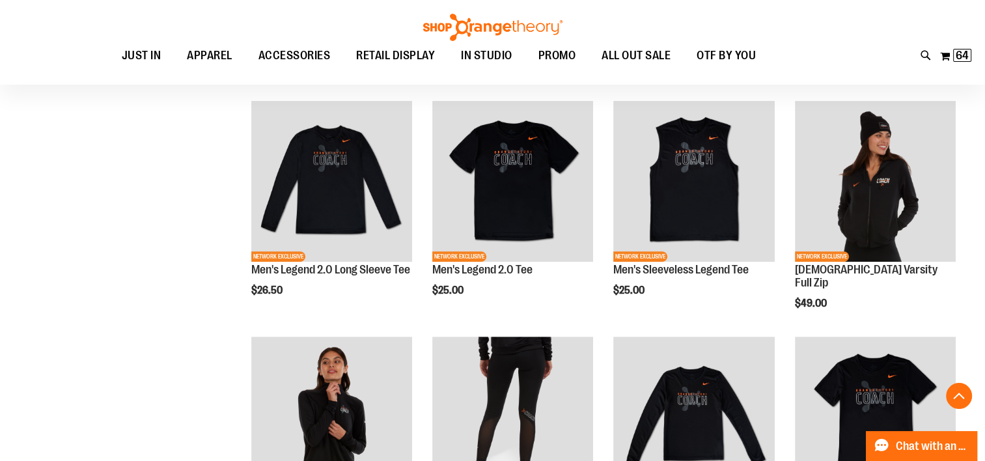
type input "**********"
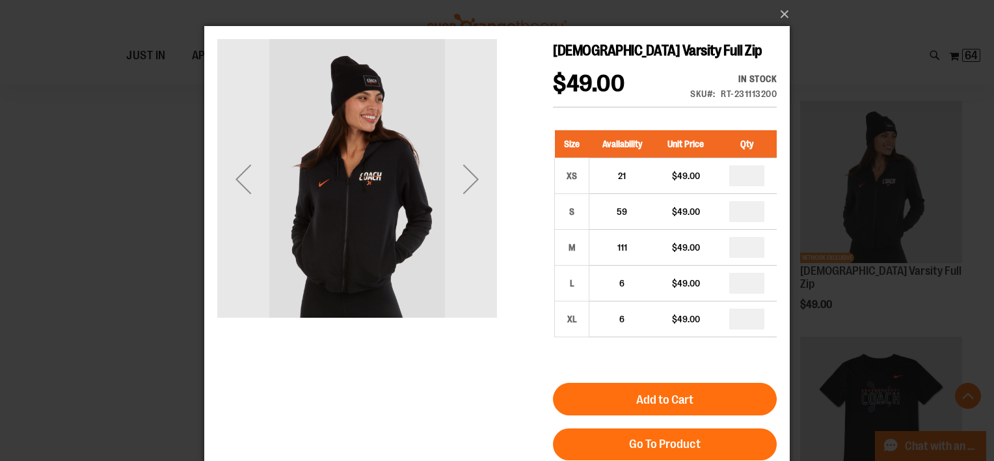
scroll to position [133, 0]
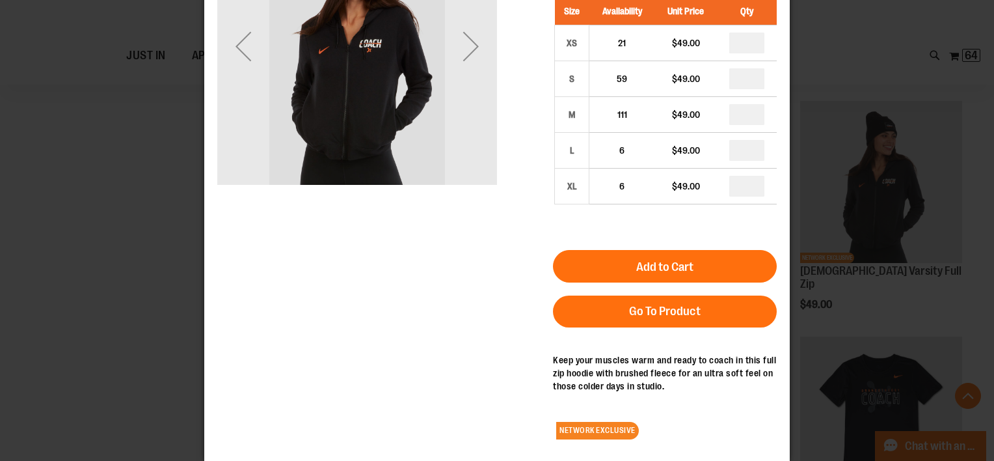
click at [681, 316] on span "Go To Product" at bounding box center [665, 311] width 72 height 14
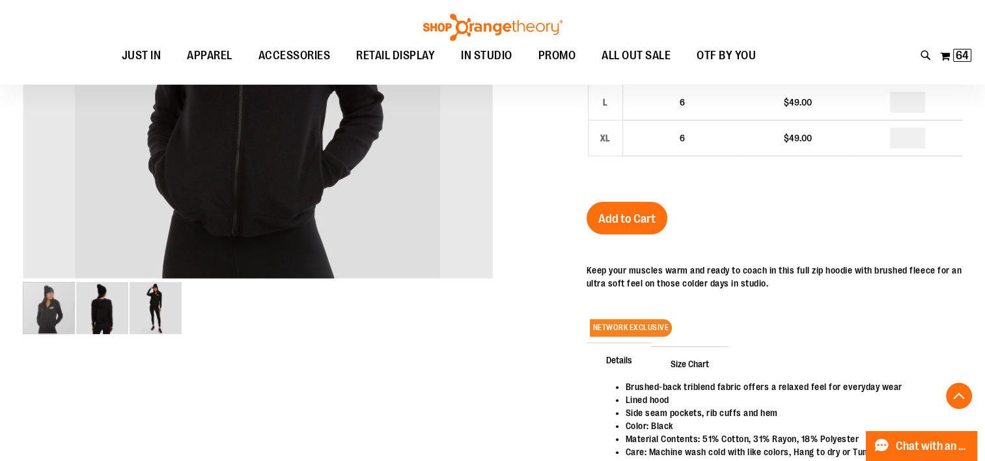
scroll to position [392, 0]
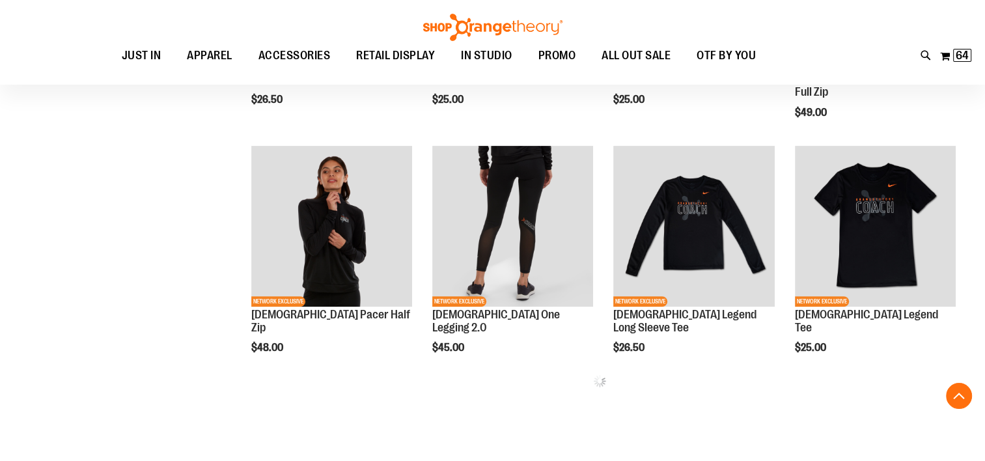
scroll to position [303, 0]
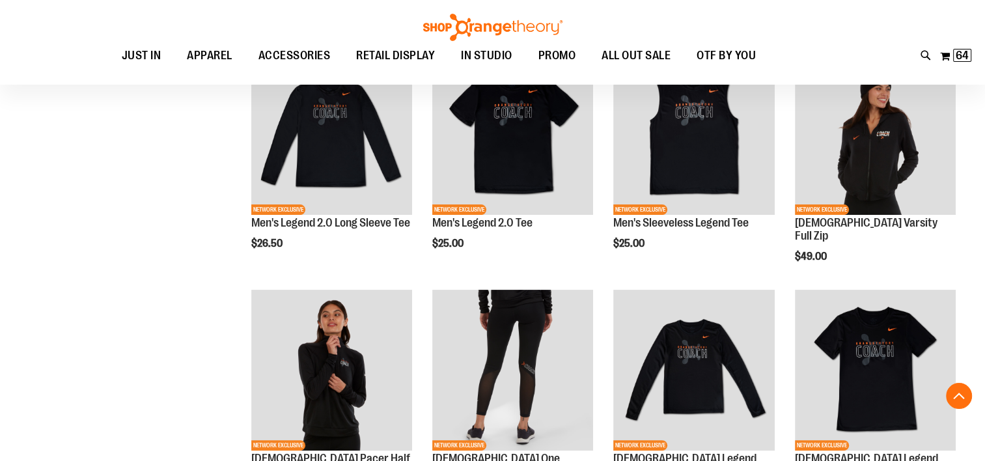
scroll to position [400, 0]
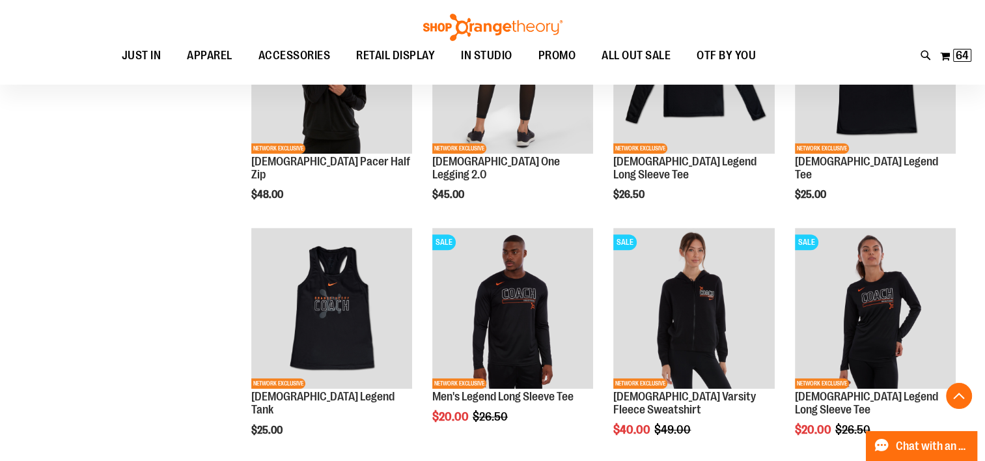
scroll to position [605, 0]
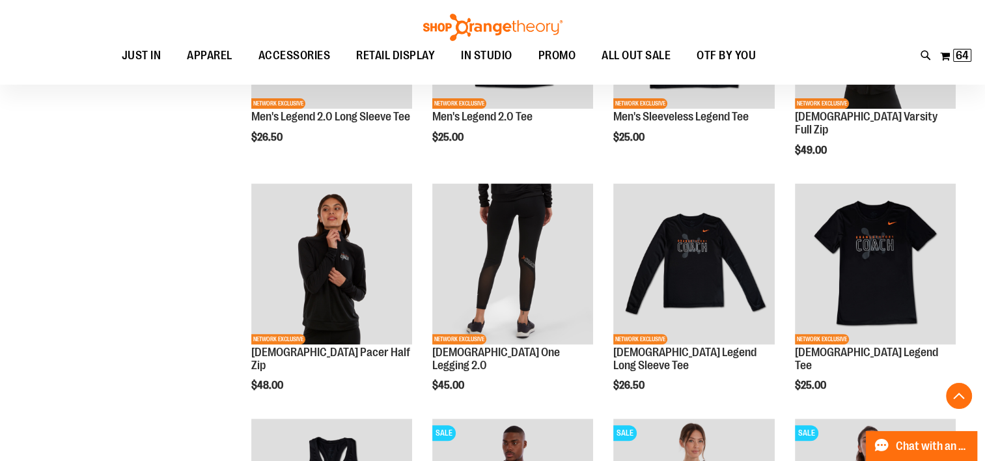
scroll to position [426, 0]
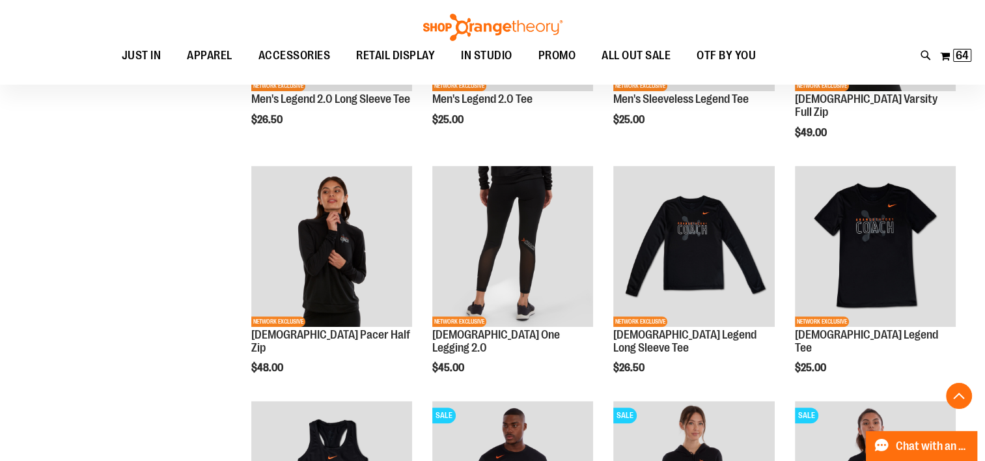
type input "**********"
click at [331, 280] on img "product" at bounding box center [331, 246] width 161 height 161
click at [359, 294] on img "product" at bounding box center [331, 246] width 161 height 161
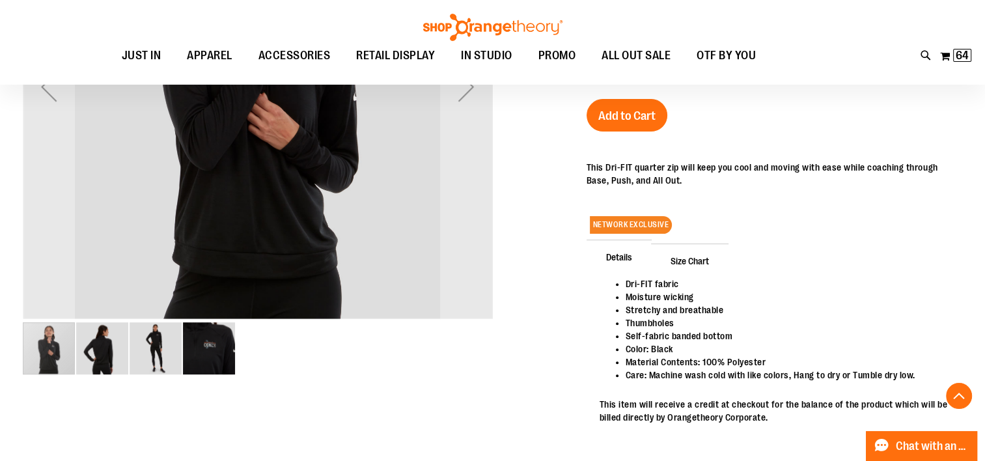
scroll to position [344, 0]
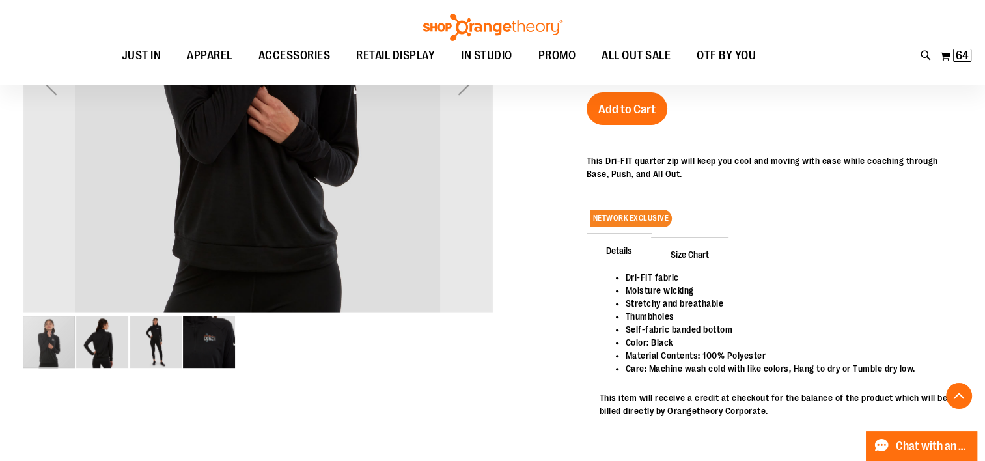
type input "**********"
click at [691, 258] on span "Size Chart" at bounding box center [689, 254] width 77 height 34
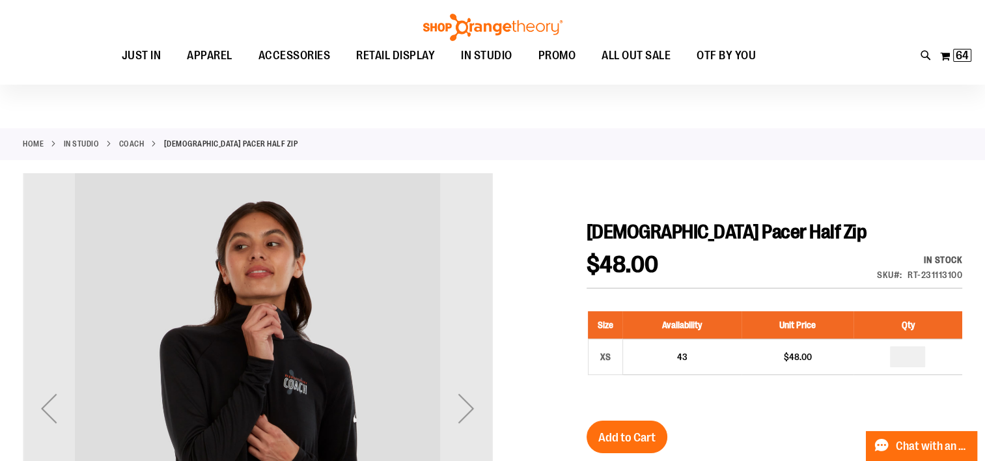
scroll to position [0, 0]
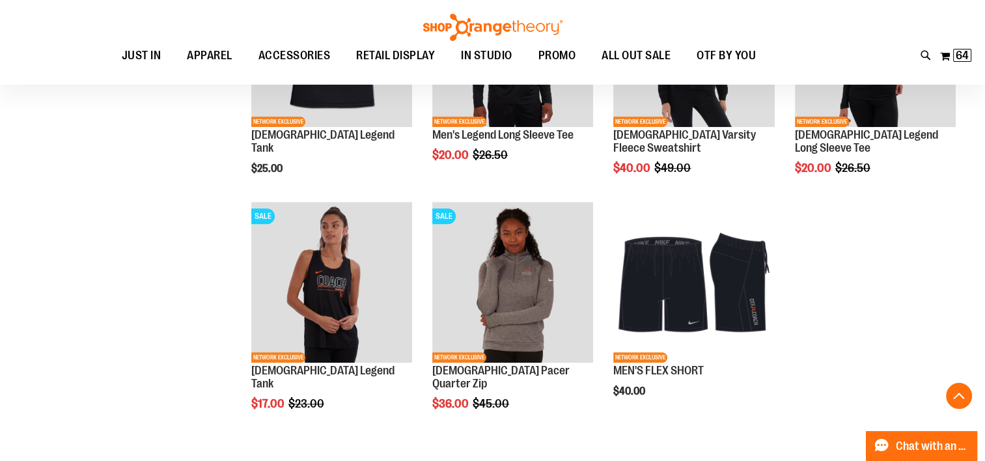
scroll to position [1005, 0]
type input "**********"
click at [520, 299] on img "product" at bounding box center [512, 281] width 161 height 161
click at [532, 279] on img "product" at bounding box center [512, 281] width 161 height 161
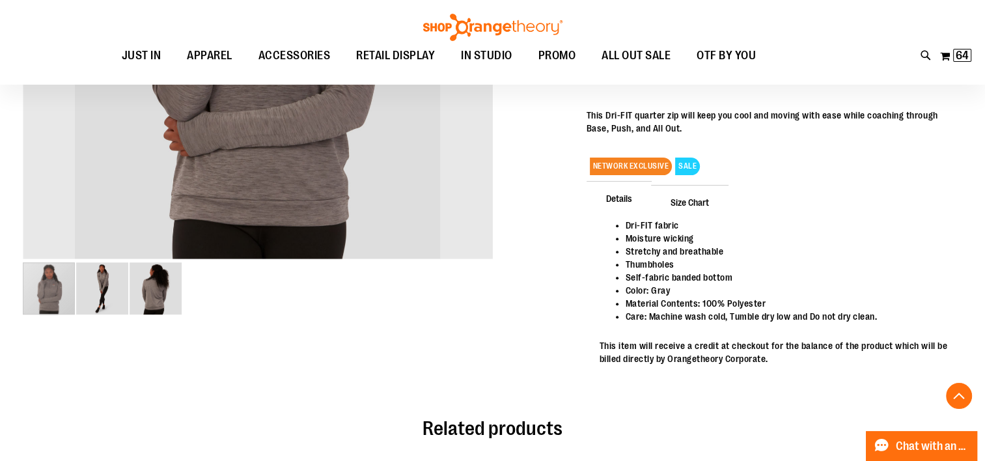
scroll to position [402, 0]
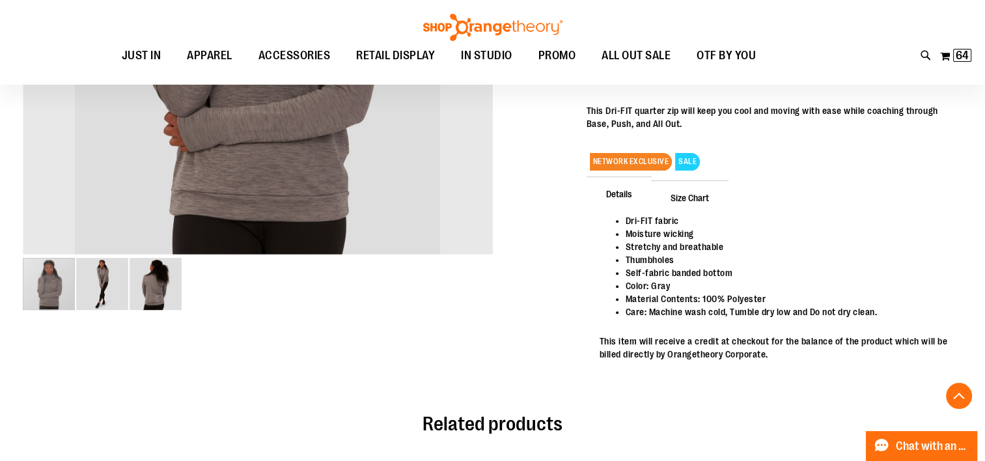
type input "**********"
click at [156, 288] on img "image 3 of 3" at bounding box center [156, 284] width 52 height 52
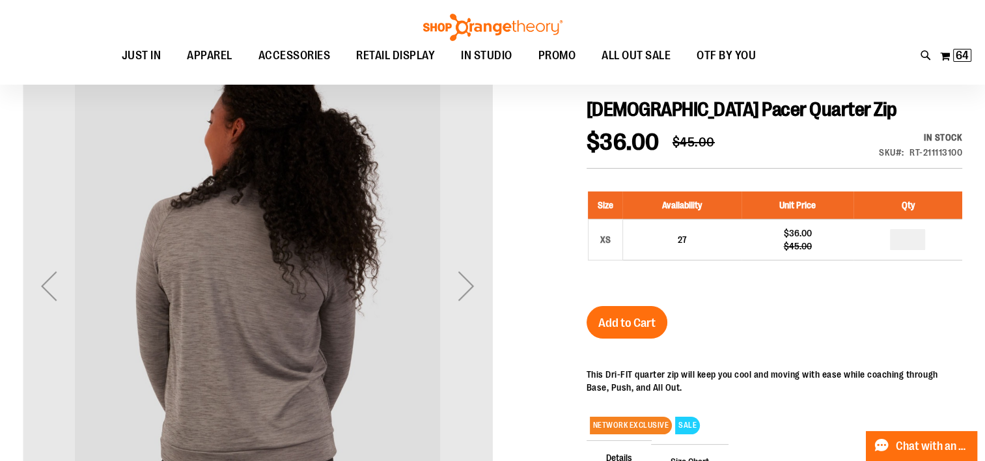
scroll to position [0, 0]
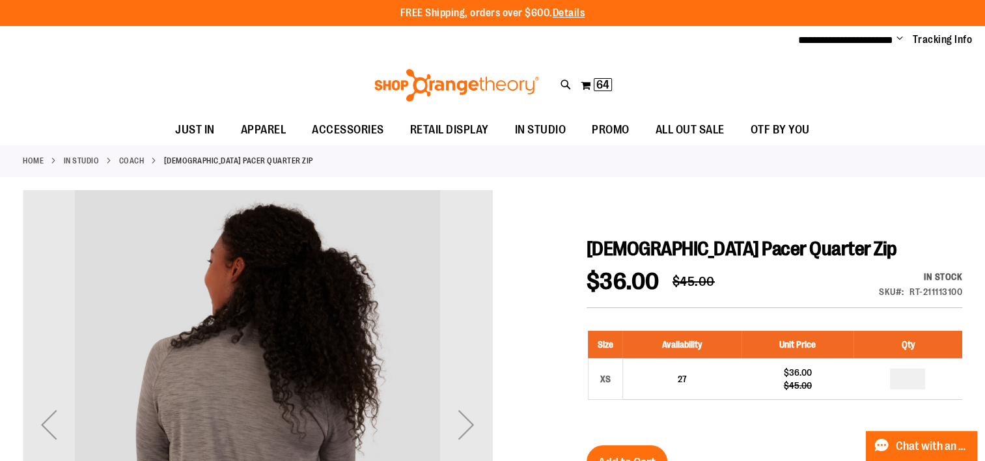
click at [122, 159] on link "Coach" at bounding box center [131, 161] width 25 height 12
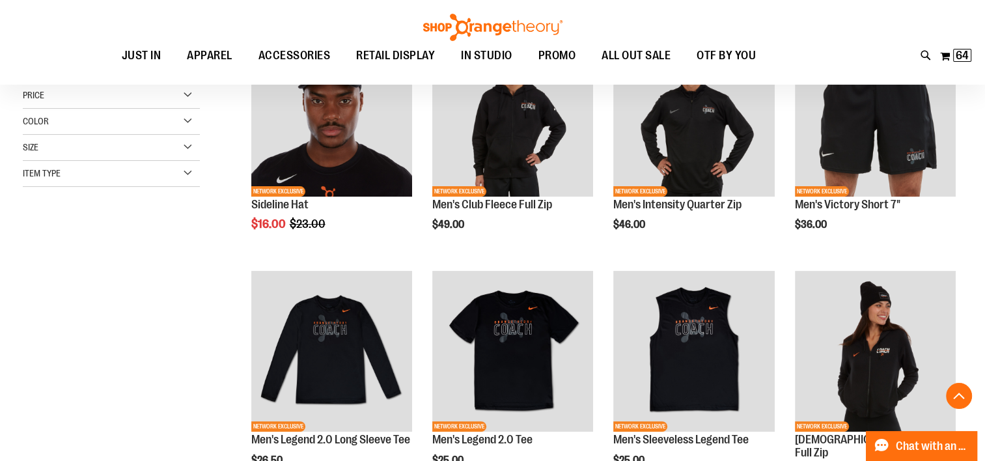
scroll to position [230, 0]
type input "**********"
click at [711, 154] on img "product" at bounding box center [693, 114] width 161 height 161
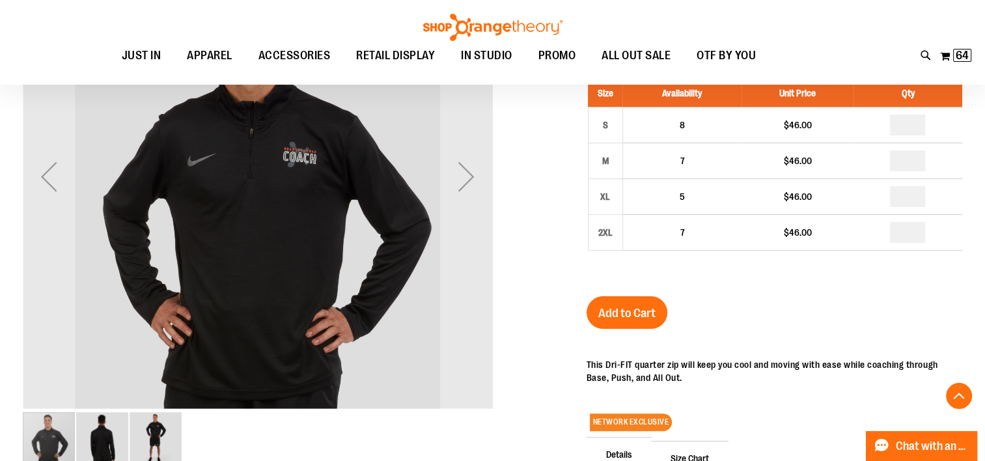
scroll to position [247, 0]
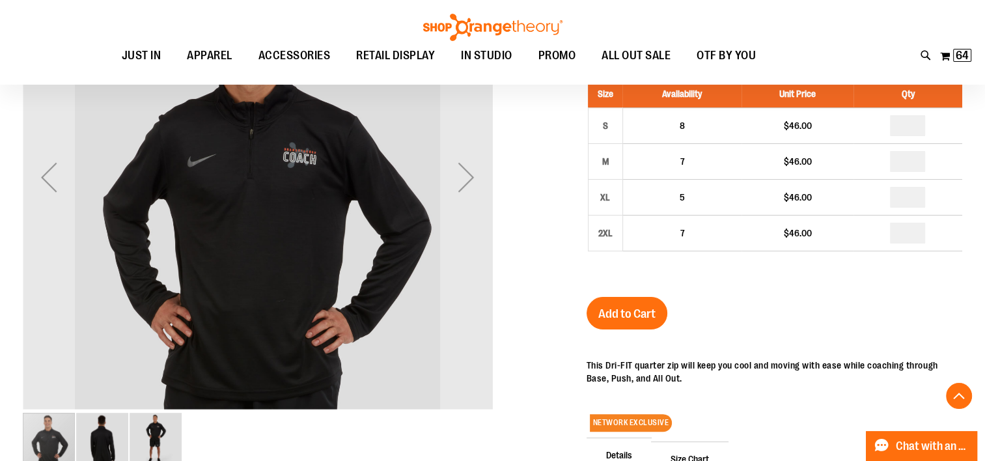
type input "**********"
click at [467, 180] on div "Next" at bounding box center [466, 177] width 52 height 52
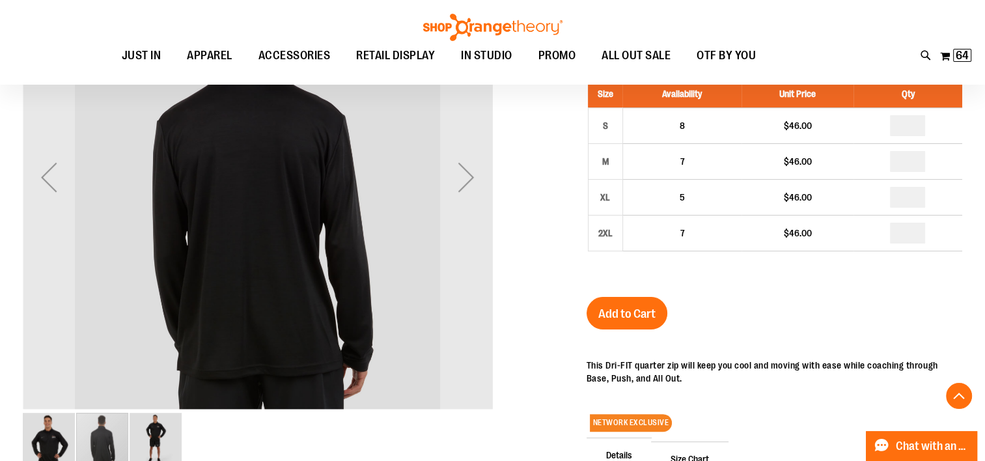
click at [469, 182] on div "Next" at bounding box center [466, 177] width 52 height 52
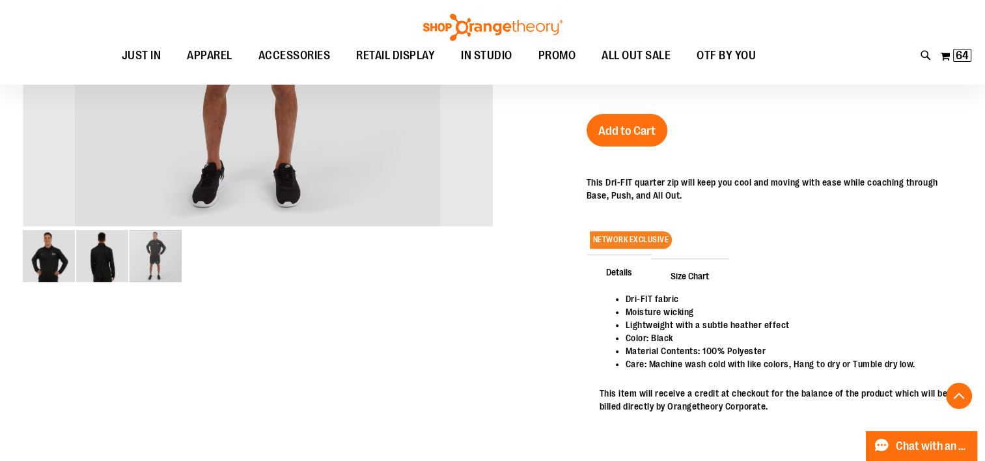
scroll to position [450, 0]
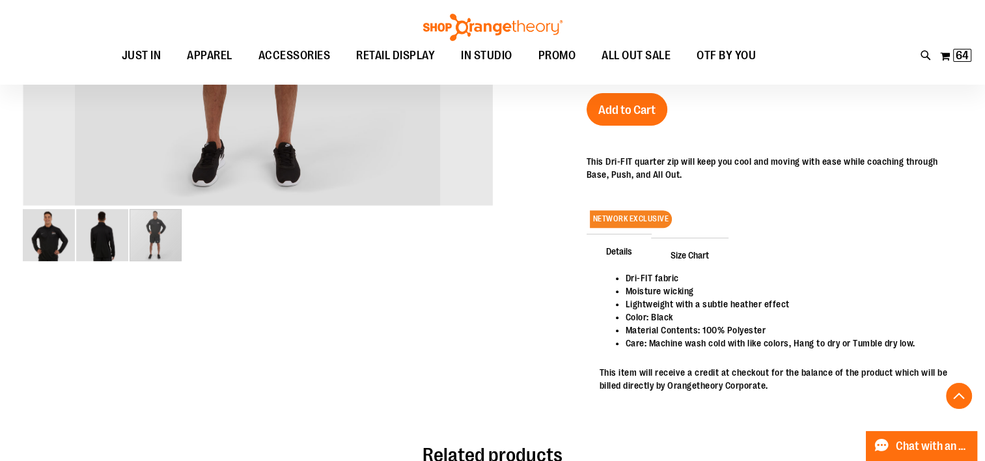
click at [688, 254] on span "Size Chart" at bounding box center [689, 255] width 77 height 34
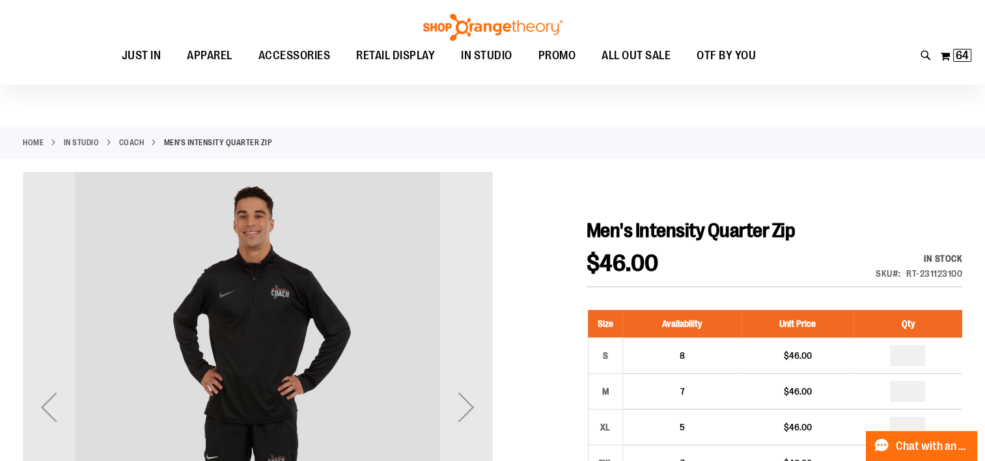
scroll to position [0, 0]
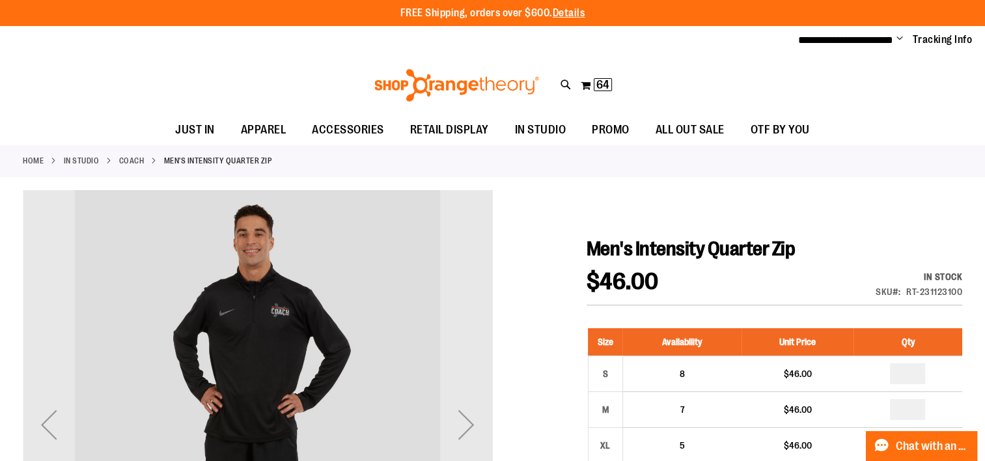
click at [122, 159] on link "Coach" at bounding box center [131, 161] width 25 height 12
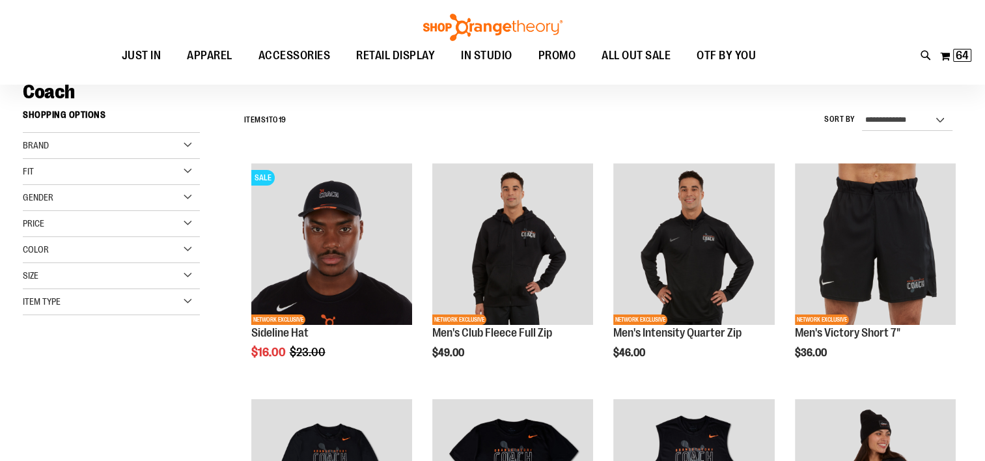
scroll to position [116, 0]
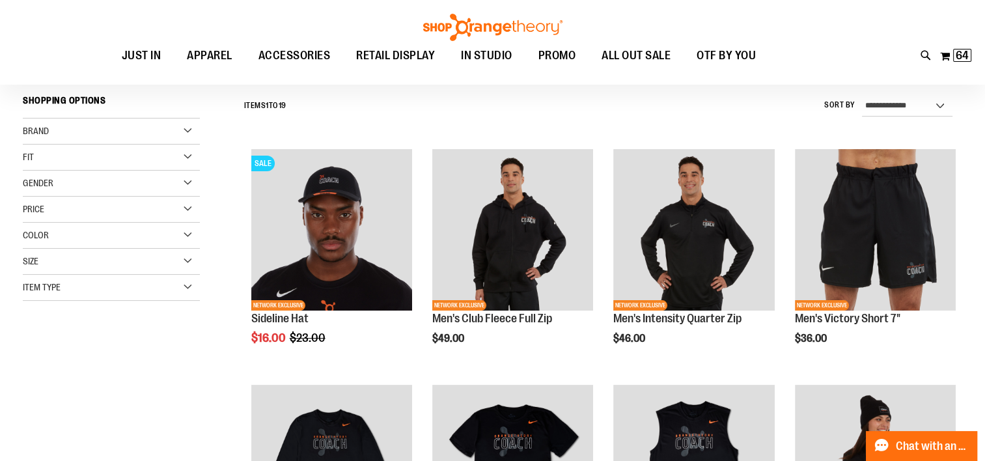
type input "**********"
click at [186, 184] on div "Gender" at bounding box center [111, 184] width 177 height 26
click at [27, 221] on link "Women 10 items" at bounding box center [105, 224] width 170 height 14
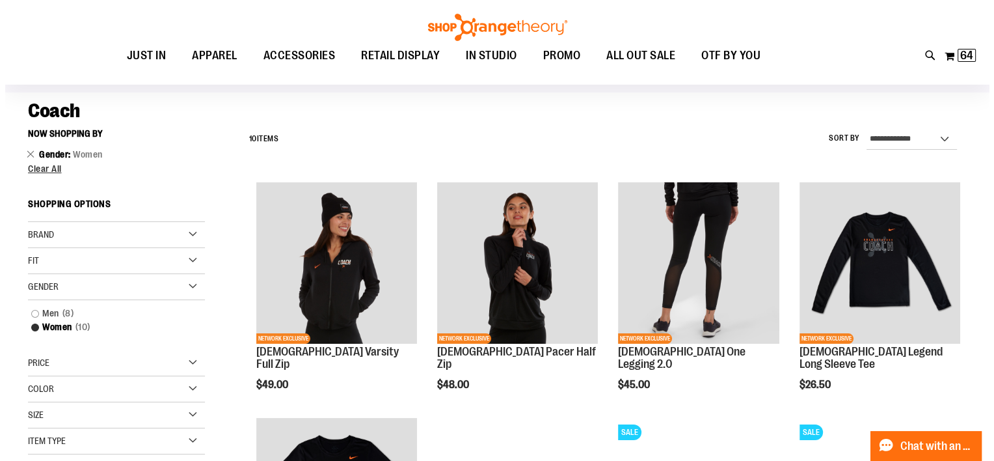
scroll to position [86, 0]
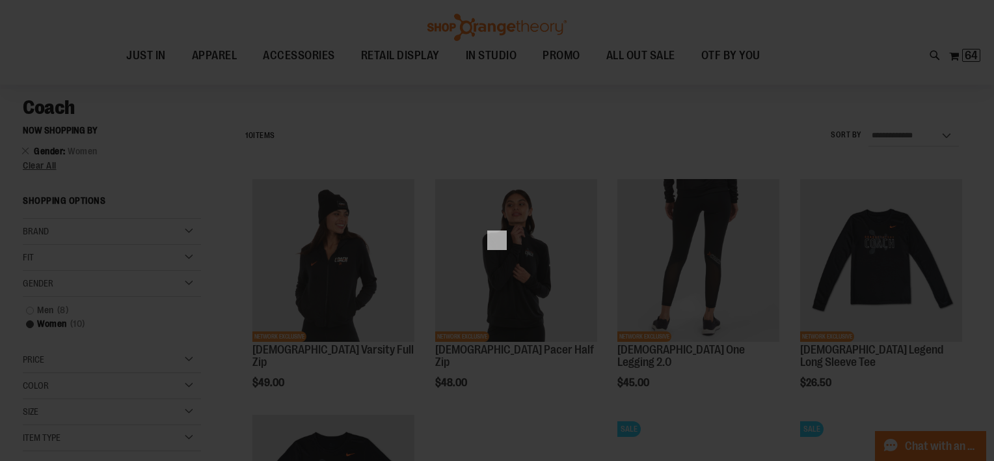
scroll to position [0, 0]
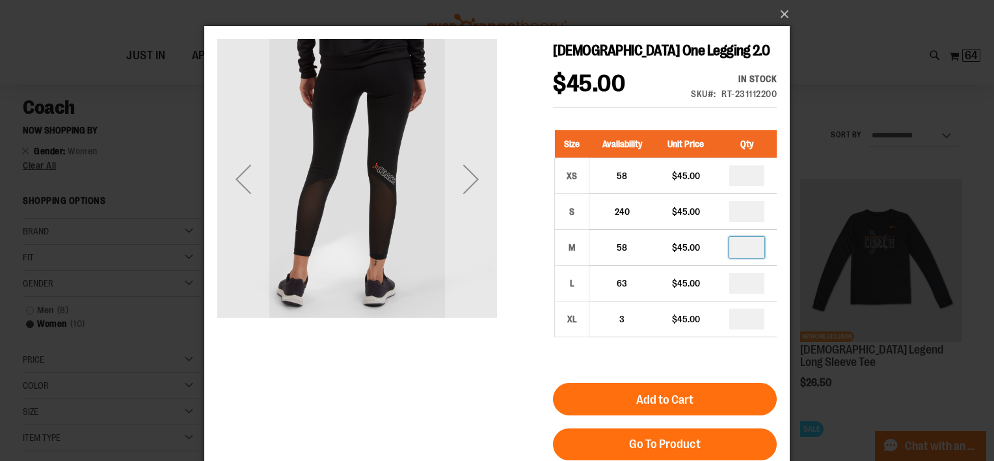
click at [748, 247] on input "*" at bounding box center [747, 247] width 35 height 21
type input "*"
click at [674, 400] on span "Add to Cart" at bounding box center [664, 399] width 57 height 14
click at [784, 20] on button "×" at bounding box center [501, 14] width 586 height 29
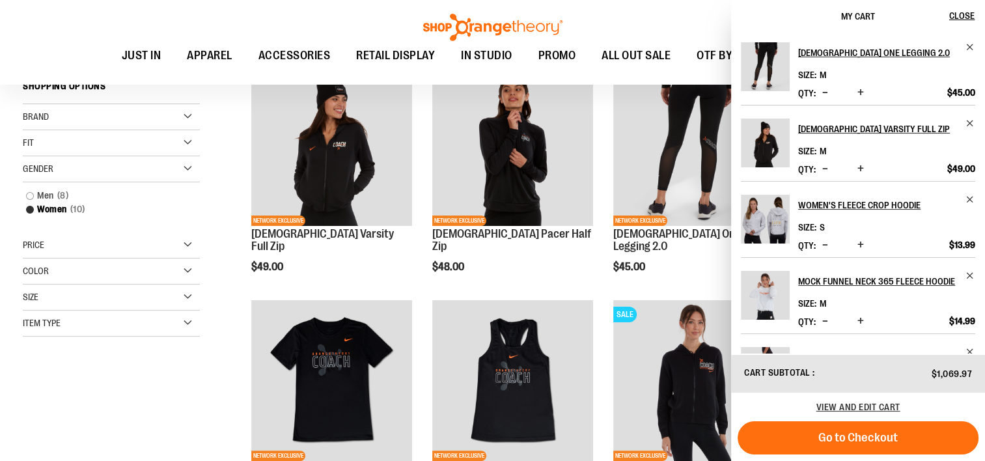
scroll to position [200, 0]
click at [216, 403] on div "**********" at bounding box center [492, 424] width 939 height 838
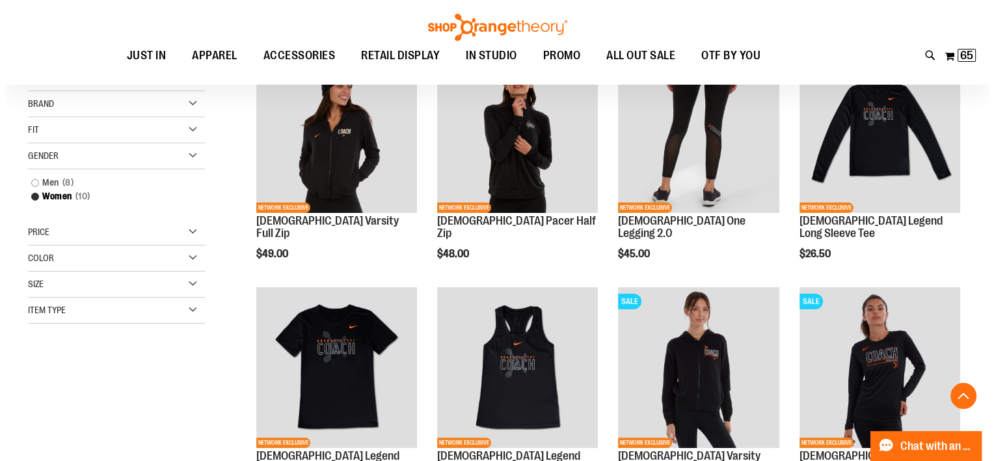
scroll to position [213, 0]
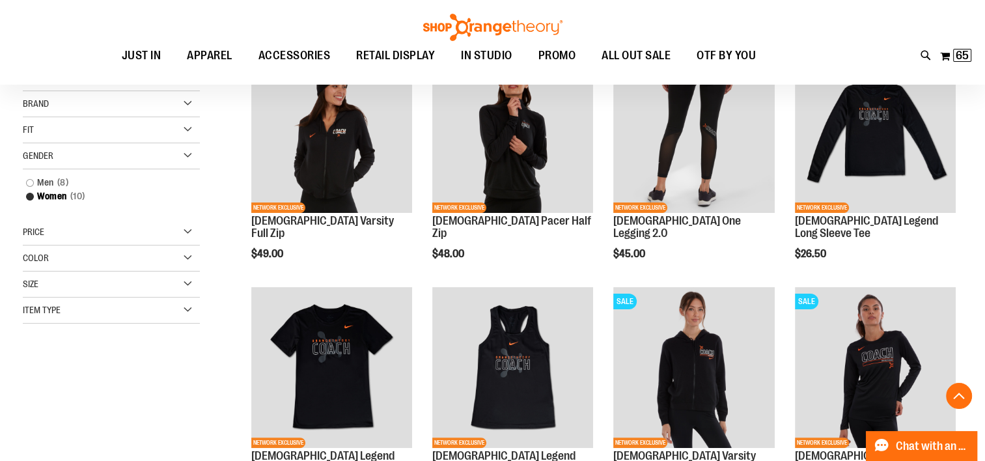
click at [880, 138] on img "product" at bounding box center [875, 131] width 161 height 161
click at [856, 416] on span "Quickview" at bounding box center [826, 433] width 62 height 34
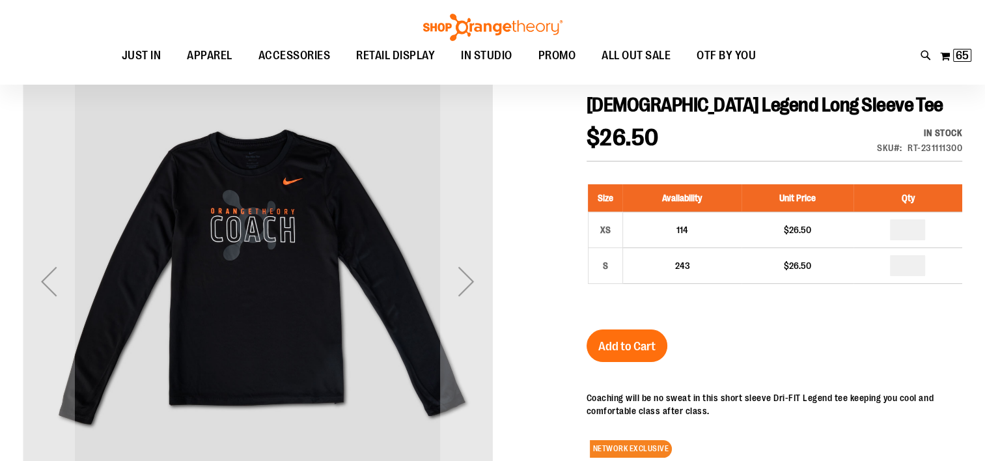
scroll to position [144, 0]
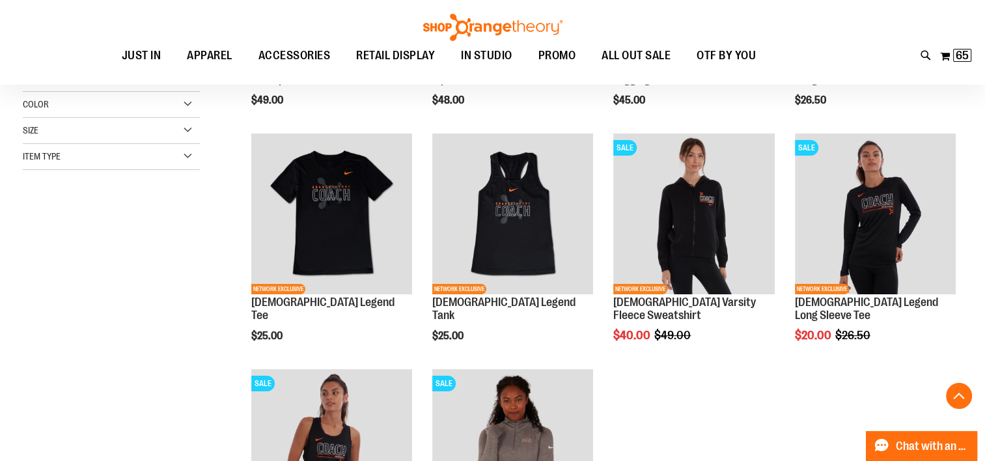
scroll to position [228, 0]
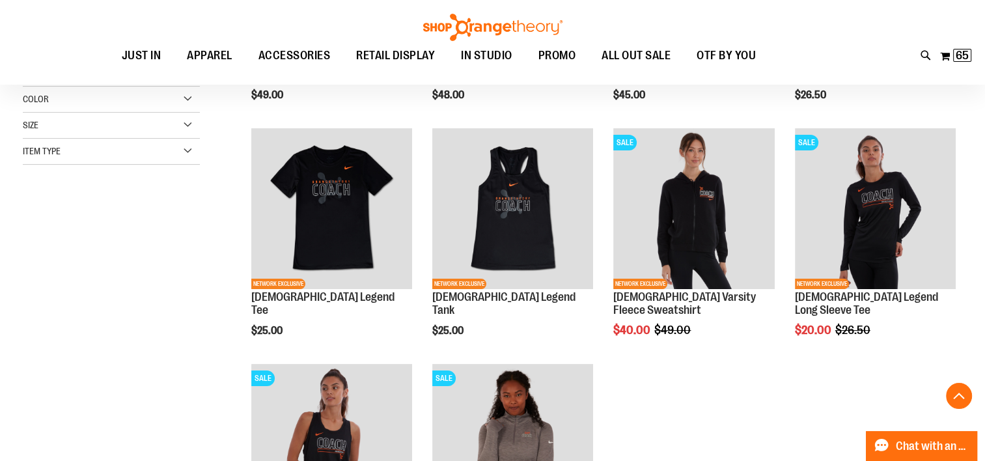
type input "**********"
click at [888, 232] on img "product" at bounding box center [875, 208] width 161 height 161
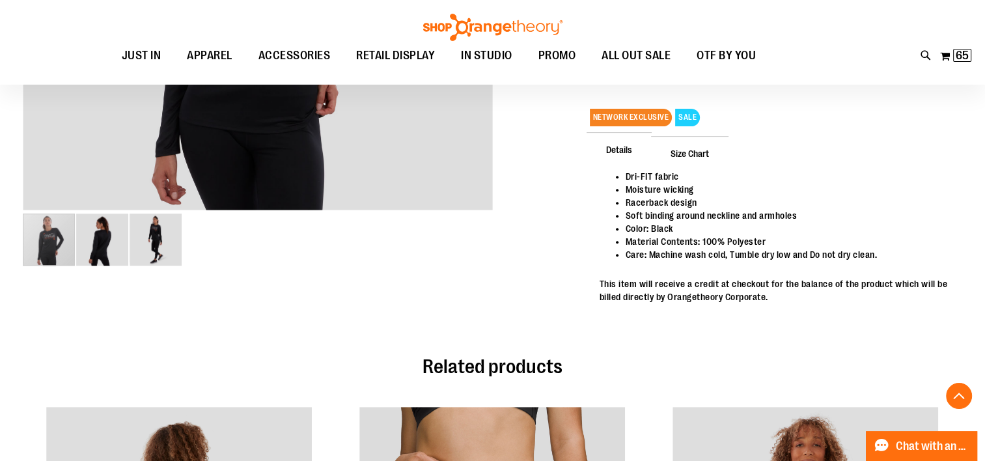
scroll to position [436, 0]
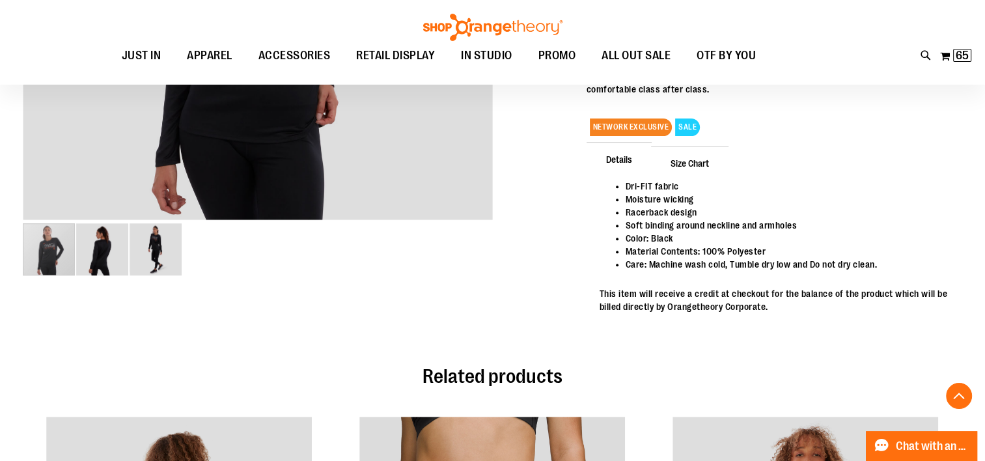
type input "**********"
click at [690, 163] on span "Size Chart" at bounding box center [689, 163] width 77 height 34
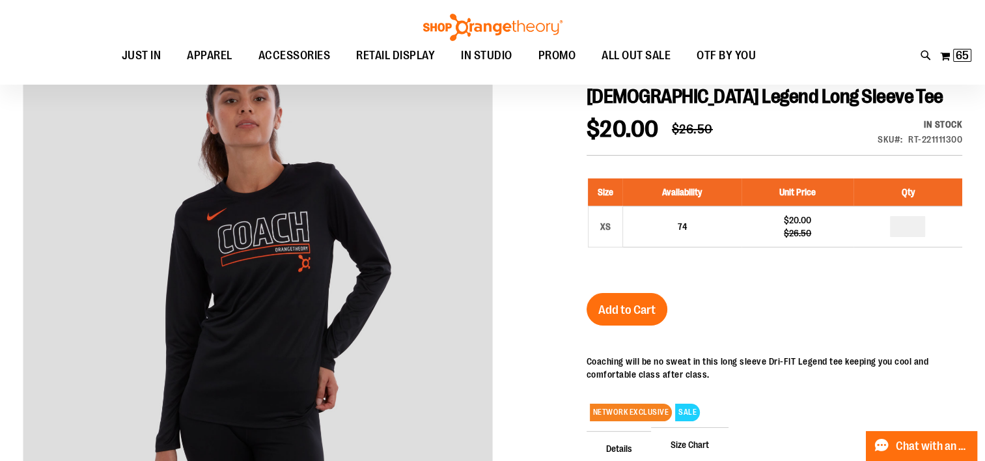
scroll to position [151, 0]
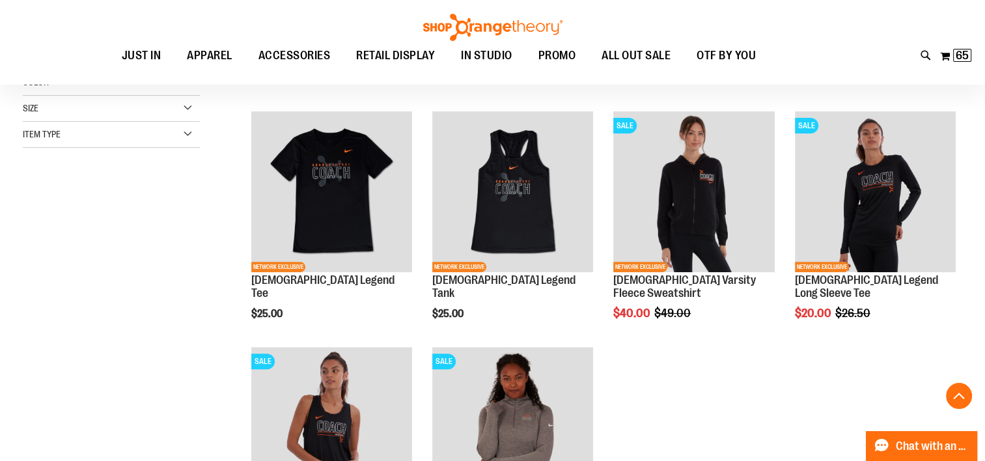
scroll to position [388, 0]
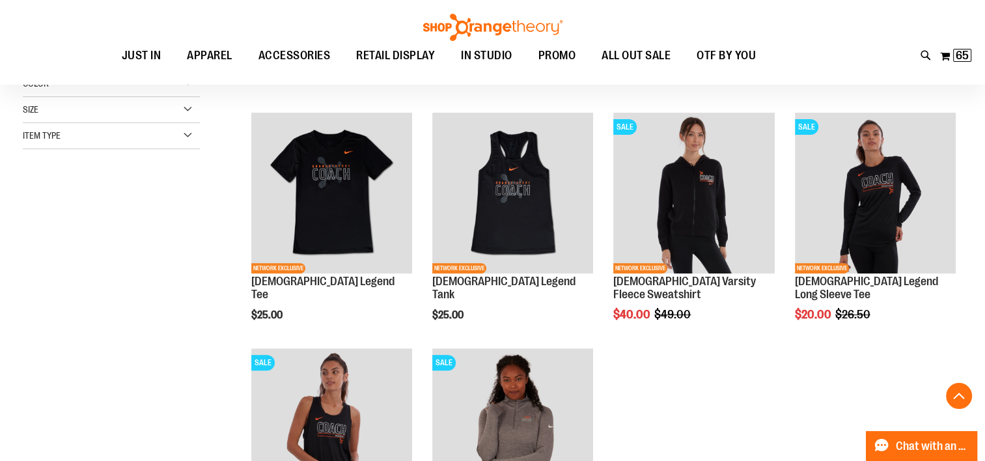
type input "**********"
click at [328, 201] on img "product" at bounding box center [331, 193] width 161 height 161
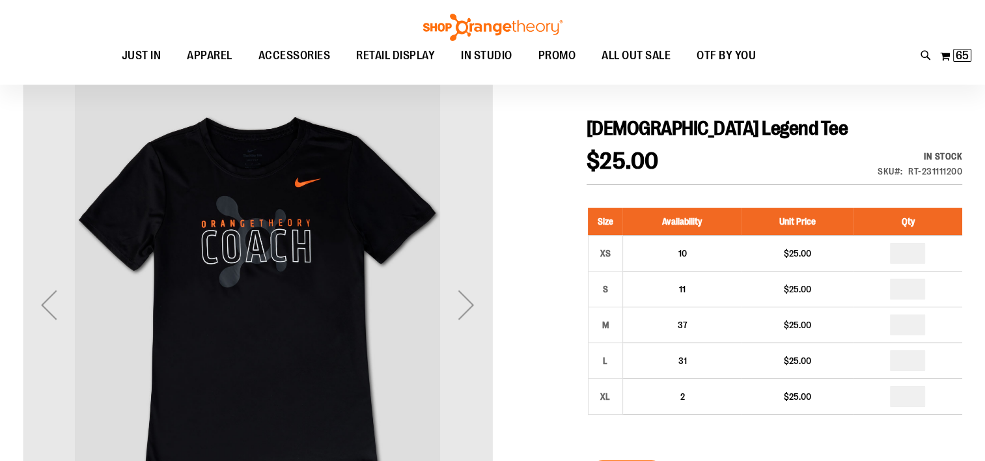
scroll to position [124, 0]
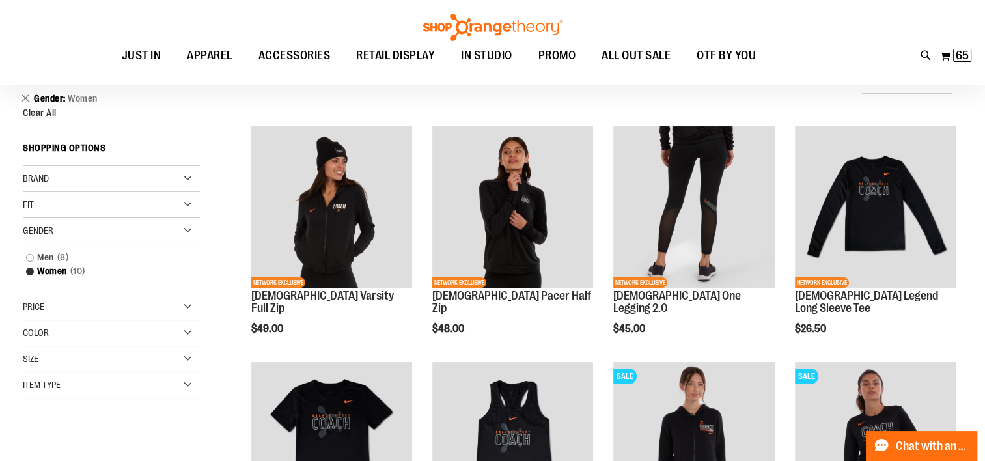
scroll to position [140, 0]
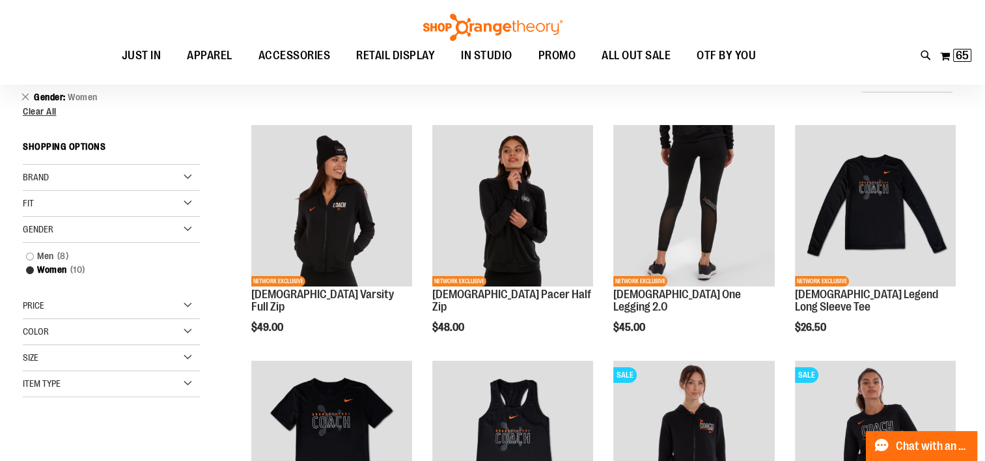
type input "**********"
click at [186, 383] on div "Item Type" at bounding box center [111, 384] width 177 height 26
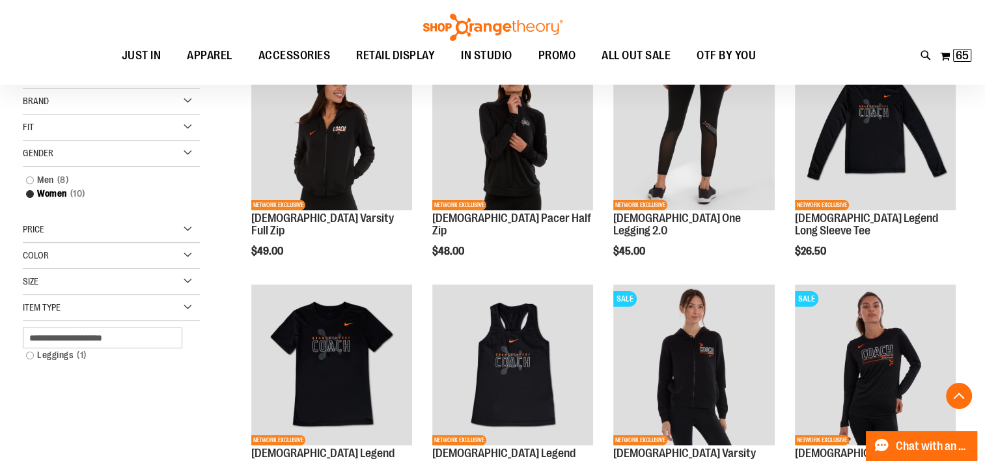
scroll to position [255, 0]
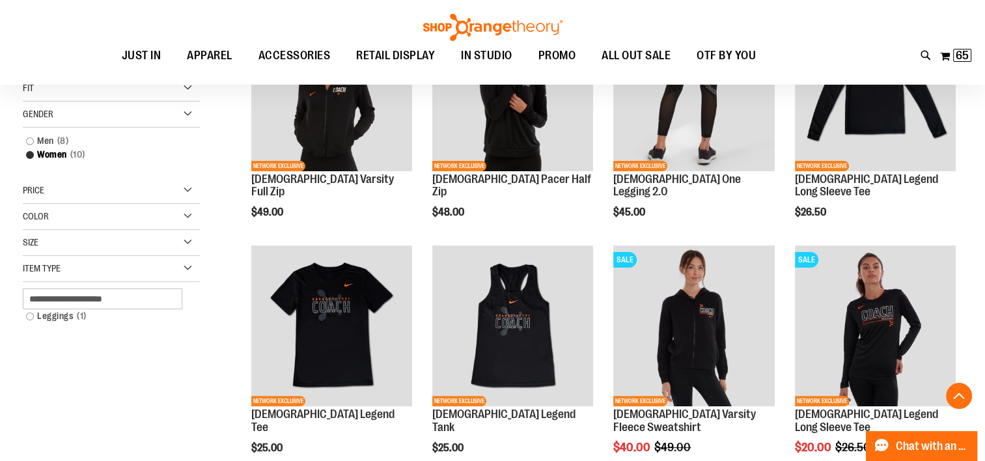
click at [187, 112] on div "Gender" at bounding box center [111, 115] width 177 height 26
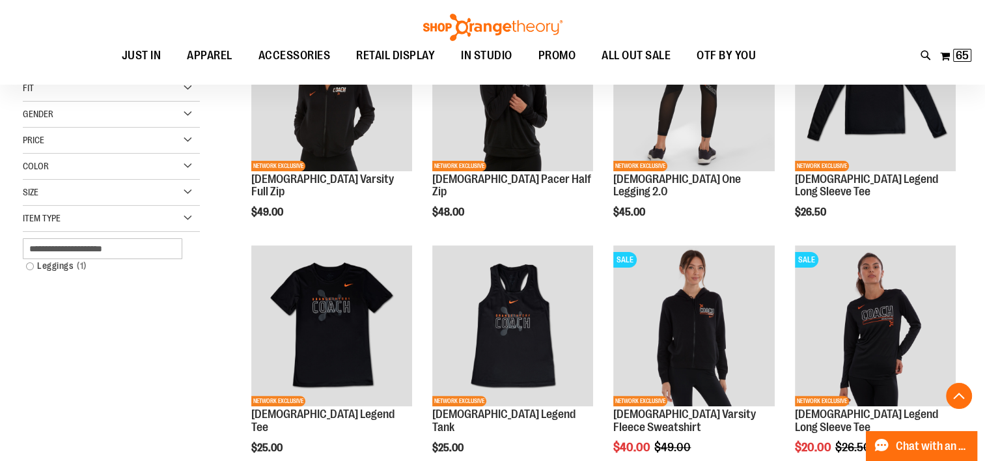
click at [186, 193] on div "Size" at bounding box center [111, 193] width 177 height 26
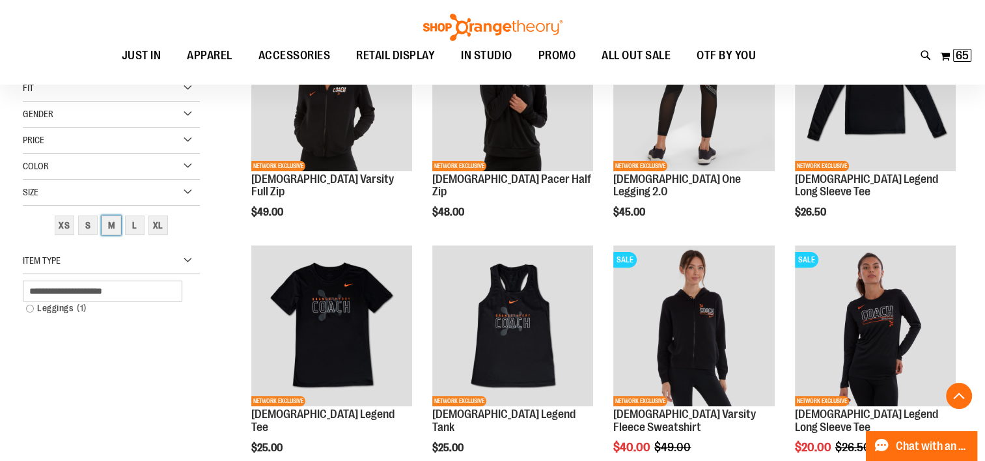
click at [109, 226] on div "M" at bounding box center [112, 225] width 20 height 20
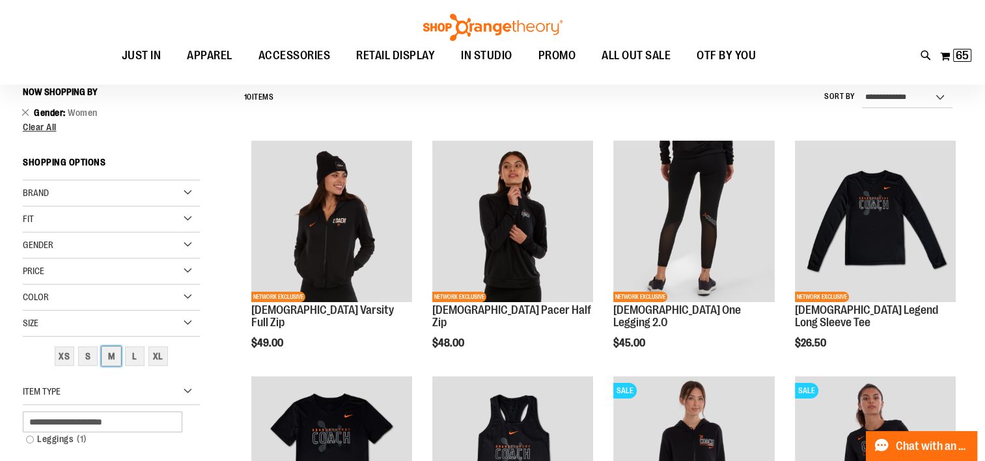
scroll to position [121, 0]
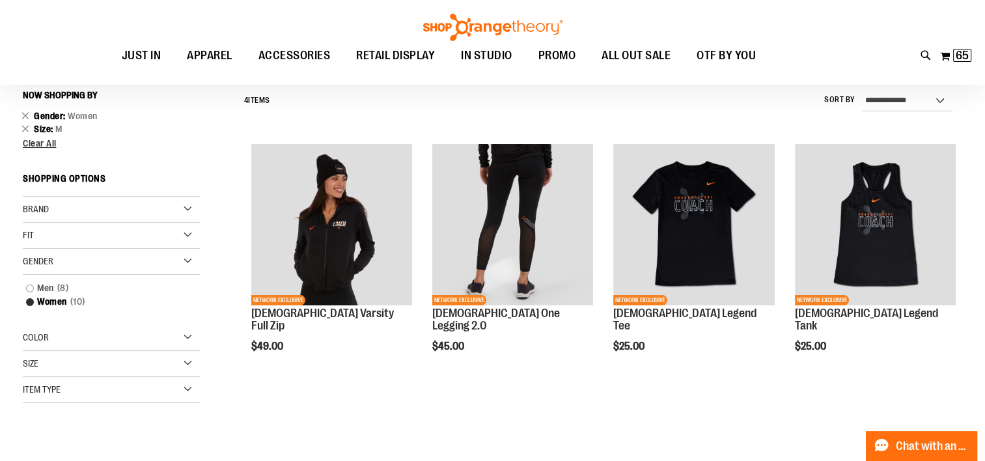
click at [187, 388] on div "Item Type" at bounding box center [111, 390] width 177 height 26
click at [40, 143] on span "Clear All" at bounding box center [40, 143] width 34 height 10
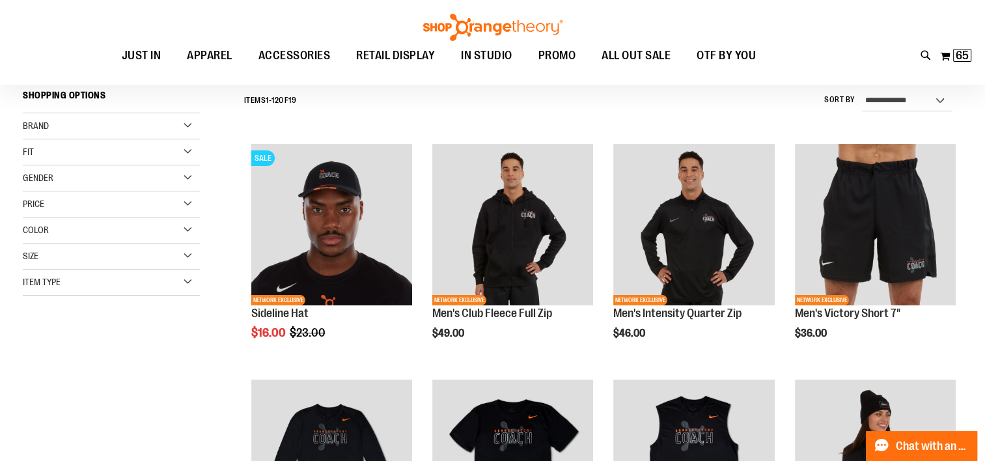
click at [338, 196] on img "product" at bounding box center [331, 224] width 161 height 161
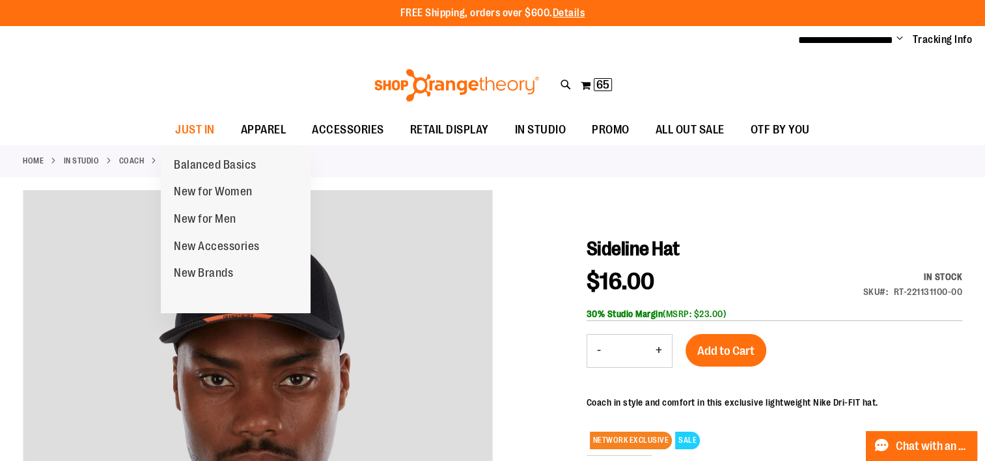
type input "**********"
click at [221, 188] on span "New for Women" at bounding box center [213, 193] width 79 height 16
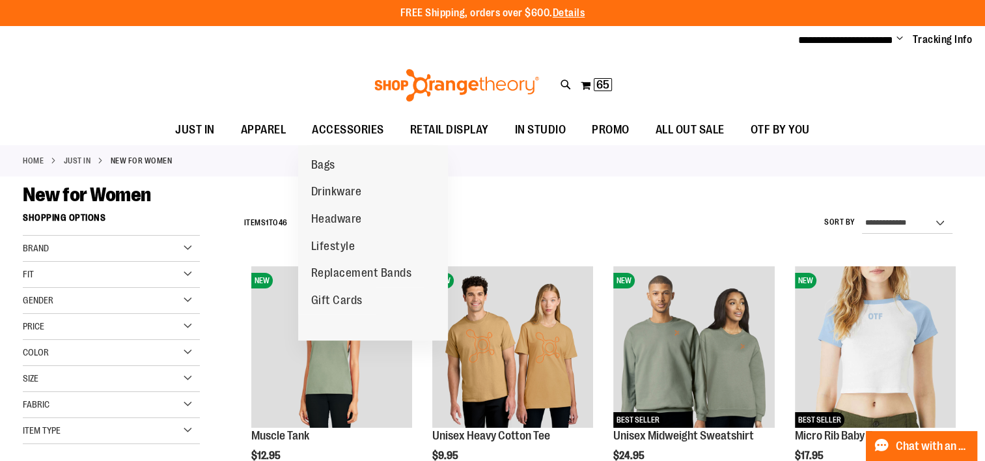
type input "**********"
click at [344, 128] on span "ACCESSORIES" at bounding box center [348, 129] width 72 height 29
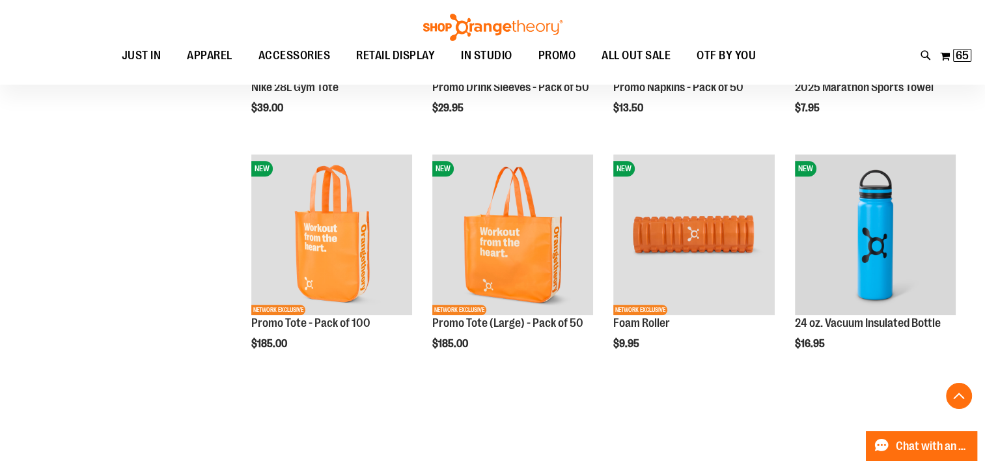
scroll to position [1053, 0]
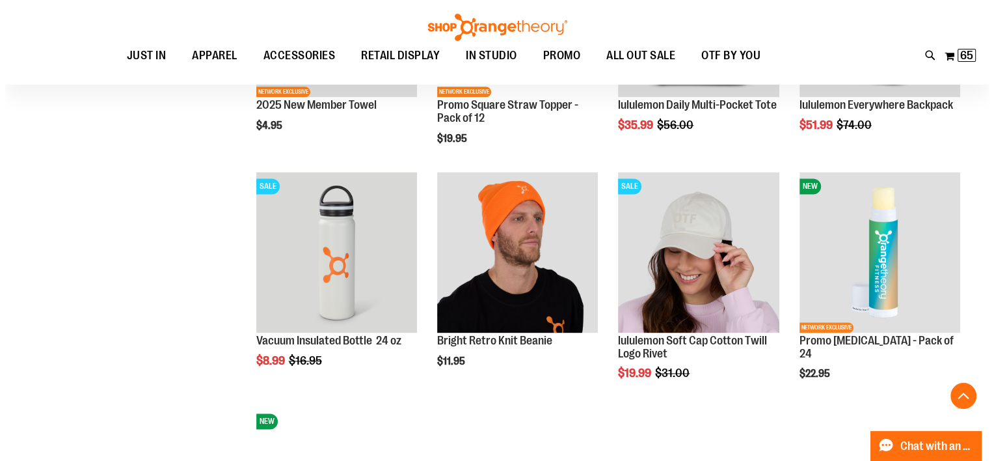
scroll to position [1742, 0]
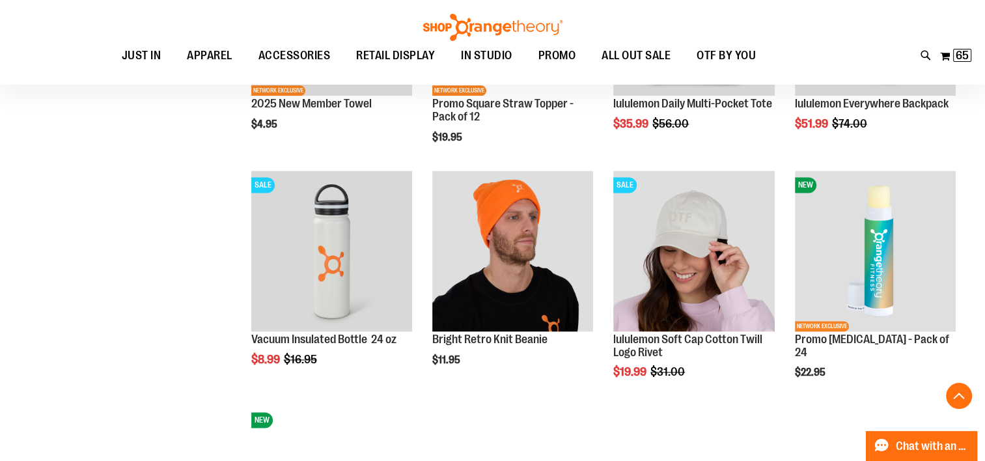
type input "**********"
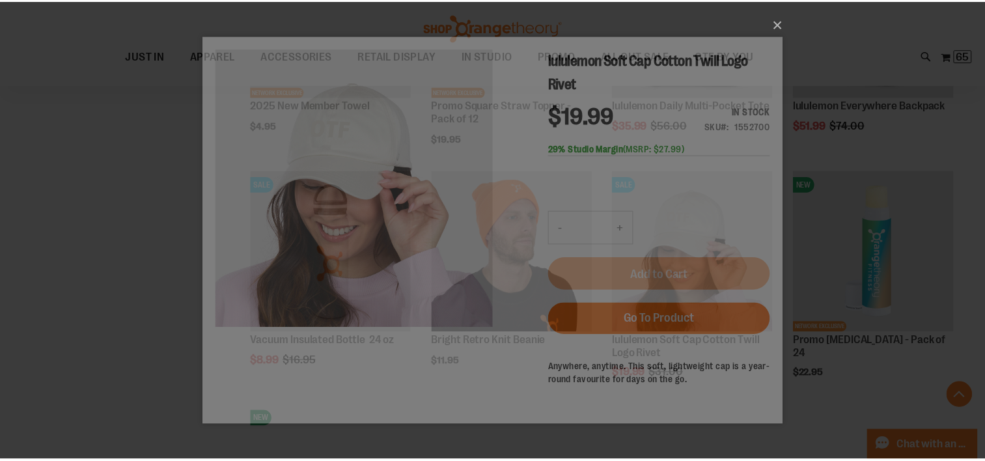
scroll to position [0, 0]
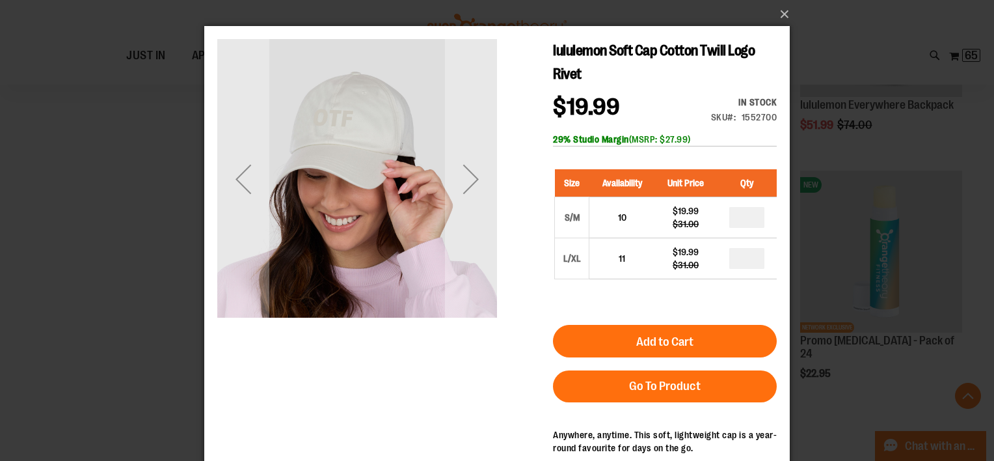
click at [470, 188] on div "Next" at bounding box center [471, 179] width 52 height 52
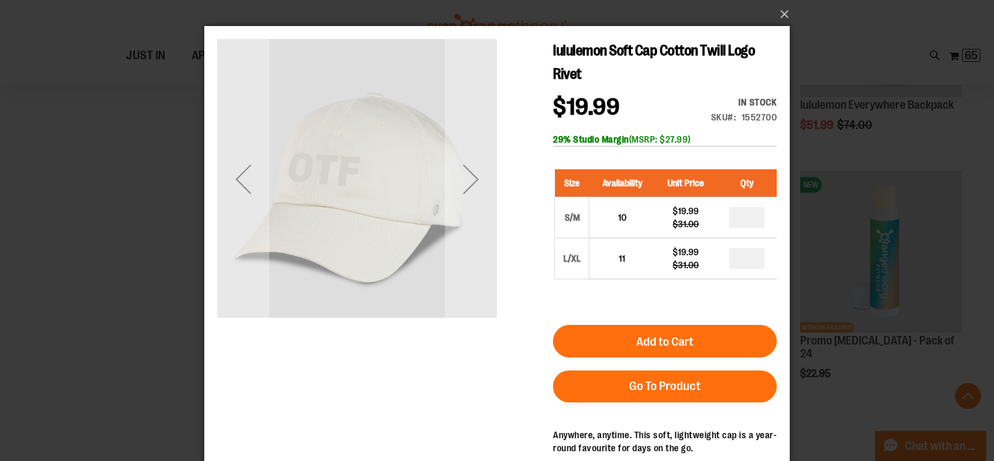
click at [475, 178] on div "Next" at bounding box center [471, 179] width 52 height 52
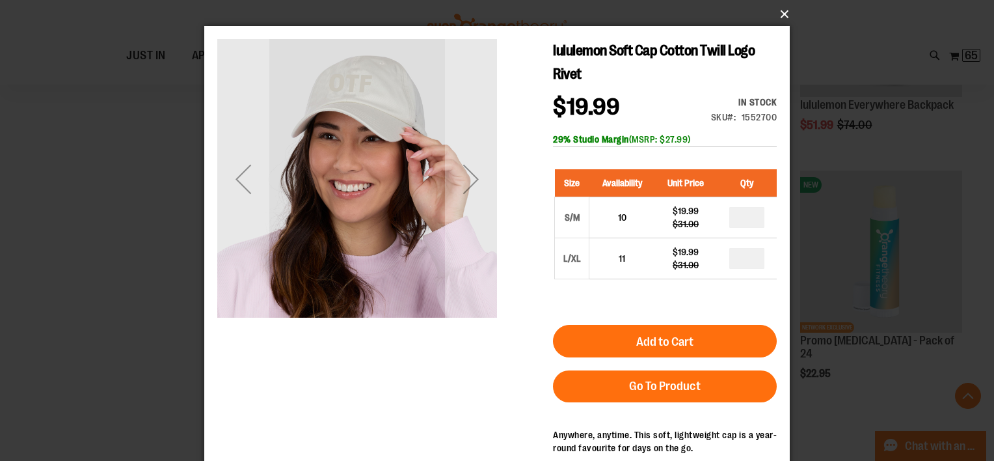
click at [782, 25] on button "×" at bounding box center [501, 14] width 586 height 29
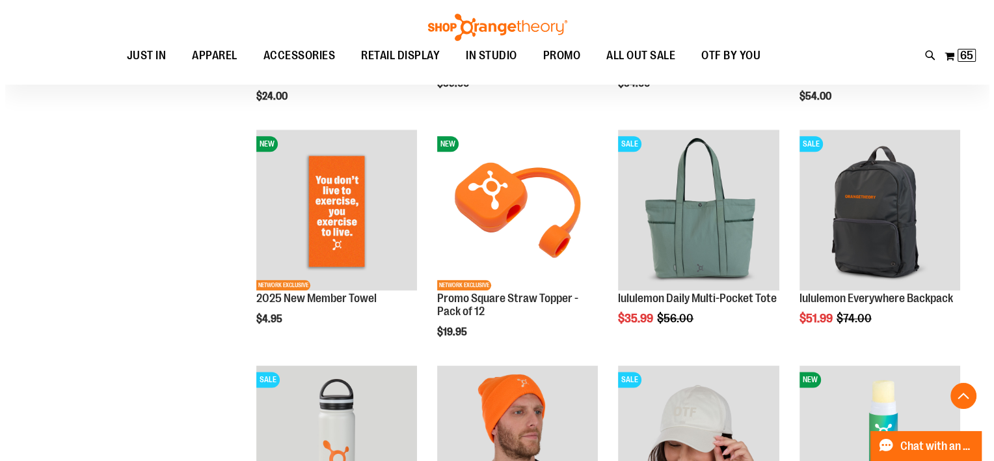
scroll to position [1543, 0]
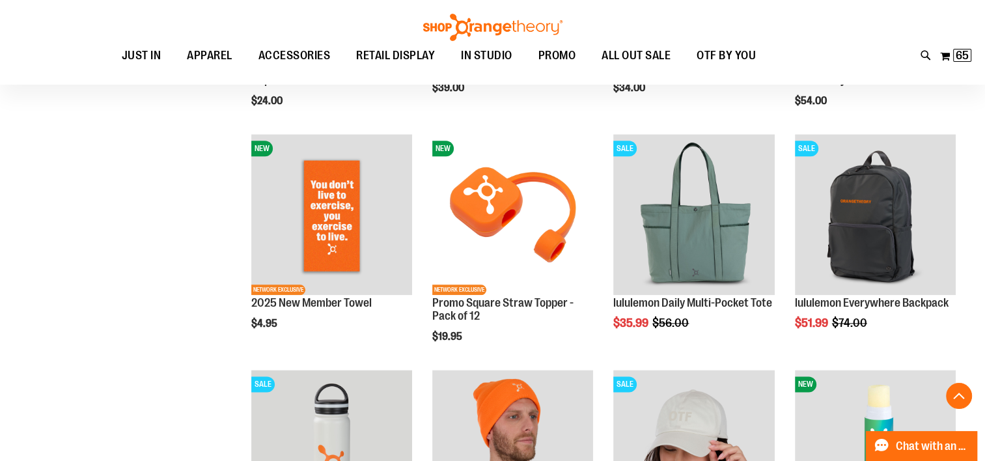
click at [702, 233] on img "product" at bounding box center [693, 214] width 161 height 161
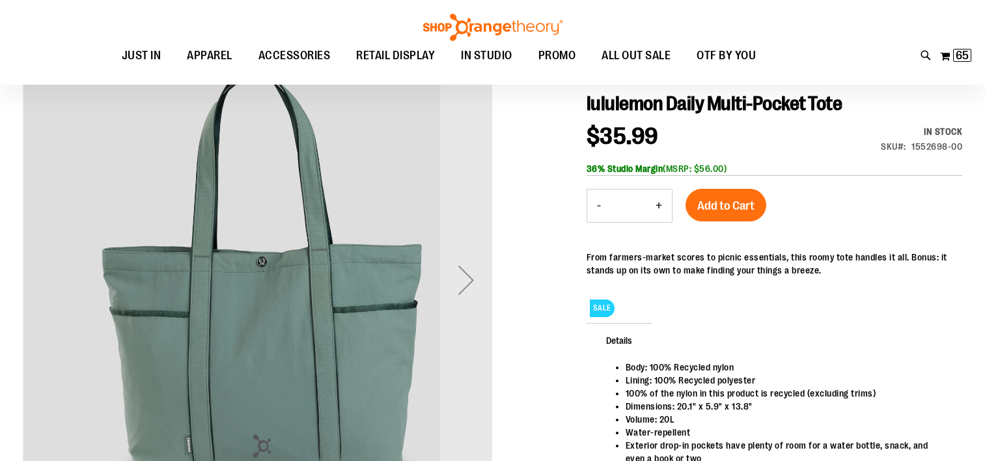
scroll to position [159, 0]
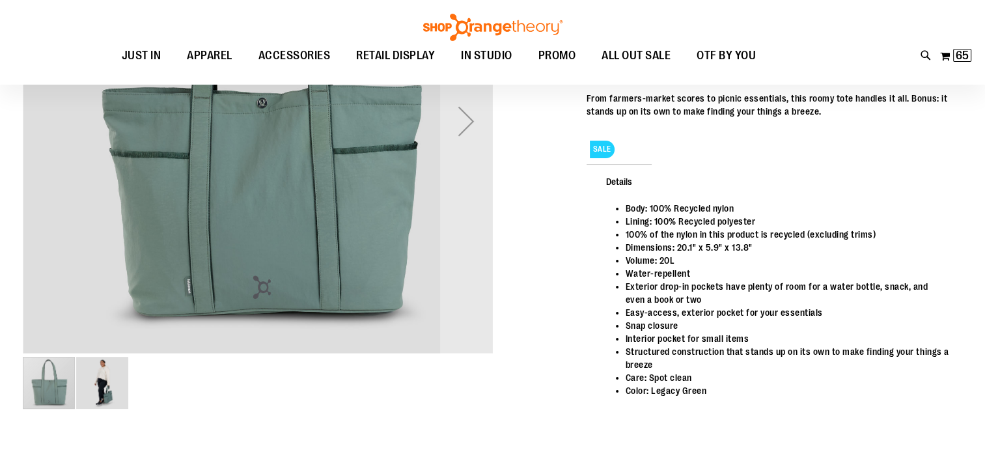
type input "**********"
click at [97, 346] on div "carousel" at bounding box center [257, 120] width 469 height 469
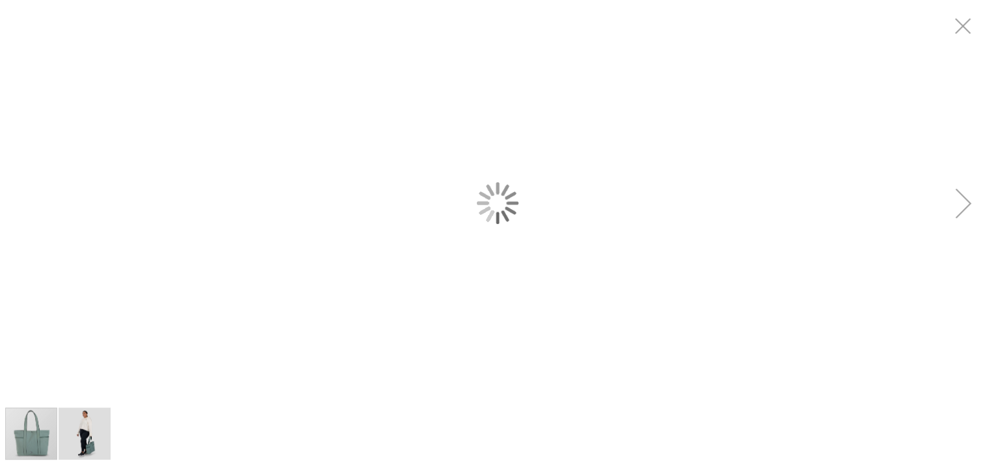
scroll to position [0, 0]
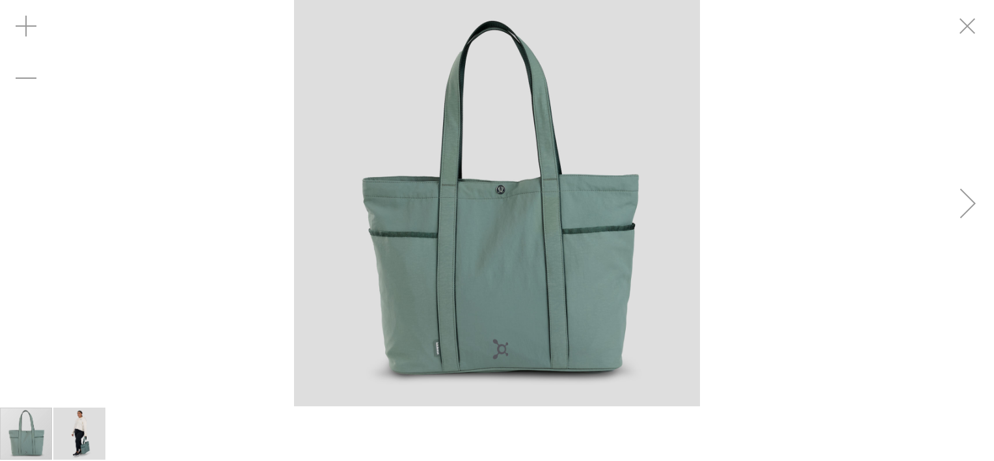
click at [968, 211] on div "carousel" at bounding box center [497, 203] width 994 height 406
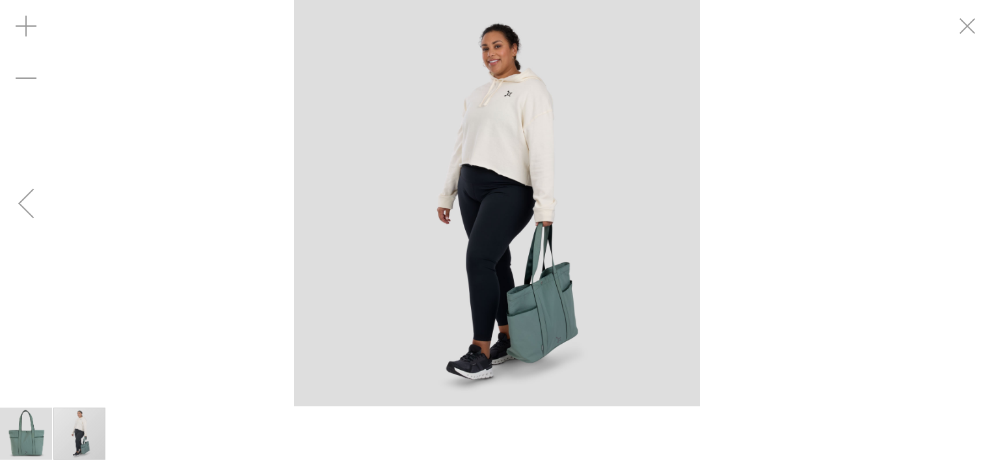
click at [965, 55] on div "Toggle Nav Search Popular Suggestions Advanced Search" at bounding box center [497, 85] width 994 height 60
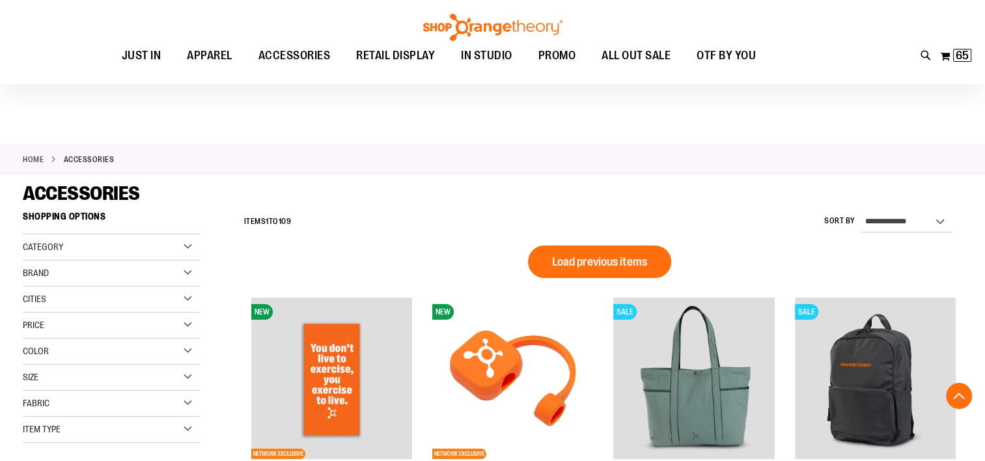
scroll to position [876, 0]
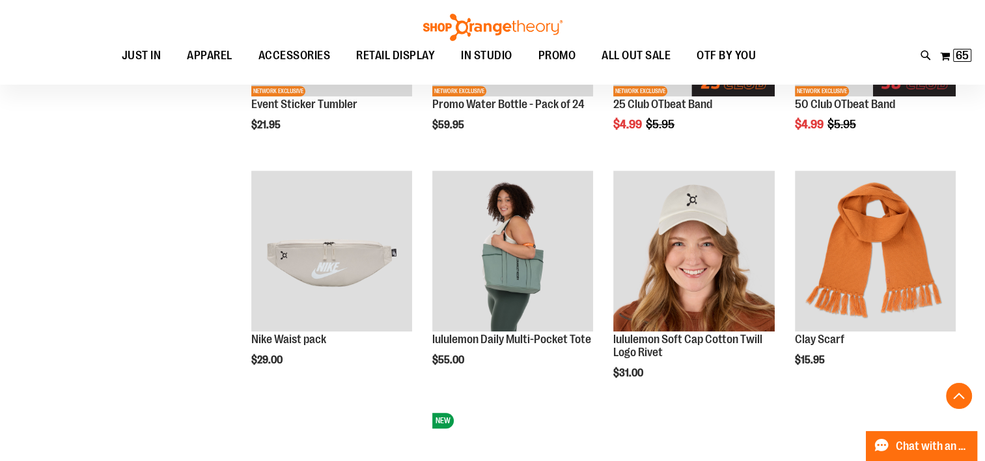
scroll to position [845, 0]
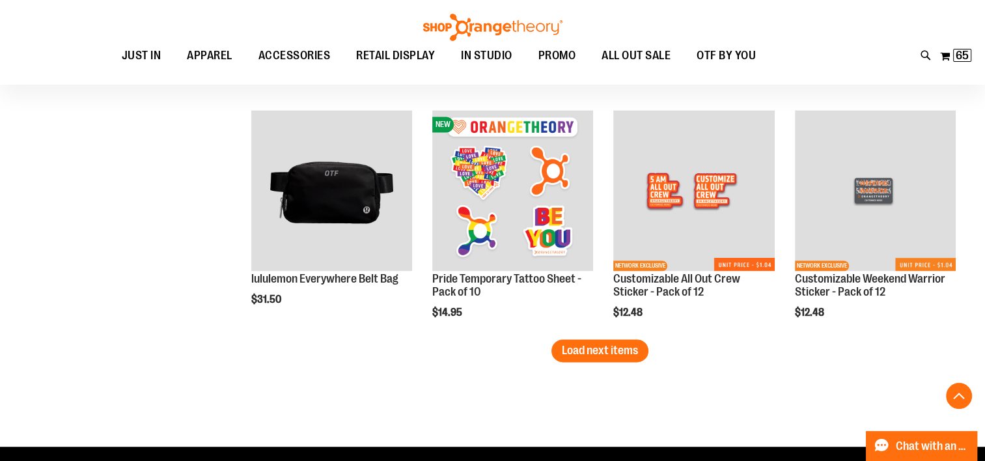
scroll to position [2071, 0]
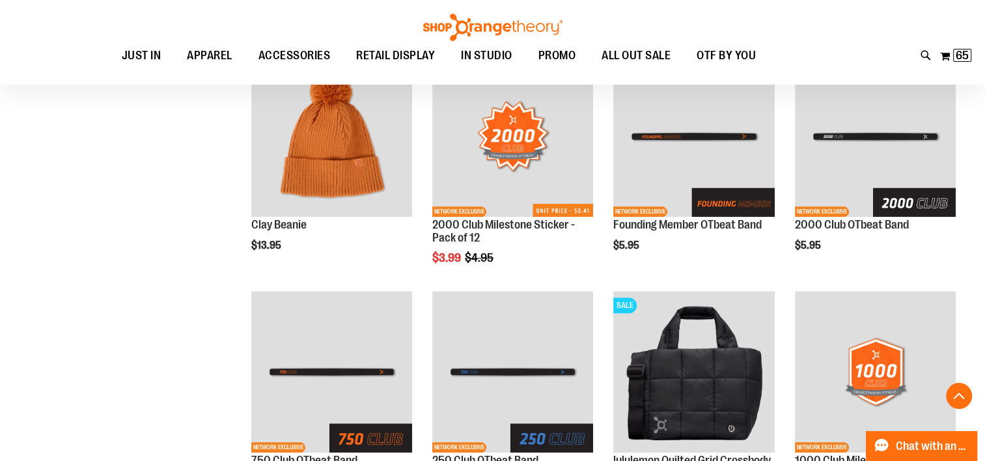
scroll to position [480, 0]
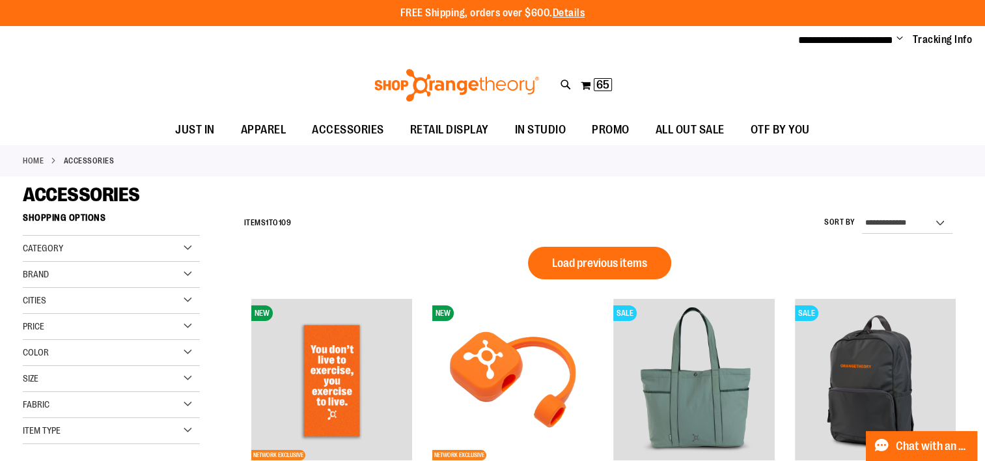
type input "**********"
click at [607, 81] on span "65" at bounding box center [602, 84] width 13 height 13
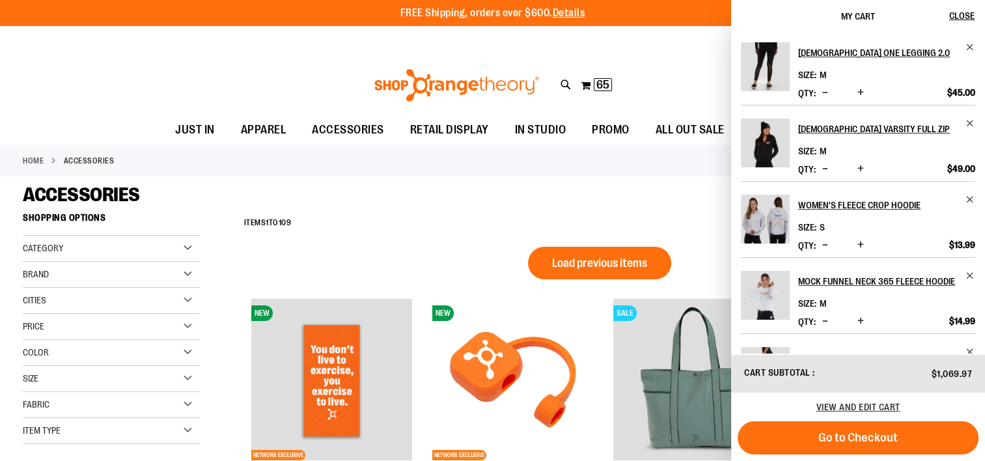
click at [822, 167] on span "Decrease product quantity" at bounding box center [825, 168] width 6 height 13
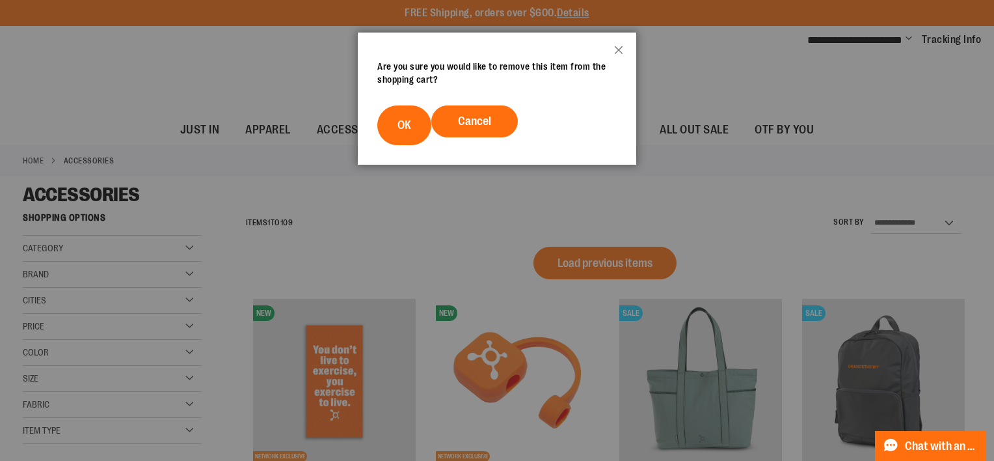
click at [405, 127] on span "OK" at bounding box center [405, 124] width 14 height 13
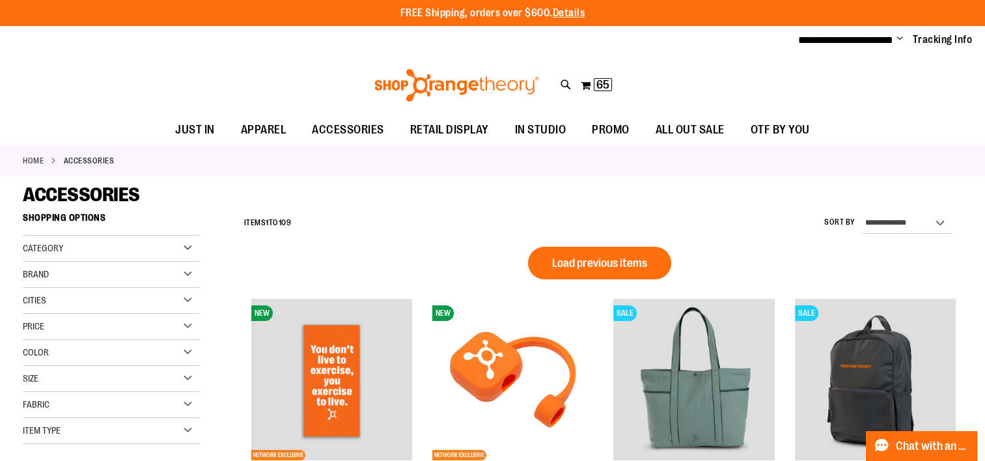
click at [607, 88] on span "65" at bounding box center [602, 84] width 13 height 13
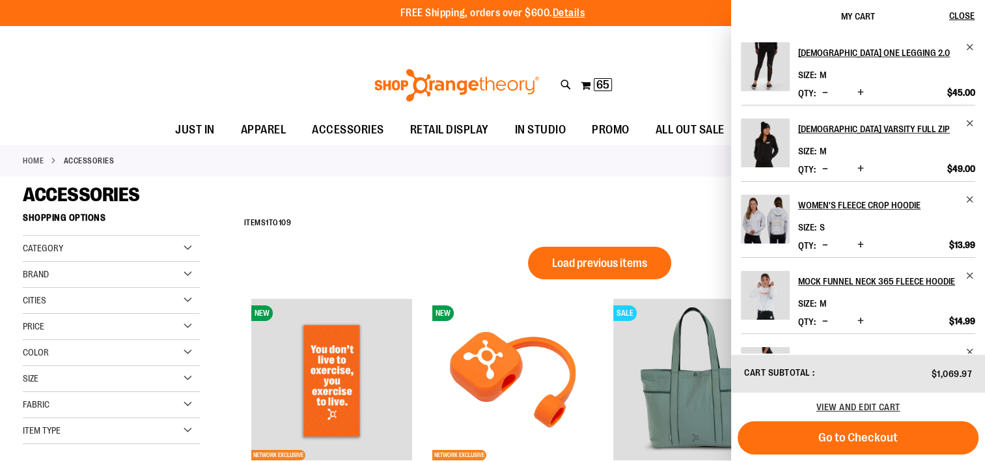
click at [892, 406] on span "View and edit cart" at bounding box center [858, 407] width 84 height 10
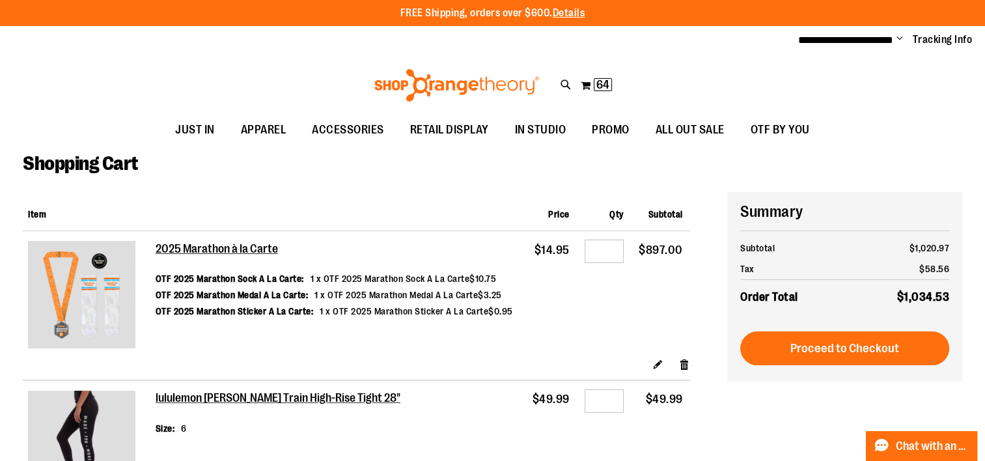
type input "**********"
click at [957, 460] on div at bounding box center [492, 461] width 985 height 0
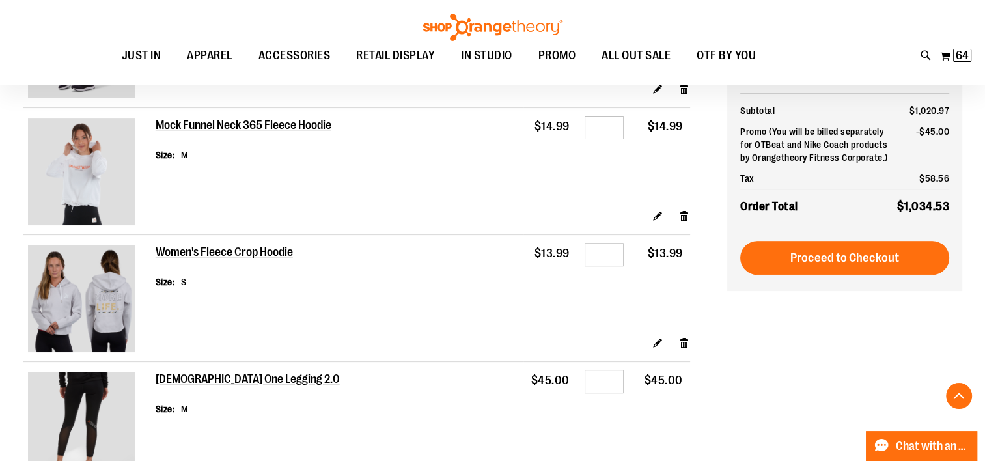
scroll to position [151, 0]
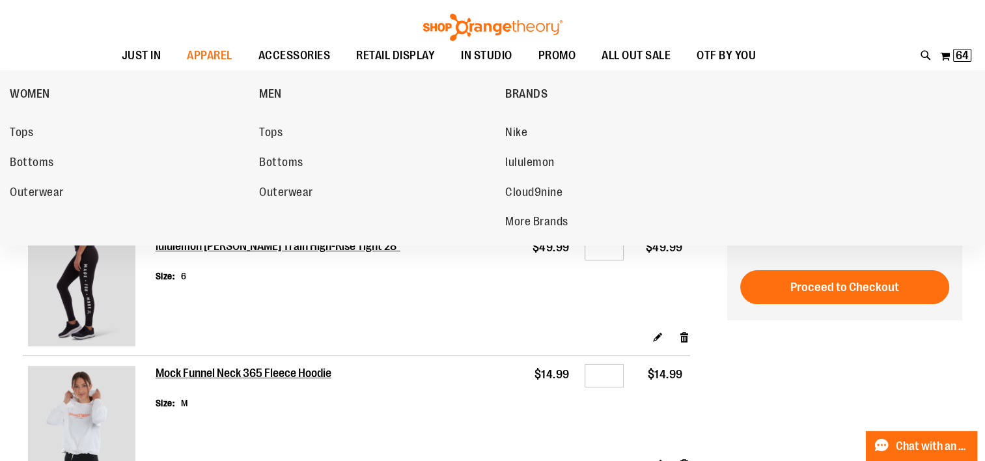
click at [21, 133] on span "Tops" at bounding box center [21, 134] width 23 height 16
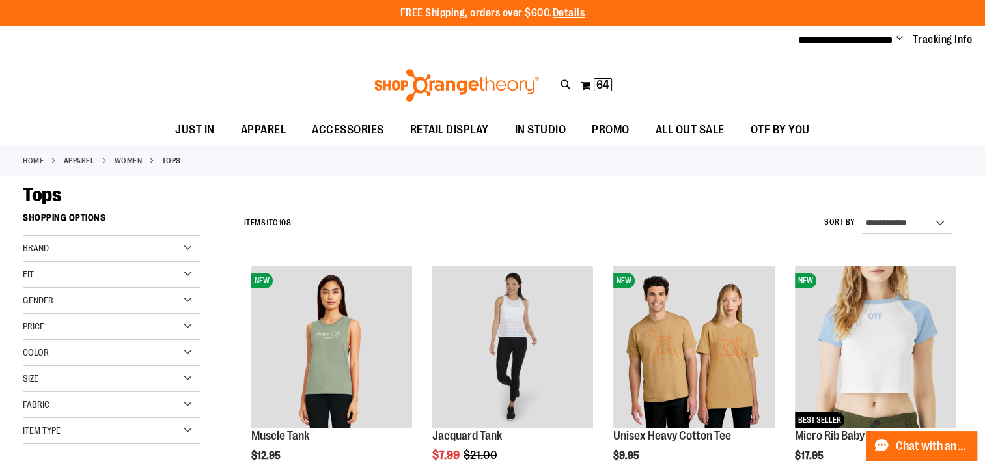
type input "**********"
click at [187, 427] on div "Item Type" at bounding box center [111, 431] width 177 height 26
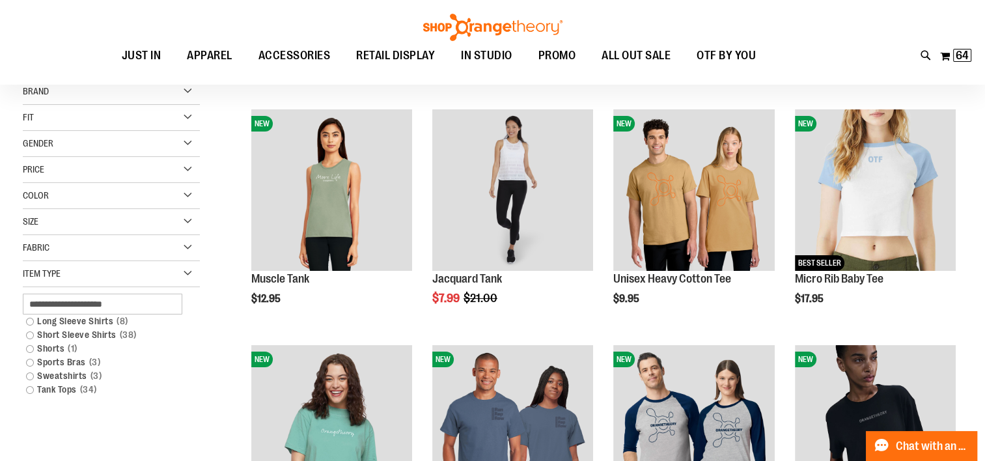
scroll to position [161, 0]
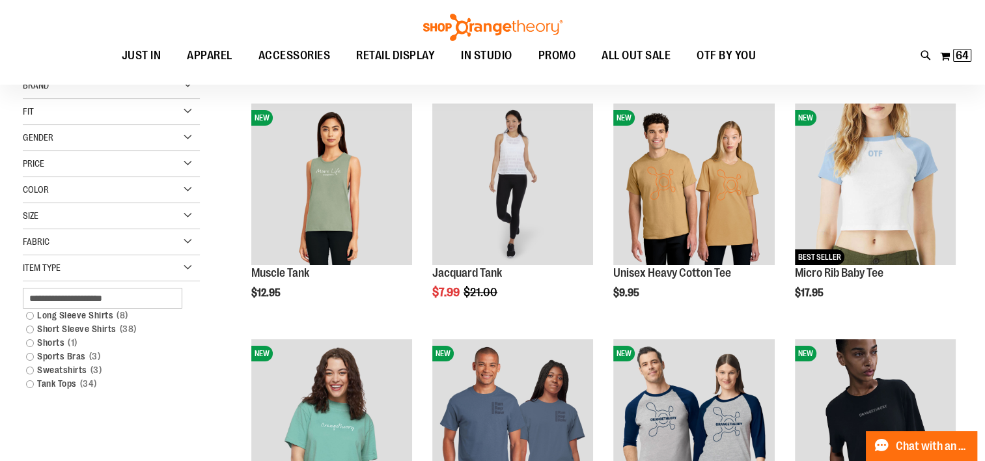
click at [31, 315] on link "Long Sleeve Shirts 8 items" at bounding box center [105, 315] width 170 height 14
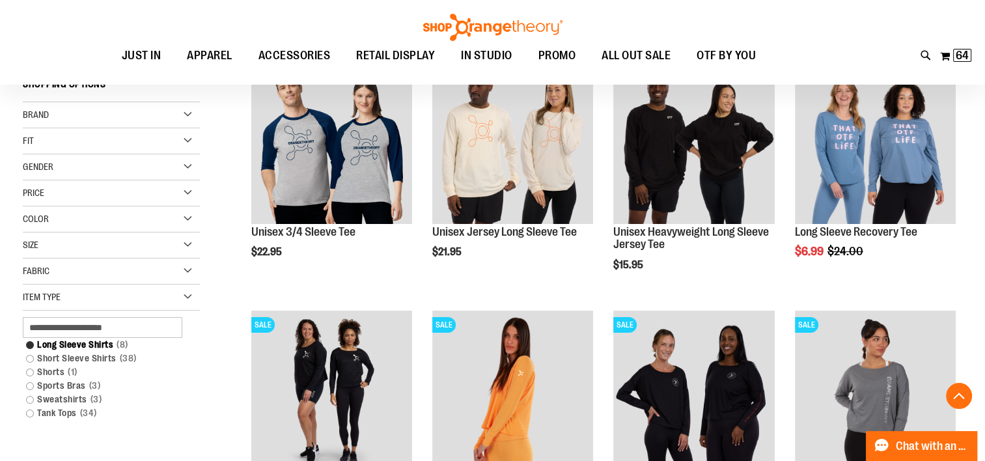
scroll to position [306, 0]
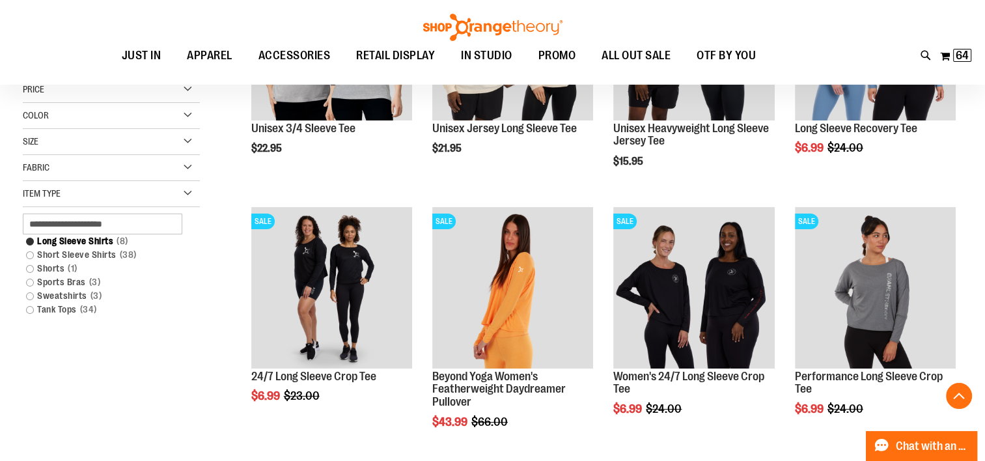
click at [31, 292] on link "Sweatshirts 3 items" at bounding box center [105, 296] width 170 height 14
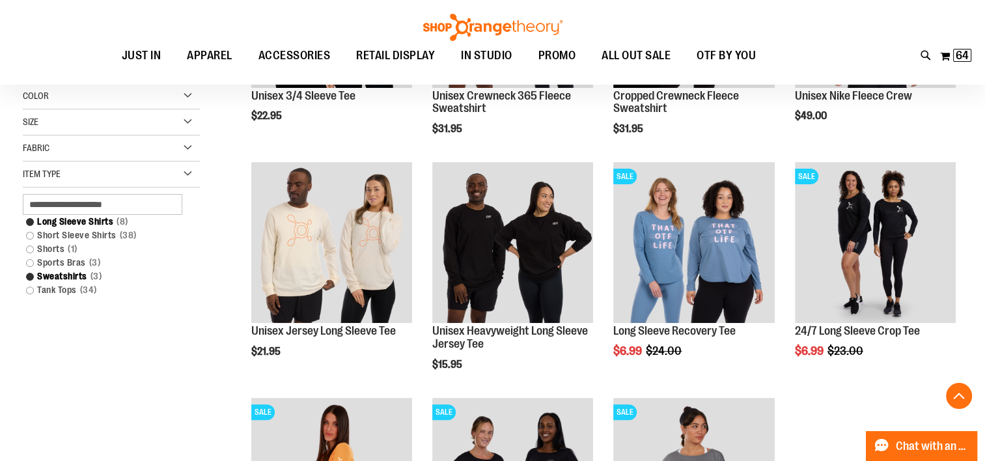
scroll to position [334, 0]
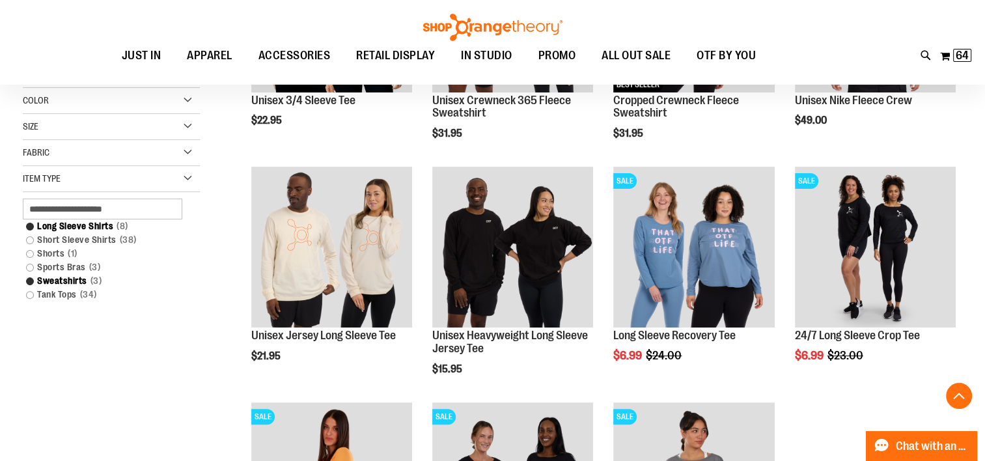
click at [882, 252] on img "product" at bounding box center [875, 247] width 161 height 161
click at [877, 242] on img "product" at bounding box center [875, 247] width 161 height 161
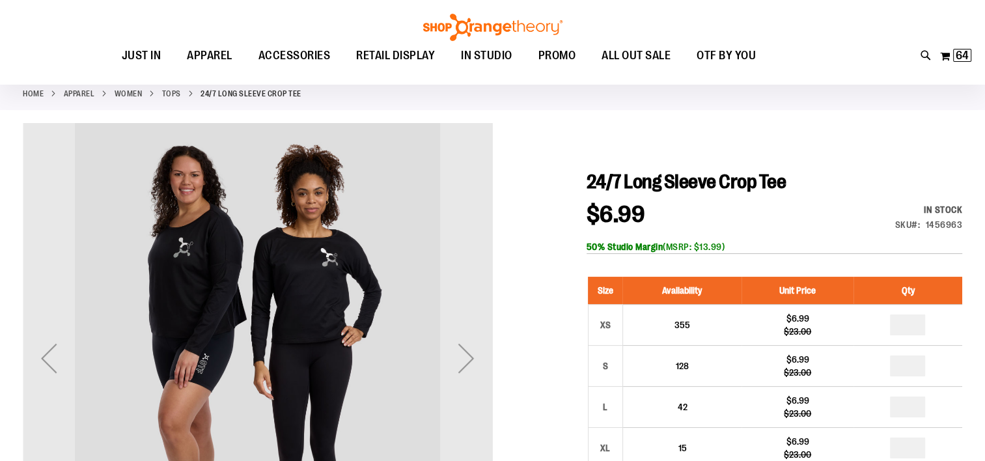
scroll to position [104, 0]
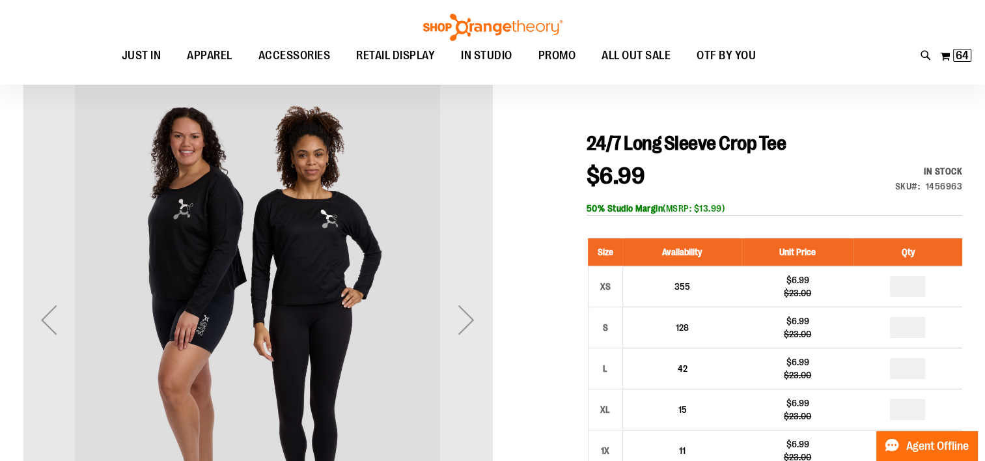
type input "**********"
click at [466, 331] on div "Next" at bounding box center [466, 320] width 52 height 52
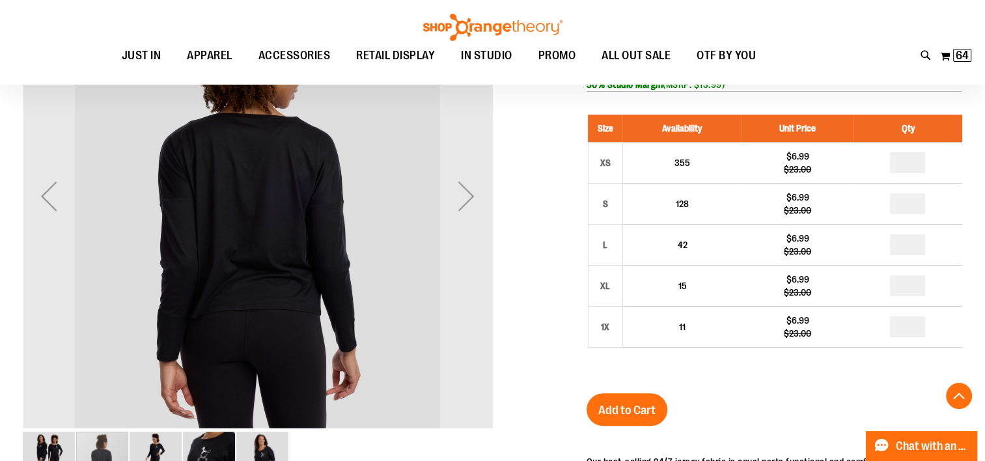
scroll to position [228, 0]
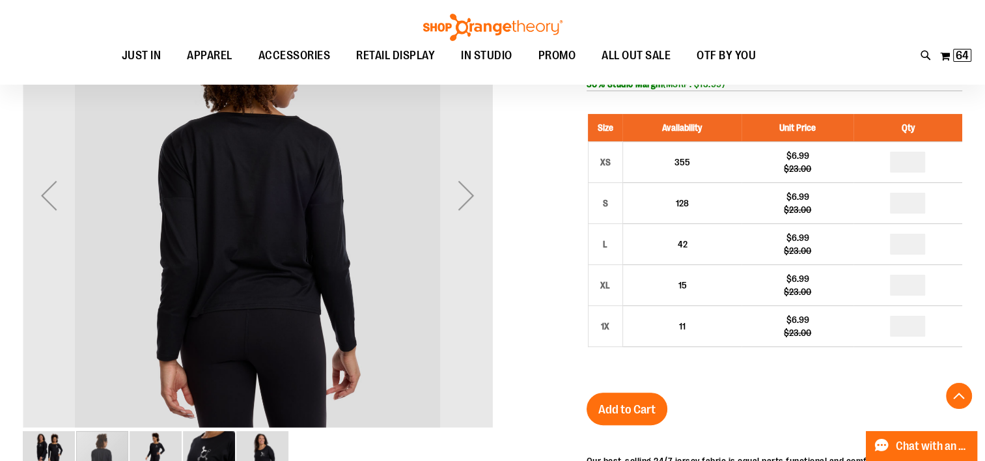
click at [465, 211] on div "Next" at bounding box center [466, 195] width 52 height 52
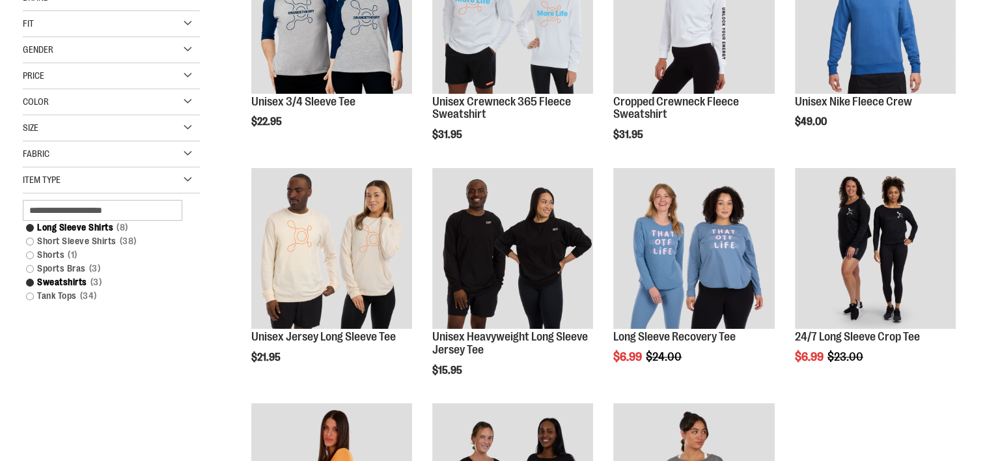
scroll to position [334, 0]
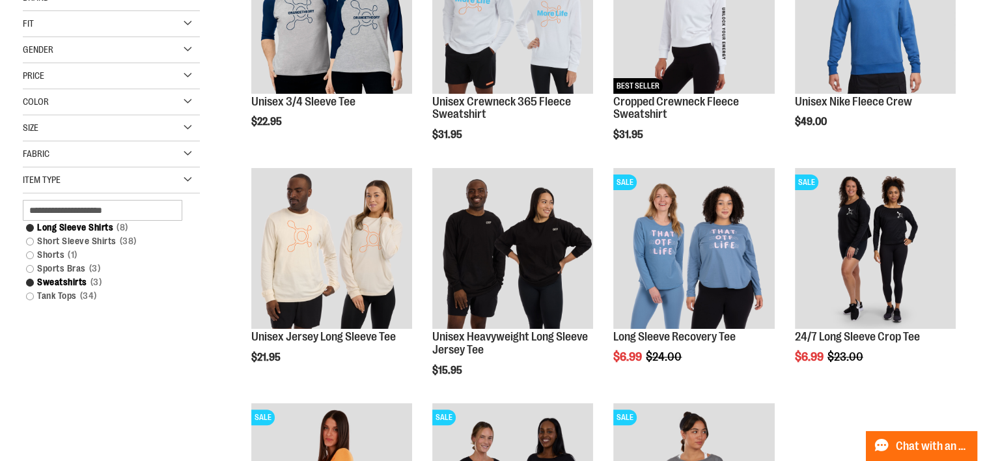
type input "**********"
click at [700, 44] on img "product" at bounding box center [693, 12] width 161 height 161
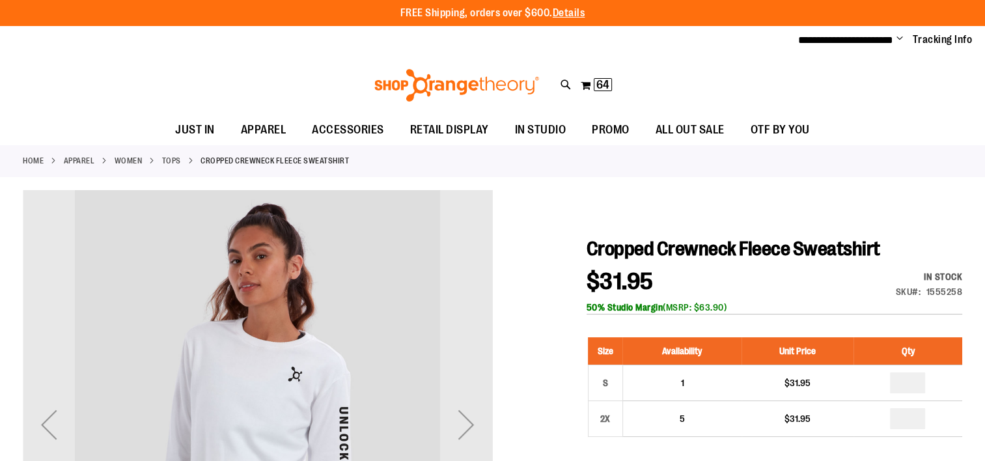
type input "**********"
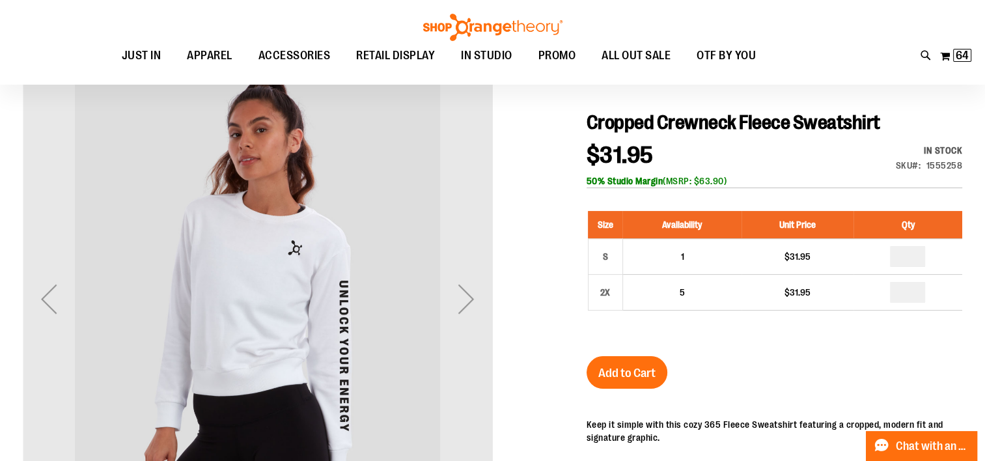
scroll to position [126, 0]
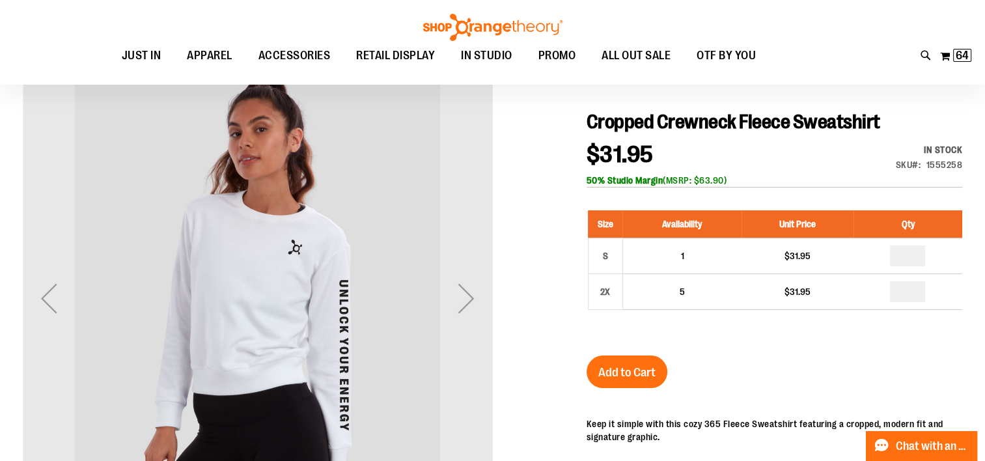
click at [466, 307] on div "Next" at bounding box center [466, 298] width 52 height 52
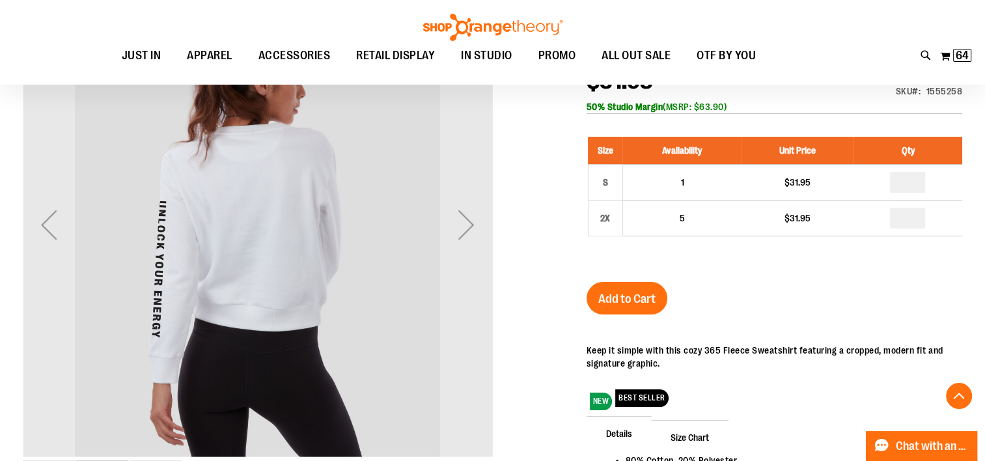
scroll to position [200, 0]
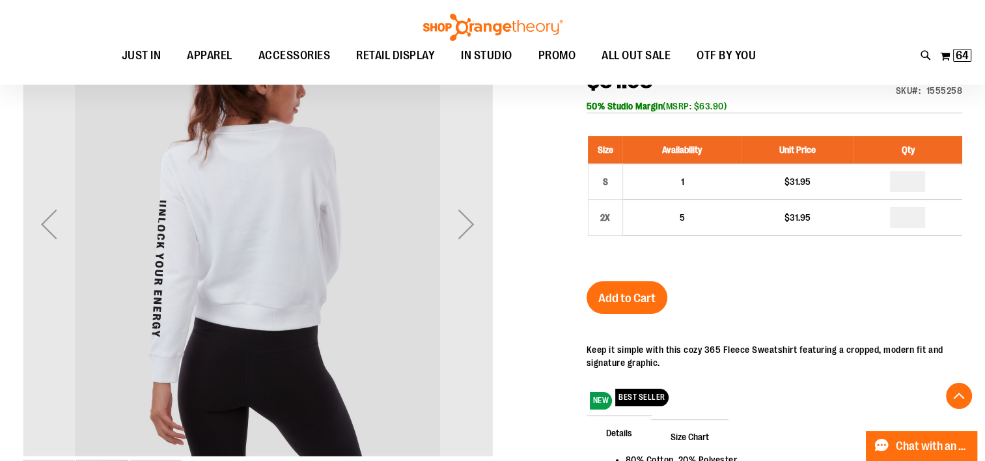
click at [466, 229] on div "Next" at bounding box center [466, 224] width 52 height 52
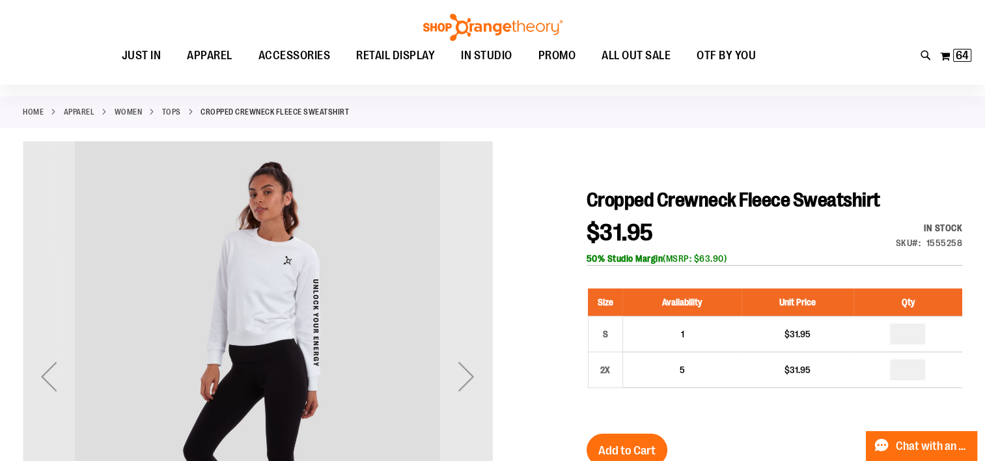
scroll to position [0, 0]
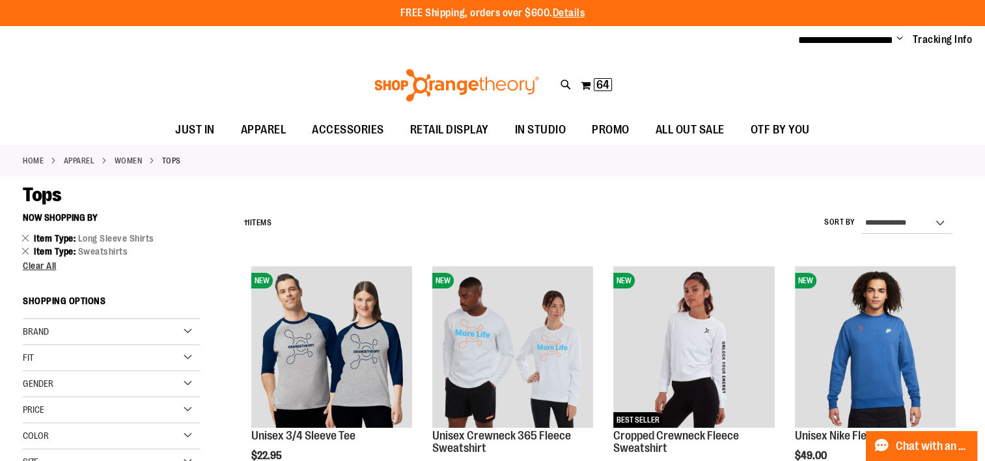
type input "**********"
click at [587, 86] on button "My Cart 64 64 items" at bounding box center [596, 85] width 33 height 21
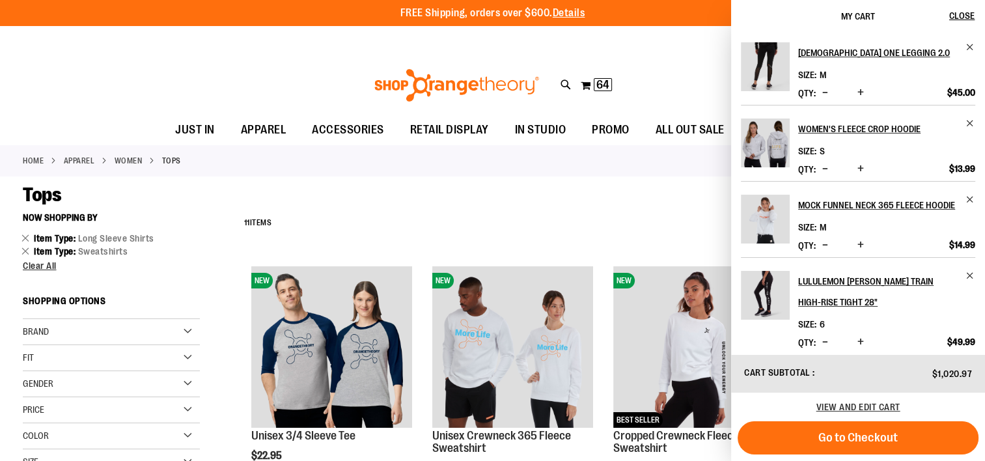
click at [843, 128] on h2 "Women's Fleece Crop Hoodie" at bounding box center [877, 128] width 159 height 21
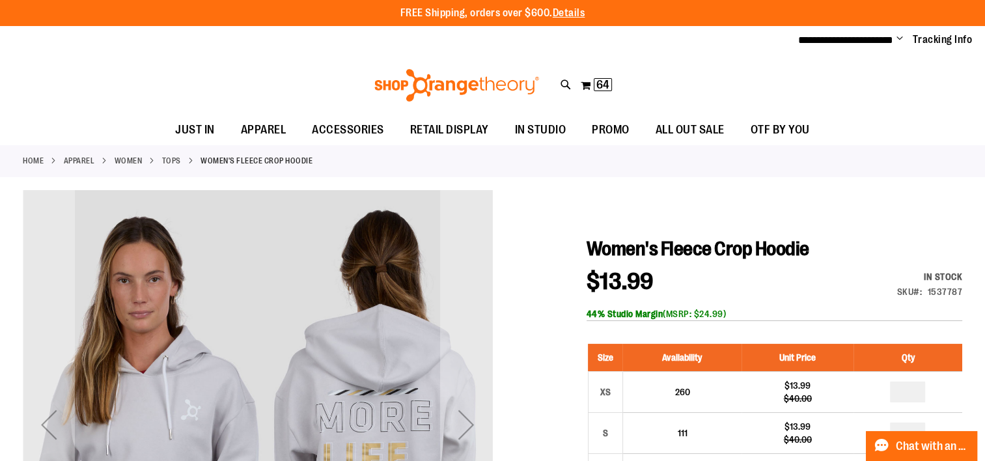
type input "**********"
click at [586, 85] on button "My Cart 64 64 items" at bounding box center [596, 85] width 33 height 21
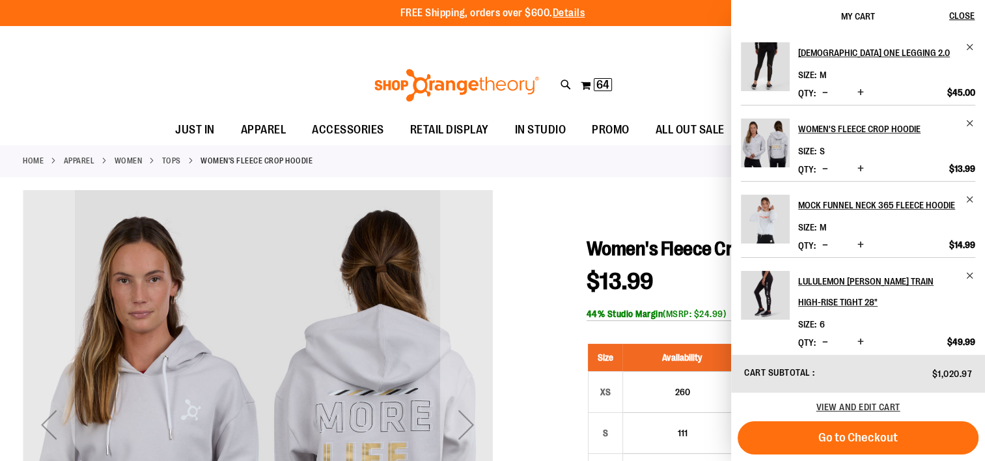
click at [822, 171] on span "Decrease product quantity" at bounding box center [825, 168] width 6 height 13
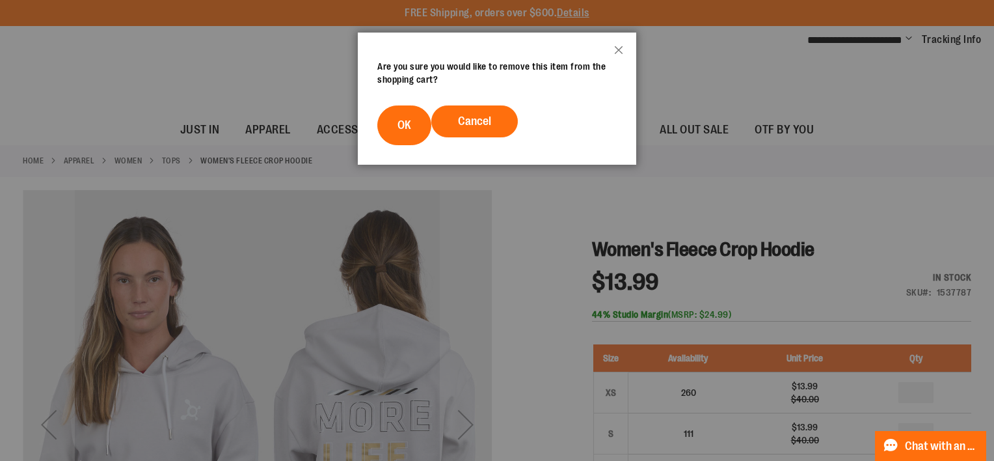
click at [393, 125] on button "OK" at bounding box center [404, 125] width 54 height 40
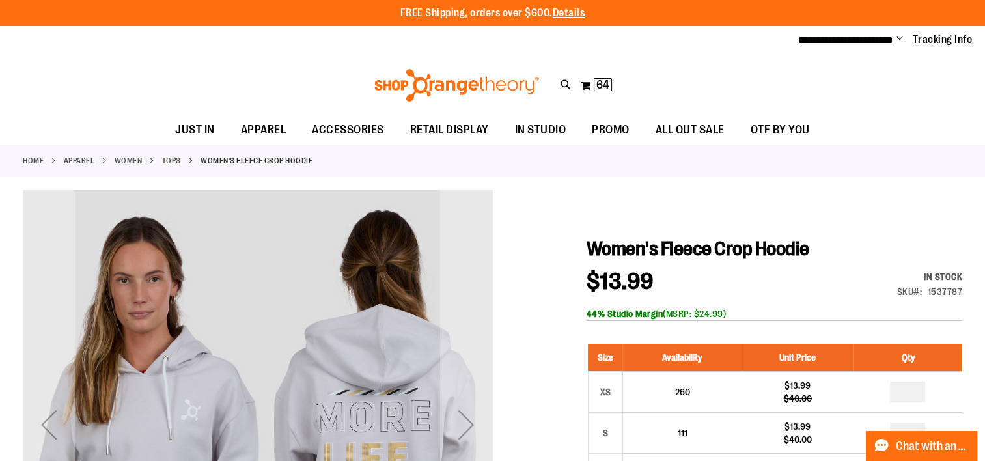
click at [607, 82] on span "64" at bounding box center [602, 84] width 13 height 13
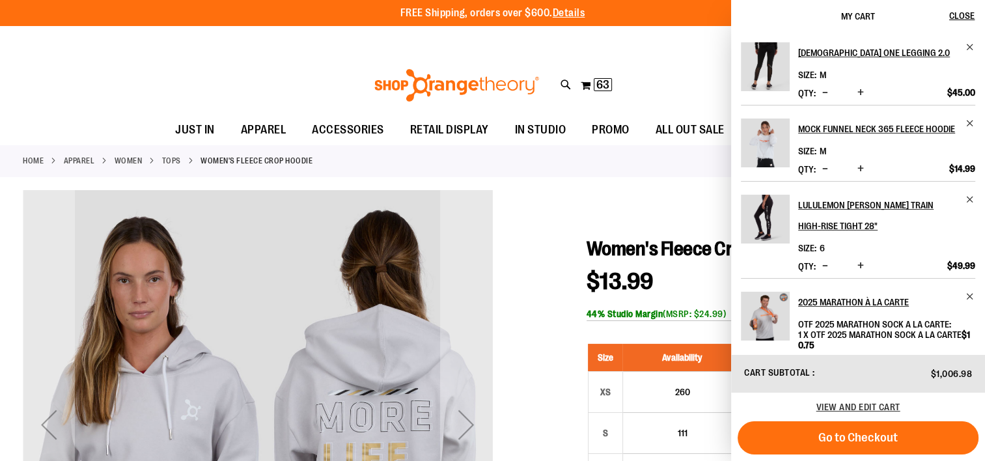
click at [613, 72] on div "Toggle Nav Search Popular Suggestions Advanced Search" at bounding box center [492, 85] width 985 height 60
